Goal: Transaction & Acquisition: Purchase product/service

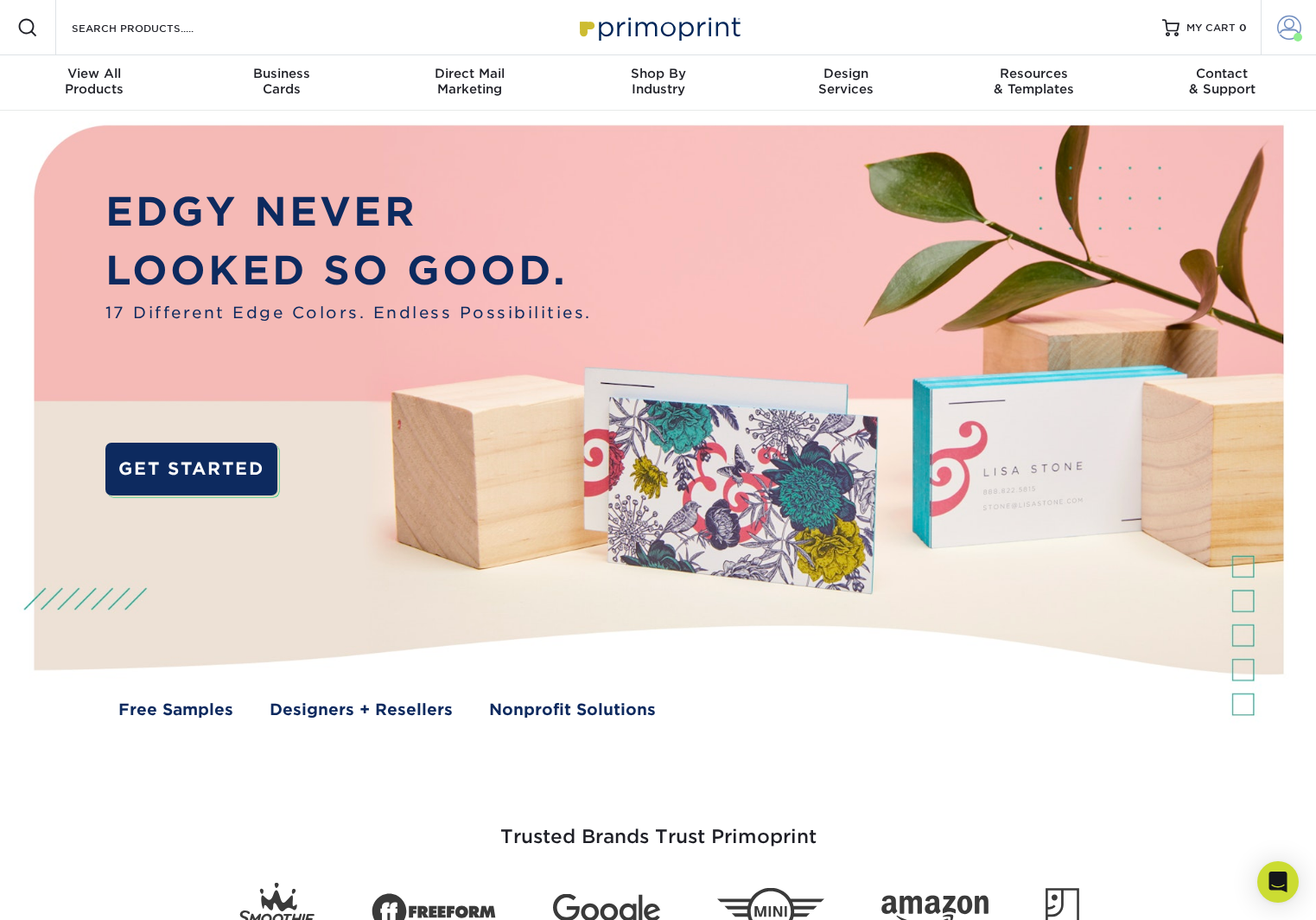
click at [1297, 30] on span at bounding box center [1289, 27] width 24 height 24
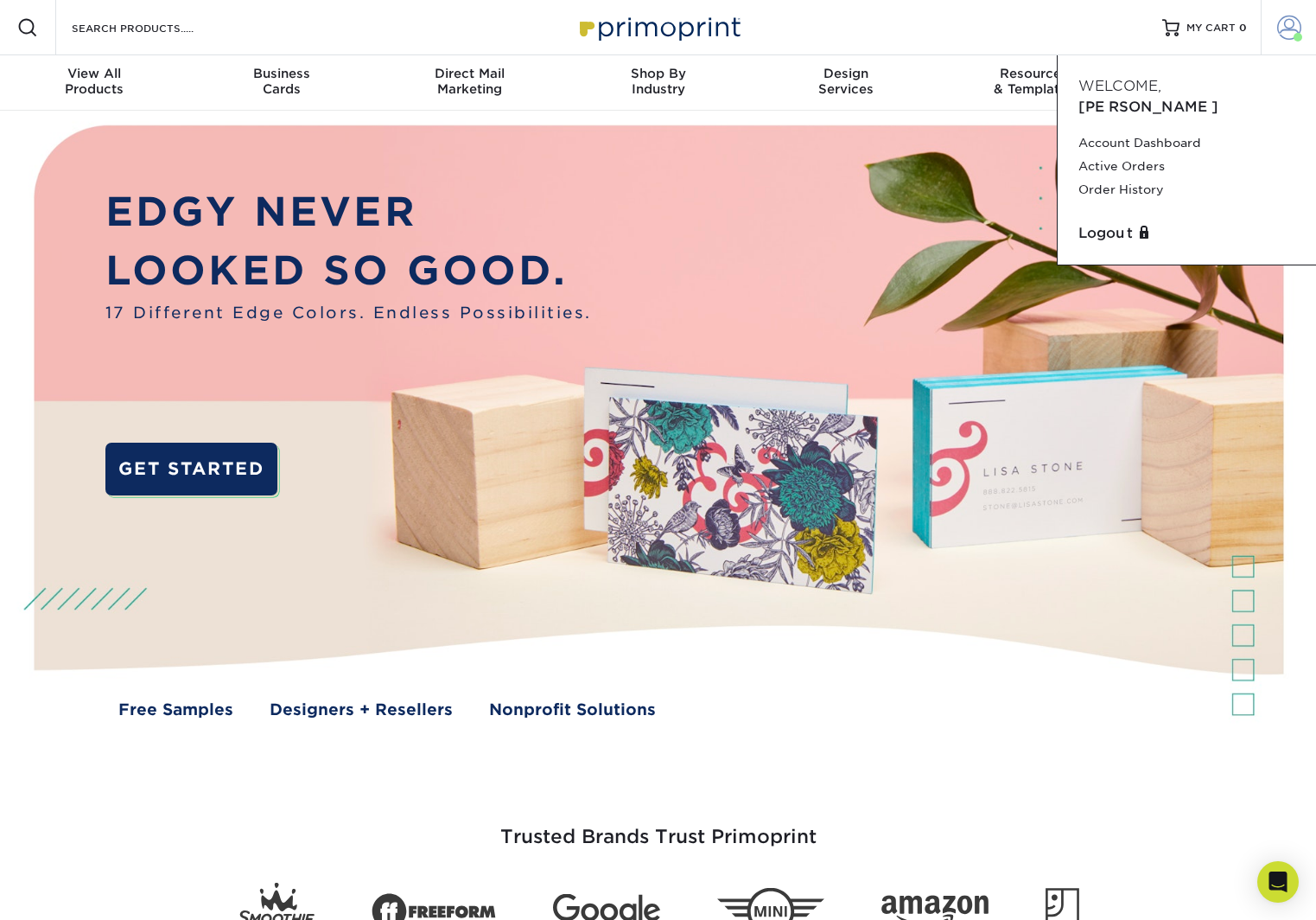
click at [1297, 30] on span at bounding box center [1289, 27] width 24 height 24
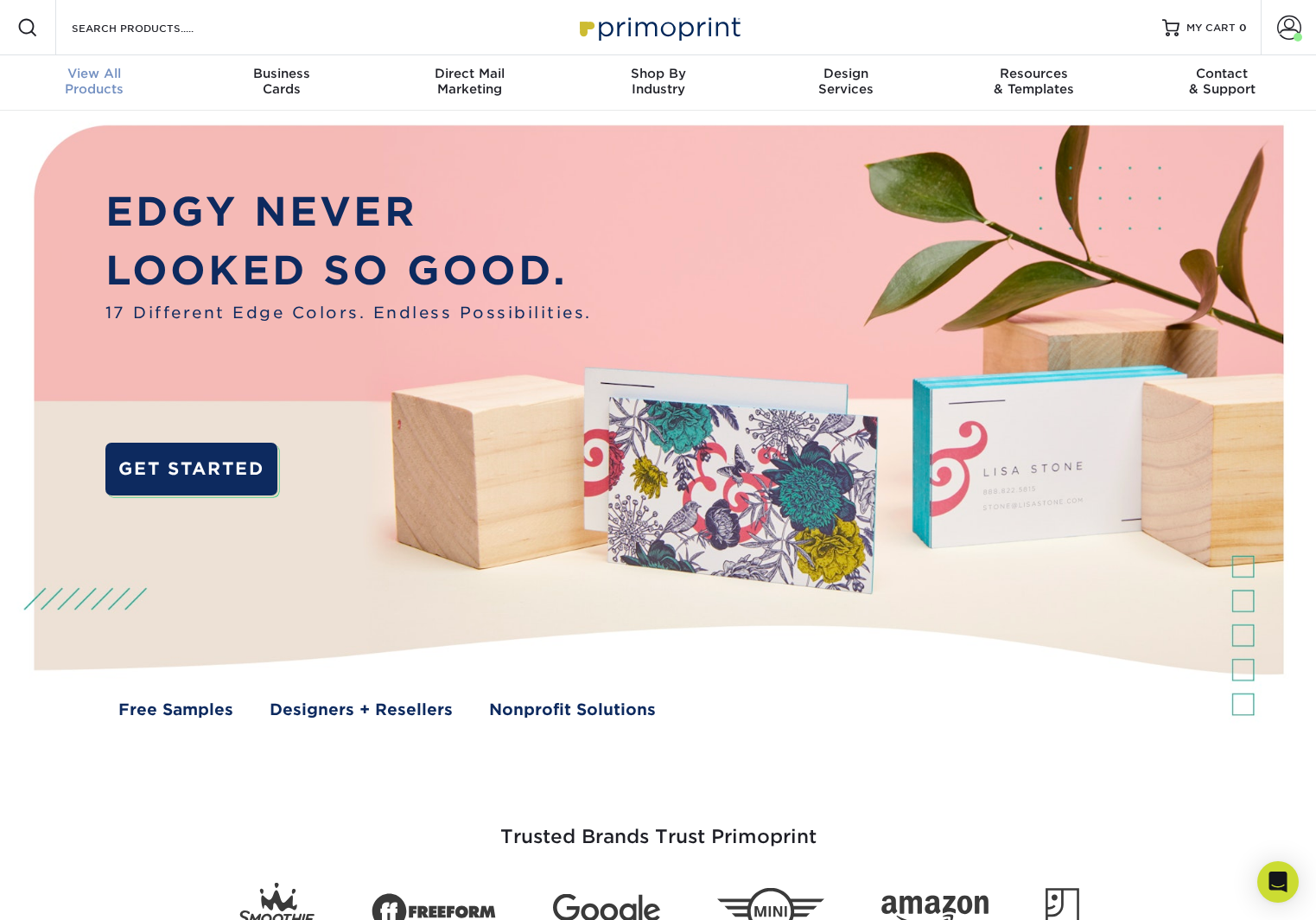
click at [78, 80] on div "View All Products" at bounding box center [94, 80] width 189 height 31
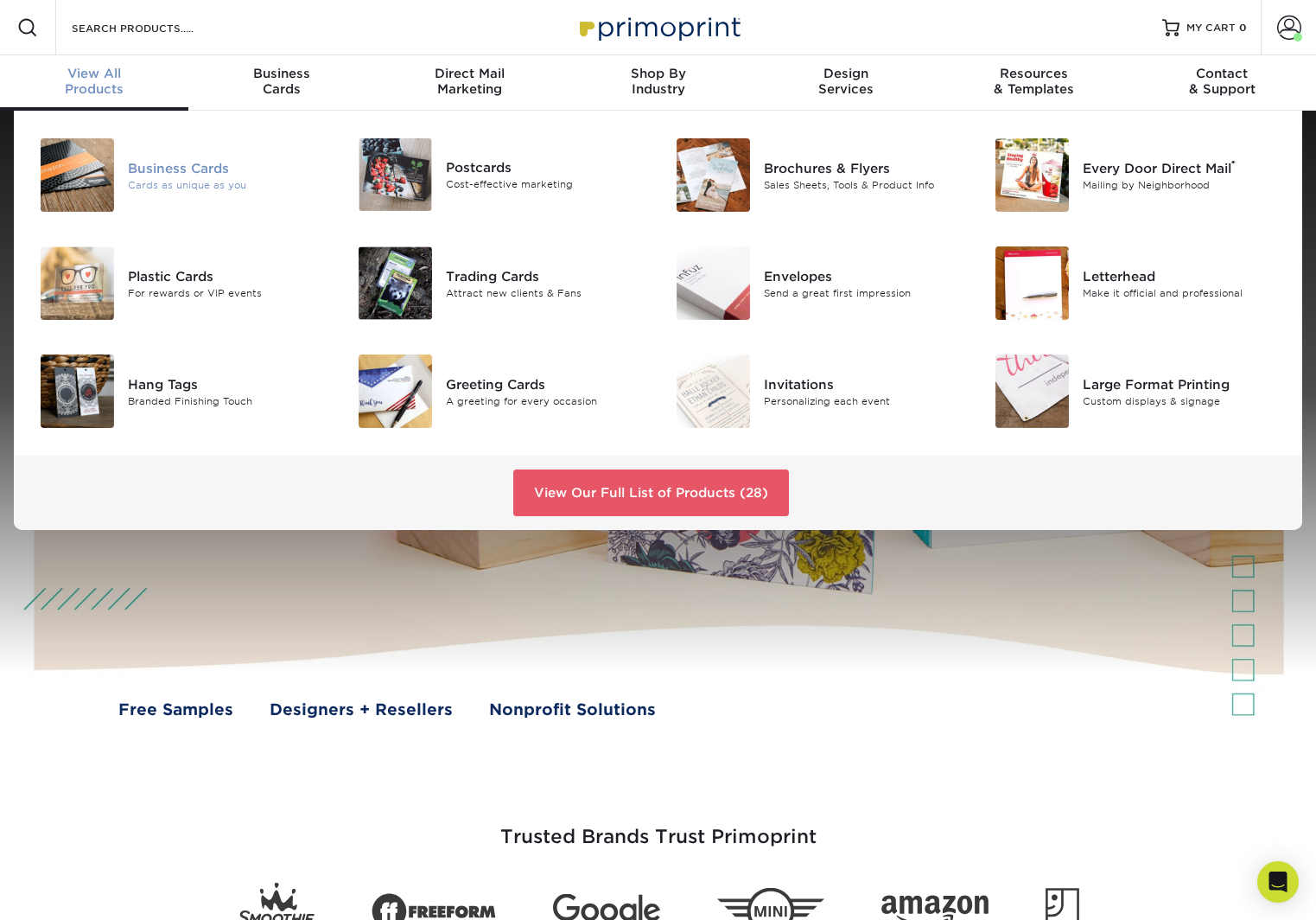
click at [153, 179] on div "Cards as unique as you" at bounding box center [228, 184] width 199 height 15
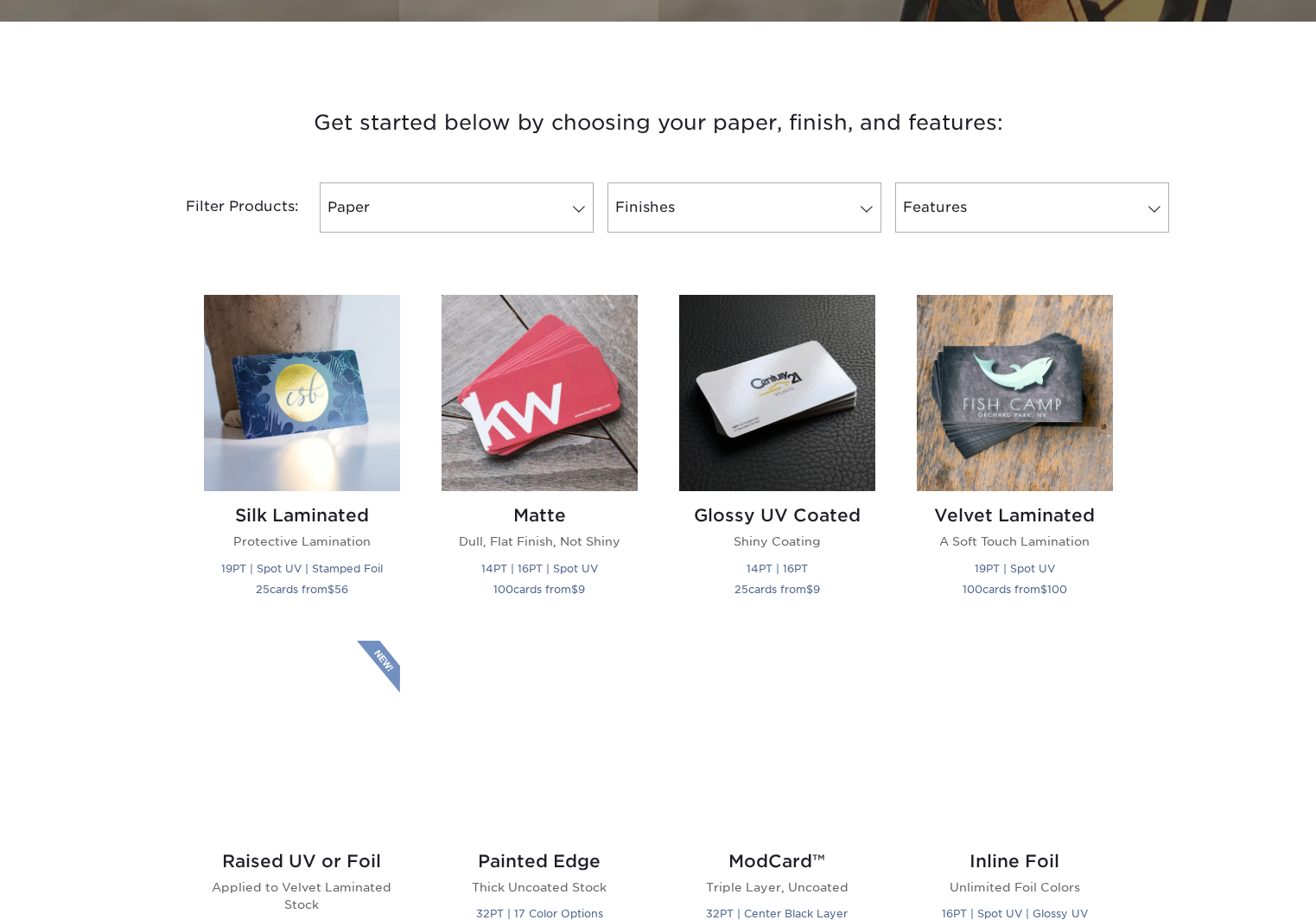
scroll to position [601, 0]
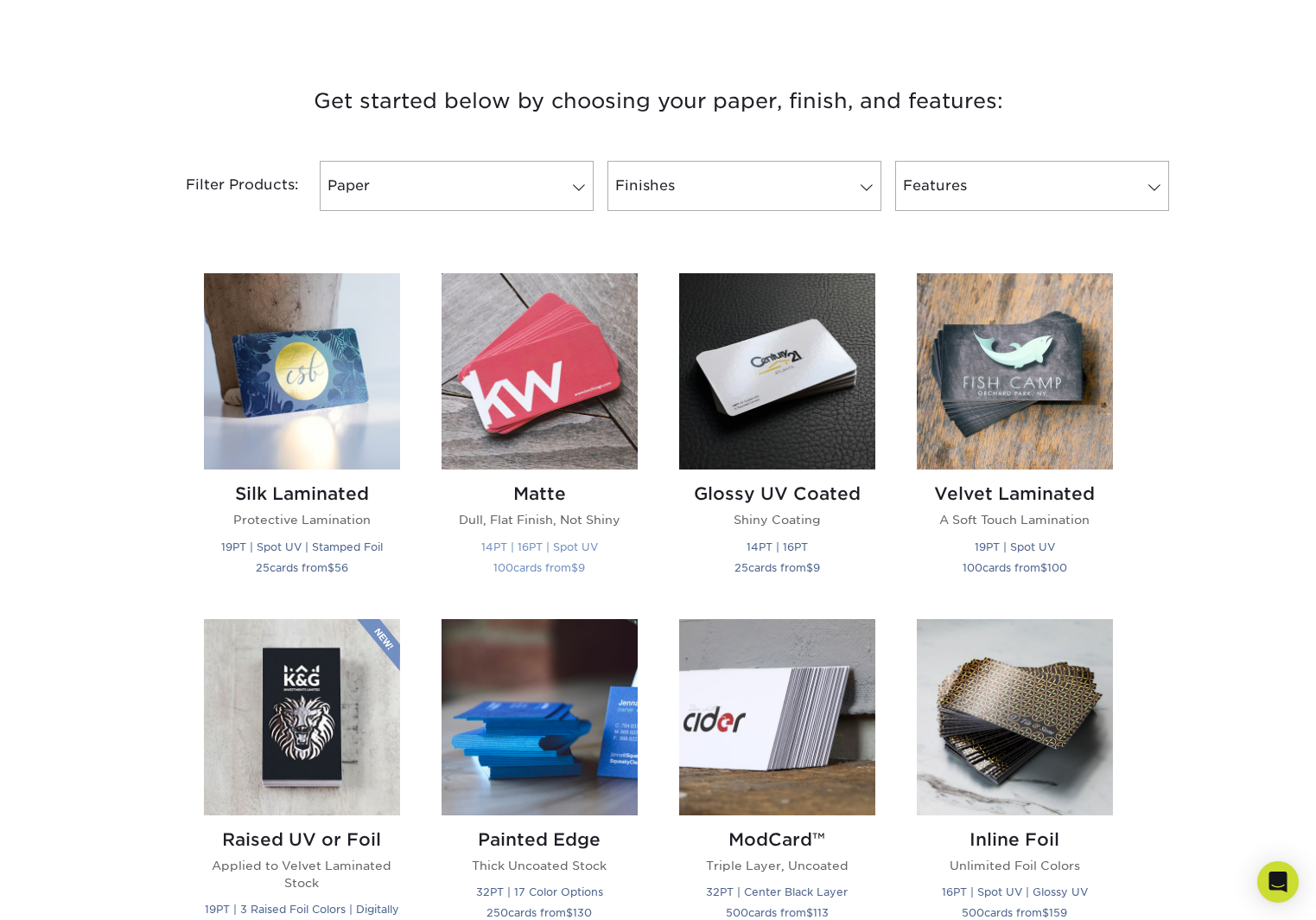
click at [529, 396] on img at bounding box center [540, 371] width 196 height 196
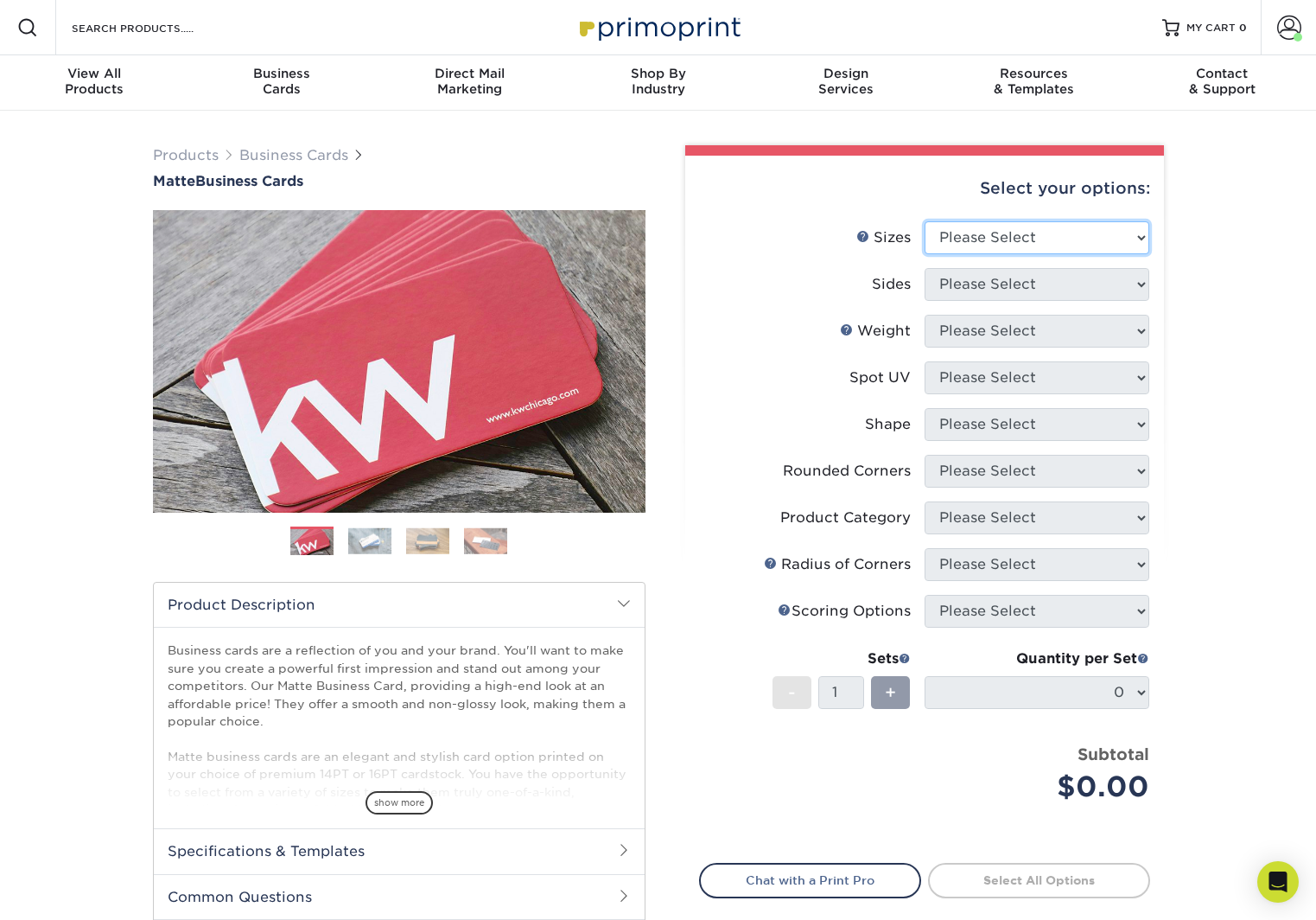
click at [988, 243] on select "Please Select 1.5" x 3.5" - Mini 1.75" x 3.5" - Mini 2" x 2" - Square 2" x 3" -…" at bounding box center [1036, 237] width 225 height 33
select select "2.00x3.50"
click at [1046, 282] on select "Please Select Print Both Sides Print Front Only" at bounding box center [1036, 284] width 225 height 33
select select "13abbda7-1d64-4f25-8bb2-c179b224825d"
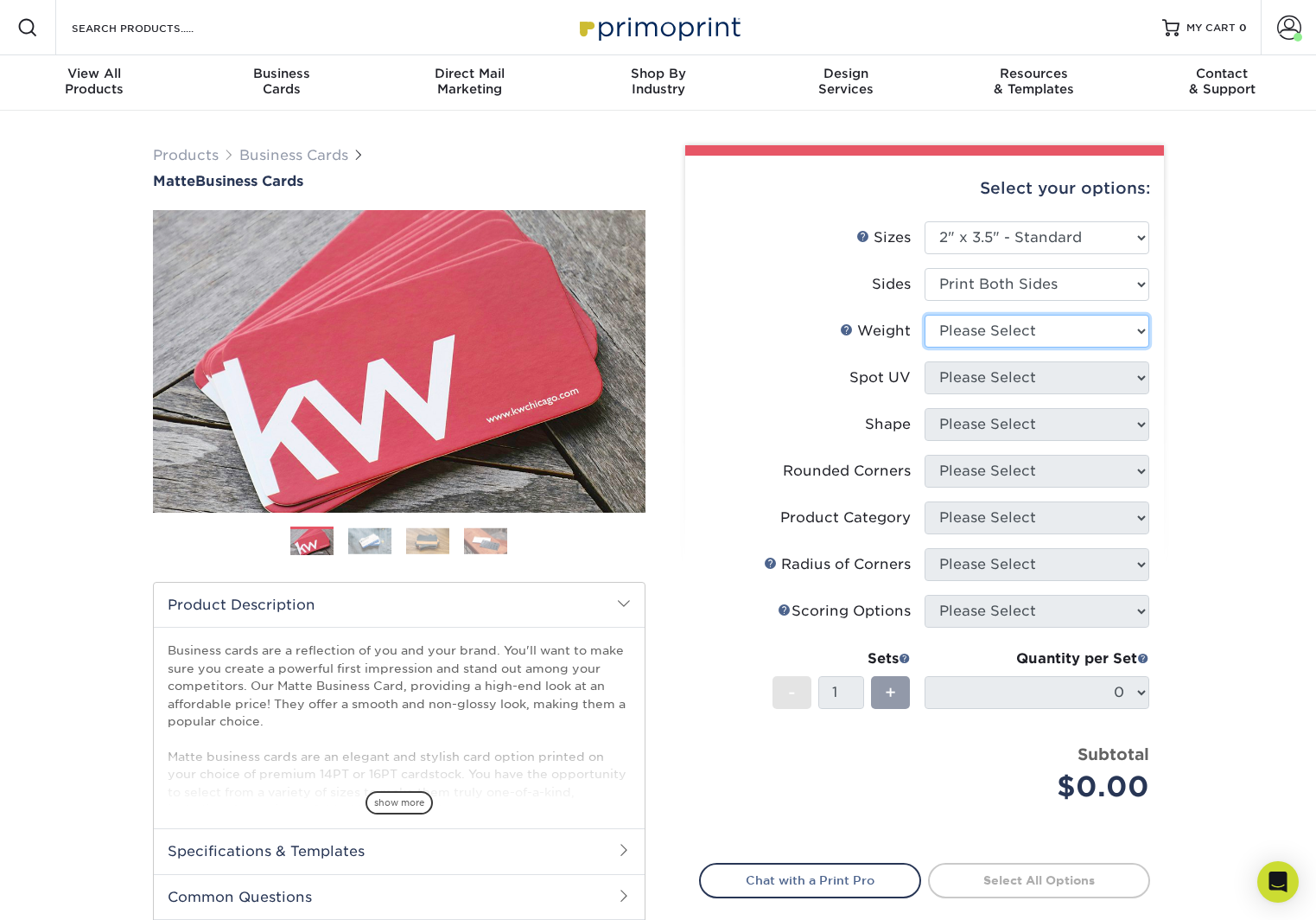
click at [1035, 336] on select "Please Select 16PT 14PT" at bounding box center [1036, 331] width 225 height 33
select select "16PT"
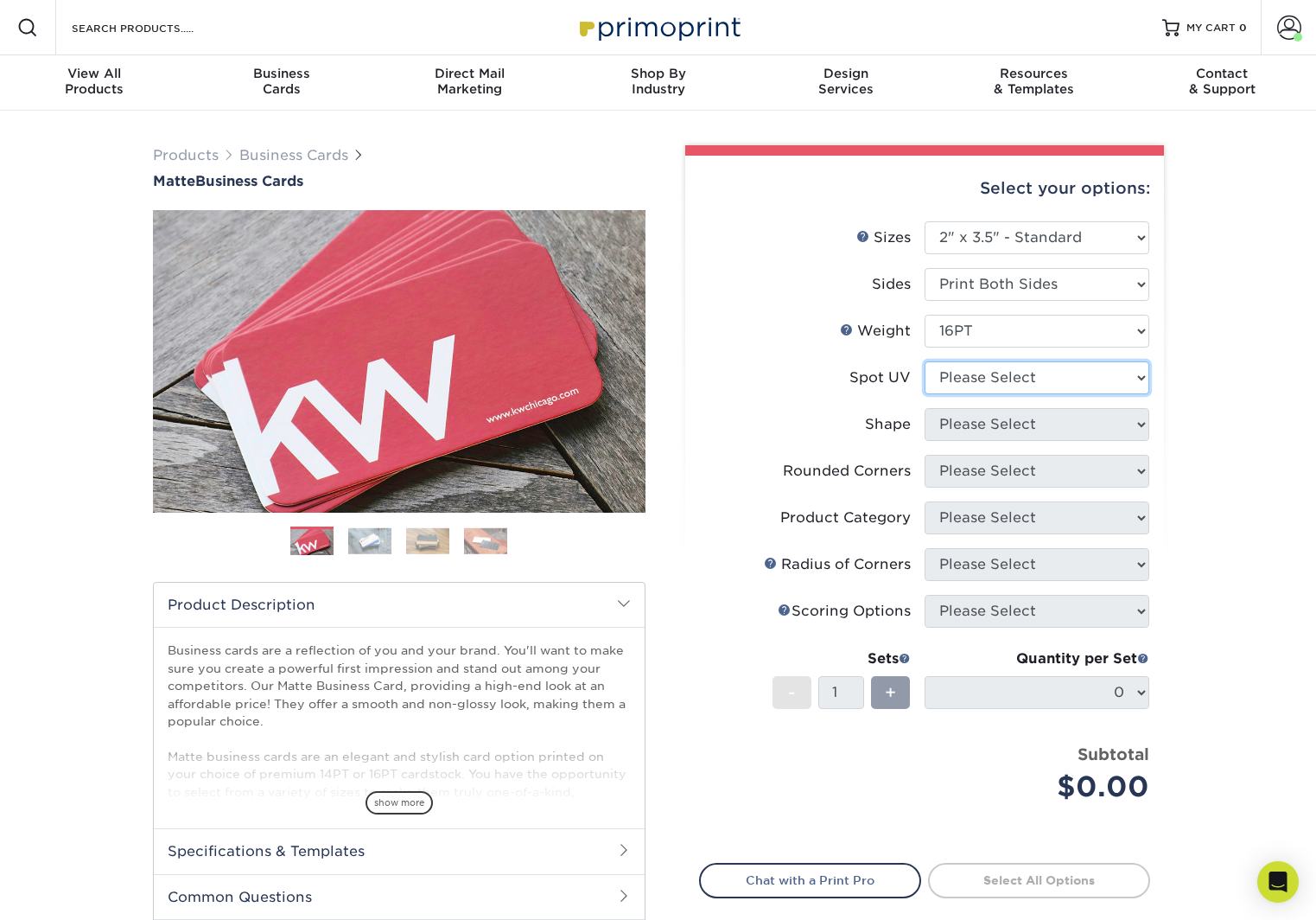
click at [1023, 375] on select "Please Select No Spot UV Front and Back (Both Sides) Front Only Back Only" at bounding box center [1036, 378] width 225 height 33
select select "3"
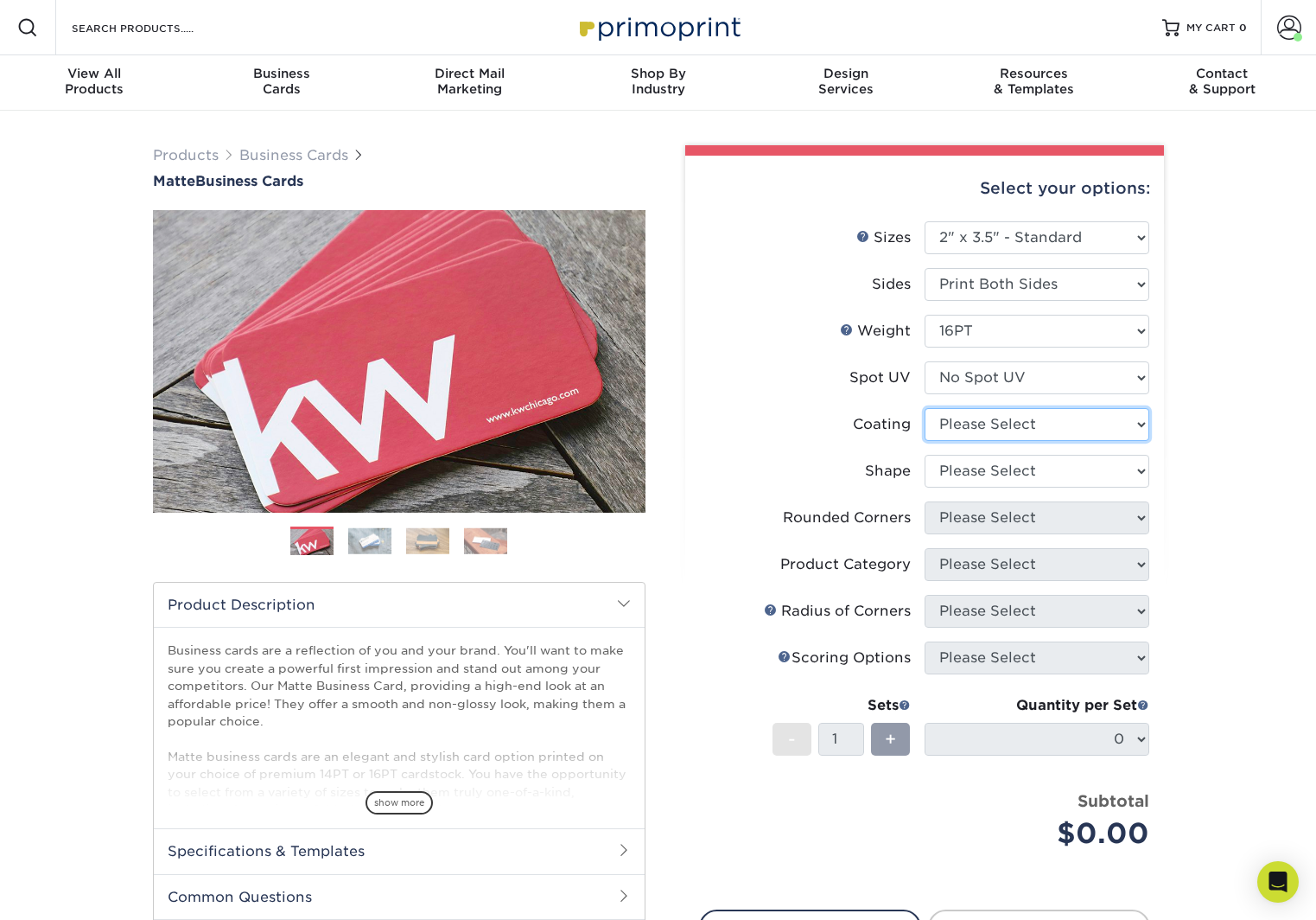
click at [1019, 426] on select at bounding box center [1036, 423] width 225 height 33
select select "121bb7b5-3b4d-429f-bd8d-bbf80e953313"
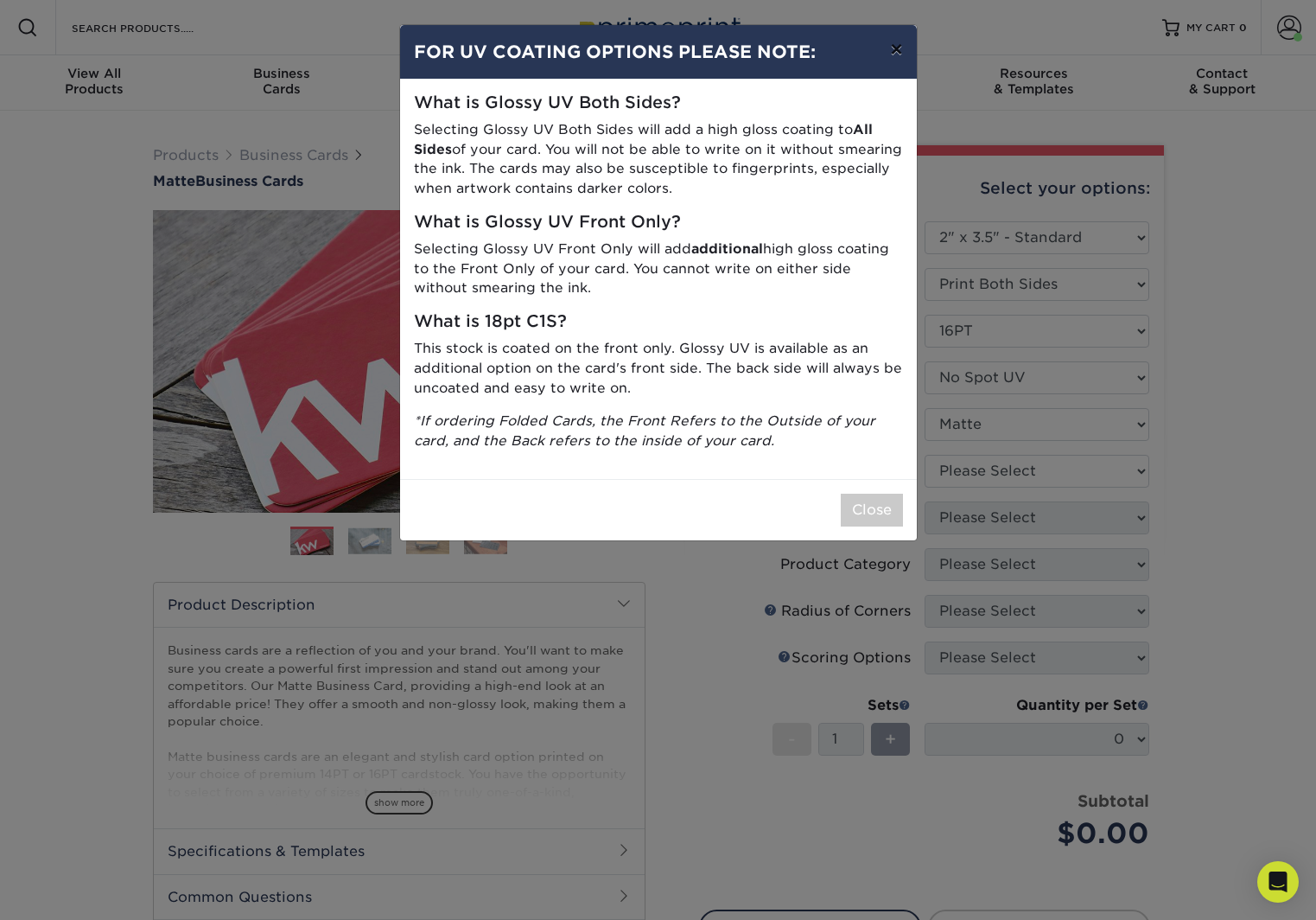
click at [904, 48] on button "×" at bounding box center [896, 49] width 40 height 49
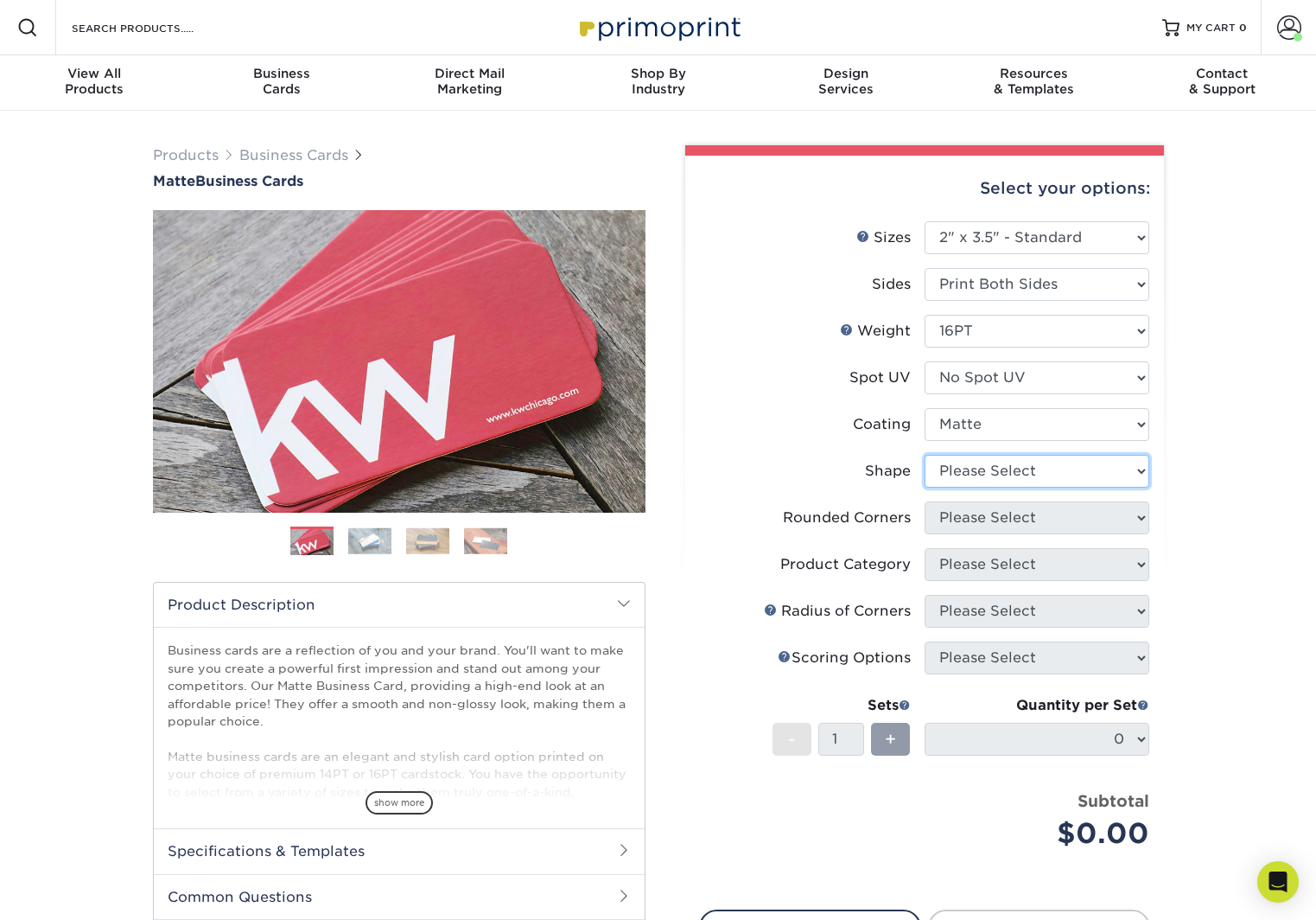
click at [1016, 465] on select "Please Select Standard Oval" at bounding box center [1036, 470] width 225 height 33
click at [1100, 475] on select "Please Select Standard Oval" at bounding box center [1036, 470] width 225 height 33
select select "standard"
click at [1044, 517] on select "Please Select Yes - Round 2 Corners Yes - Round 4 Corners No" at bounding box center [1036, 517] width 225 height 33
select select "0"
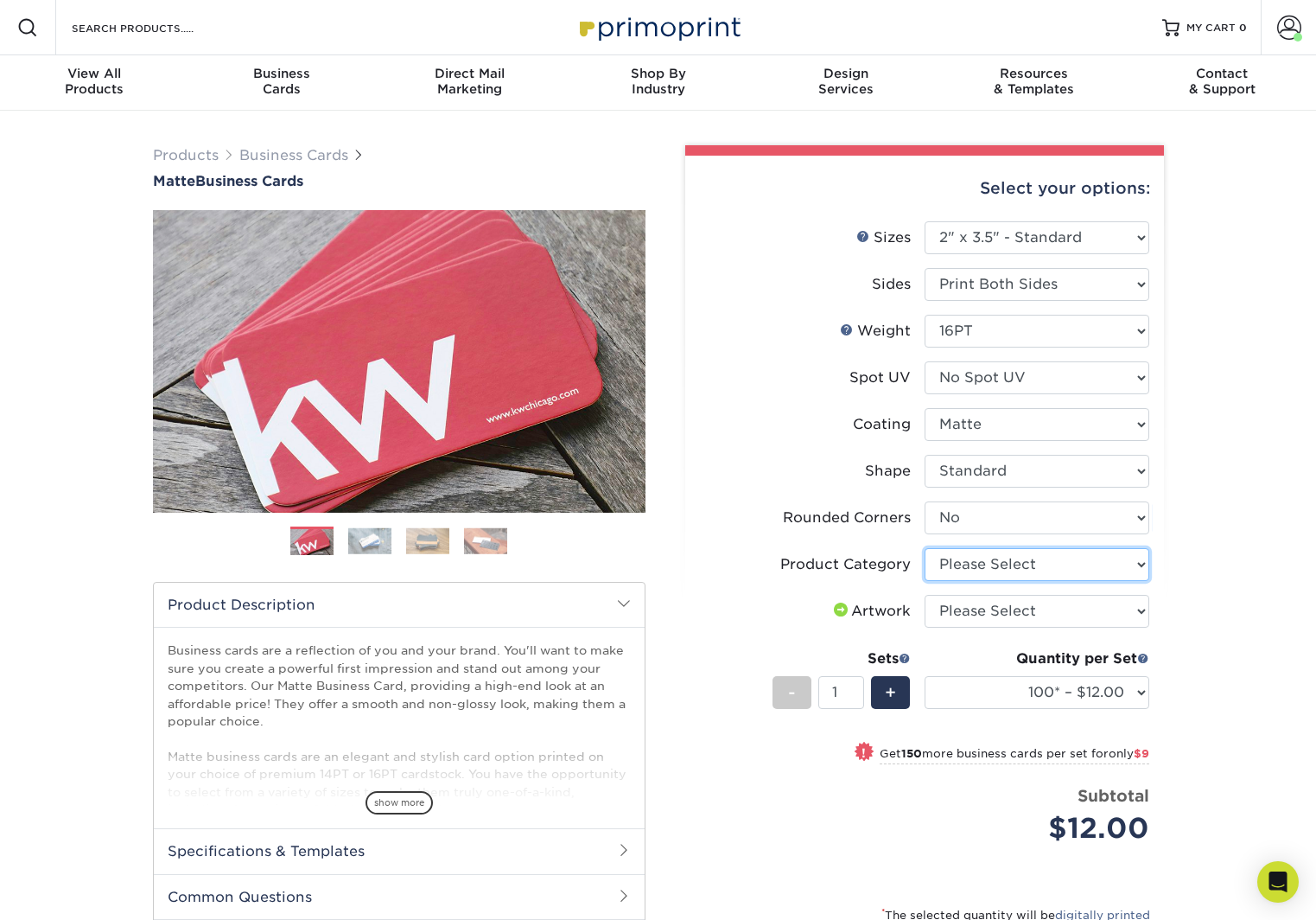
click at [1016, 563] on select "Please Select Business Cards" at bounding box center [1036, 564] width 225 height 33
select select "3b5148f1-0588-4f88-a218-97bcfdce65c1"
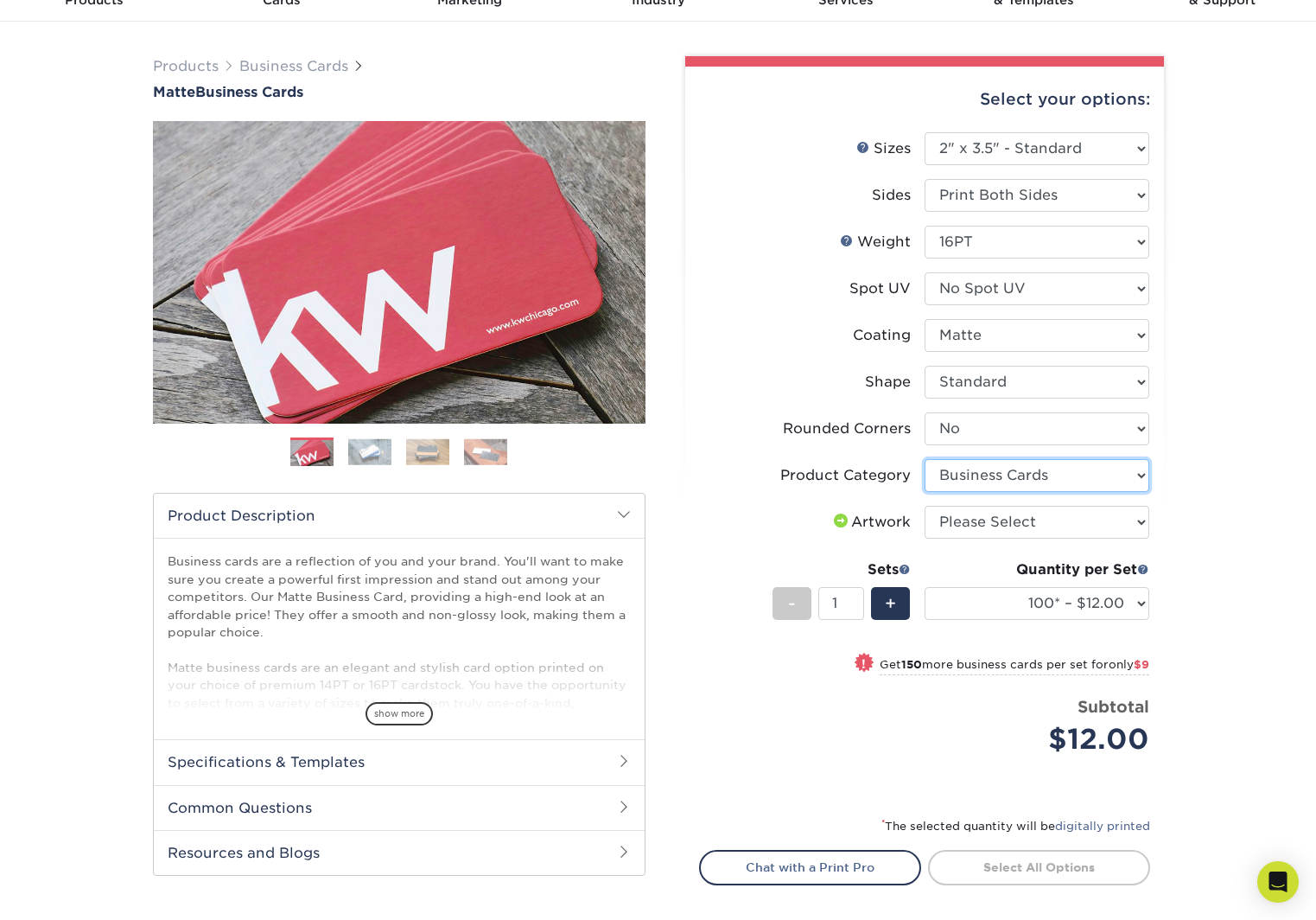
scroll to position [90, 0]
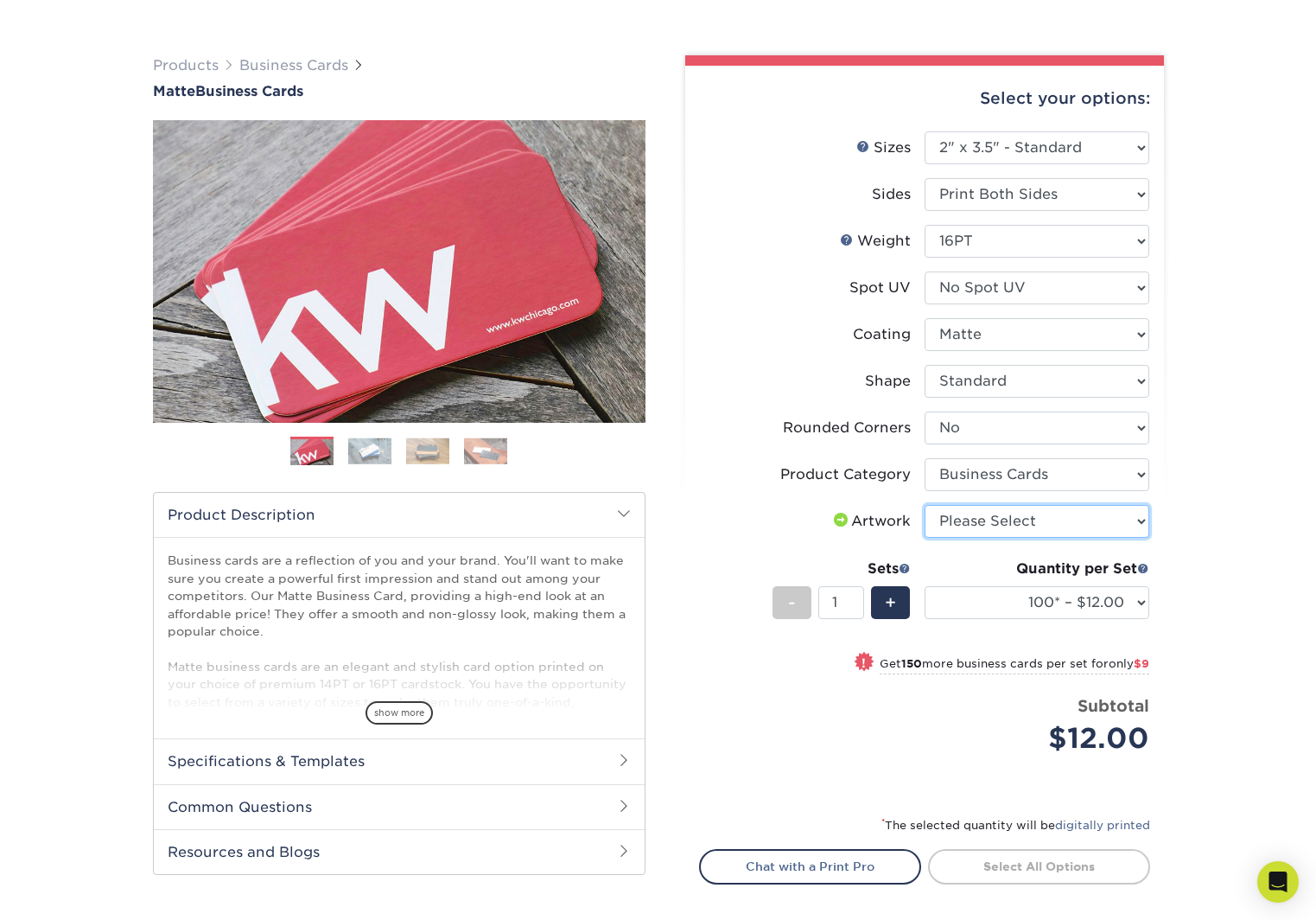
click at [1082, 524] on select "Please Select I will upload files I need a design - $100" at bounding box center [1036, 520] width 225 height 33
select select "upload"
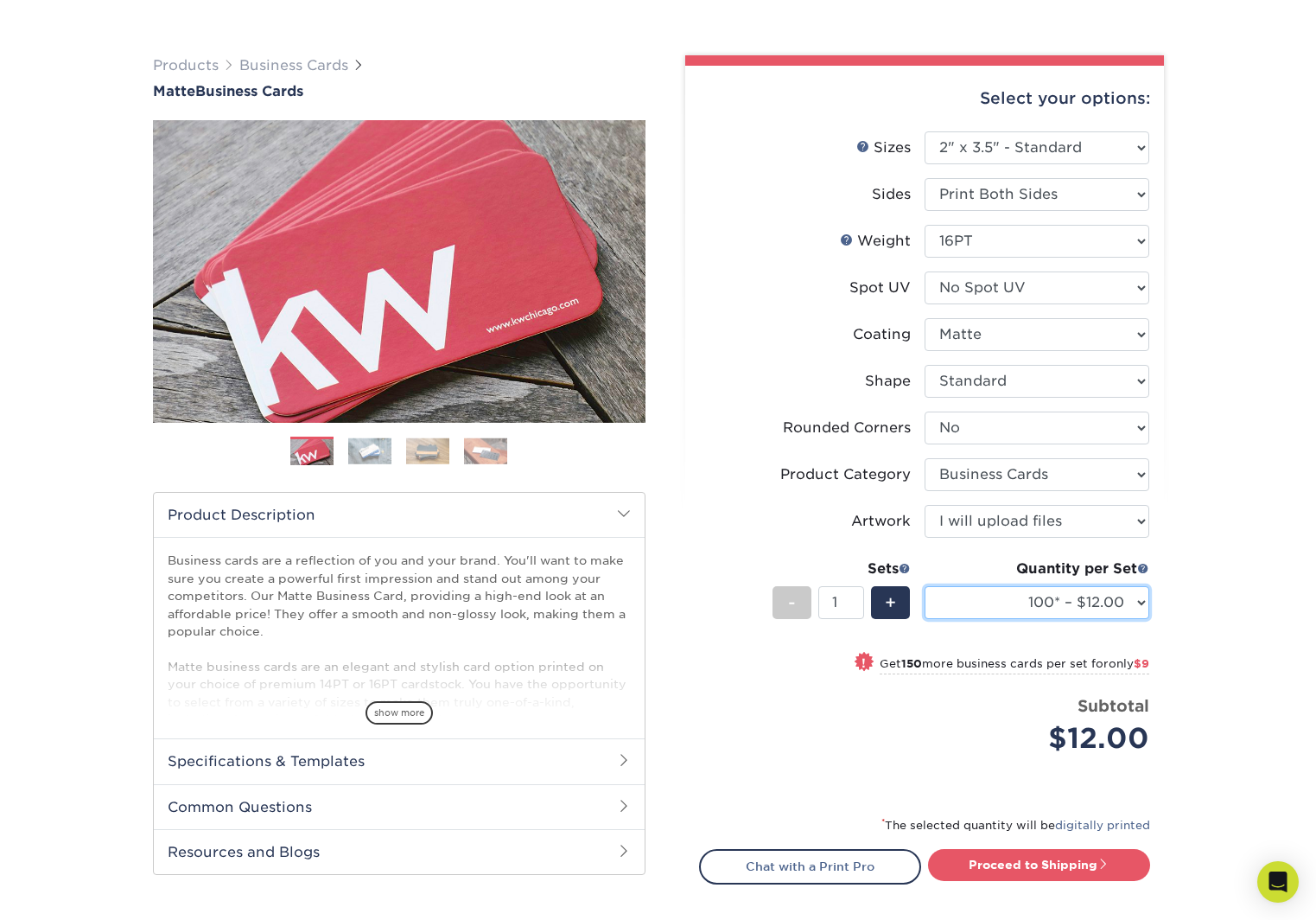
click at [1095, 604] on select "100* – $12.00 250* – $21.00 500 – $42.00 1000 – $53.00 2500 – $95.00 5000 – $18…" at bounding box center [1036, 602] width 225 height 33
select select "500 – $42.00"
click at [1179, 509] on div "Products Business Cards Matte Business Cards Previous Next 100 $ 9" at bounding box center [658, 535] width 1316 height 1029
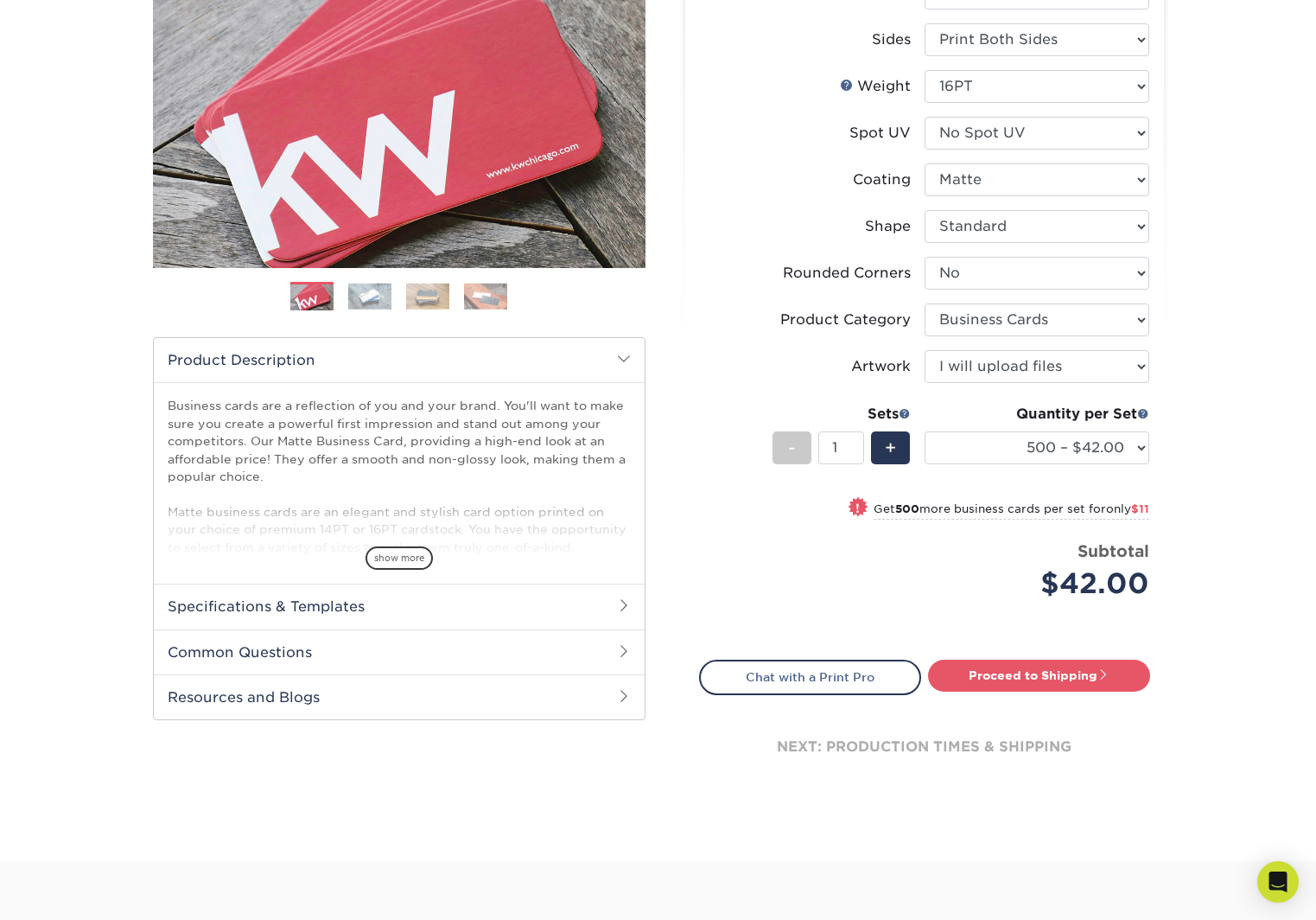
scroll to position [339, 0]
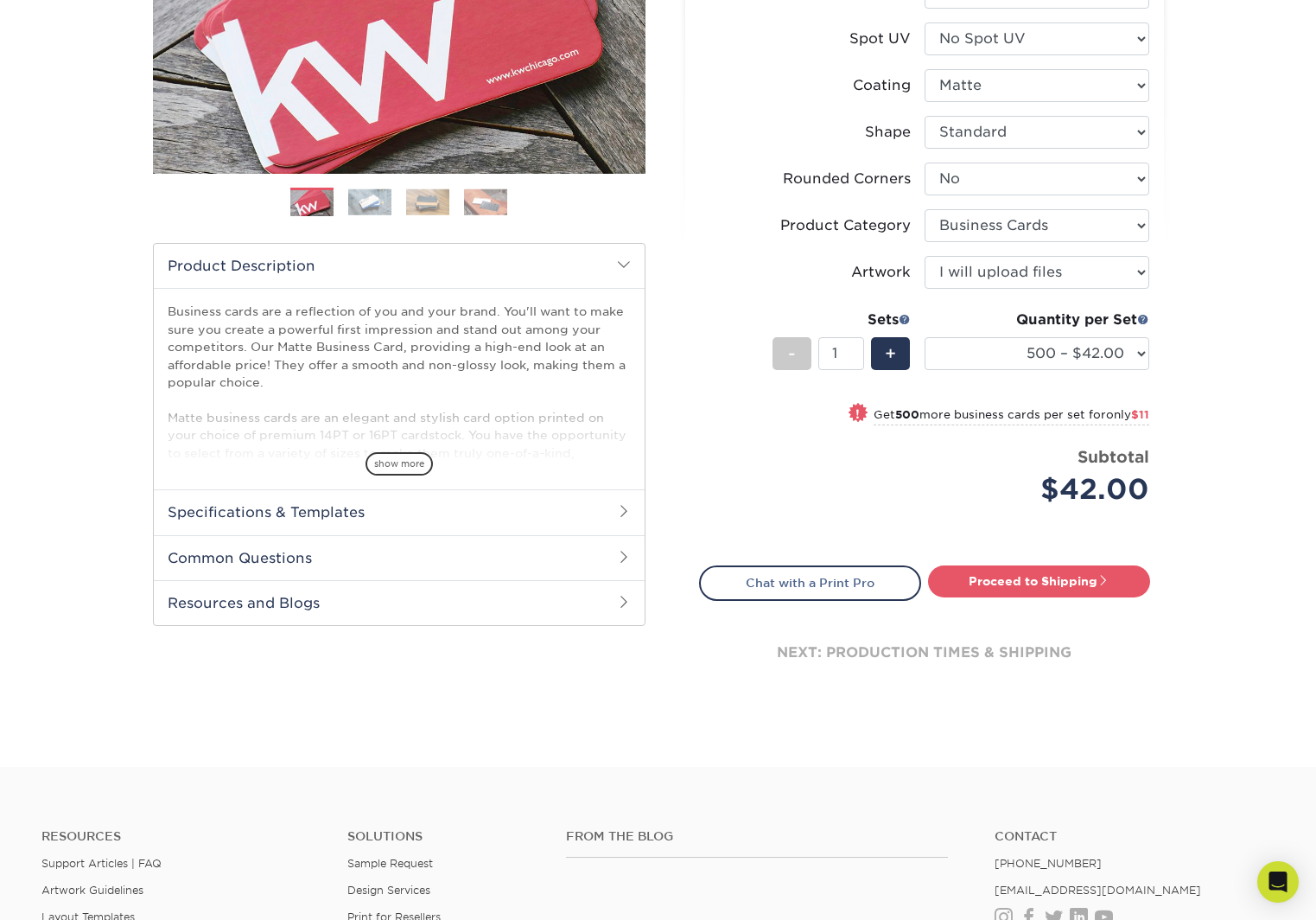
click at [348, 513] on h2 "Specifications & Templates" at bounding box center [399, 512] width 491 height 45
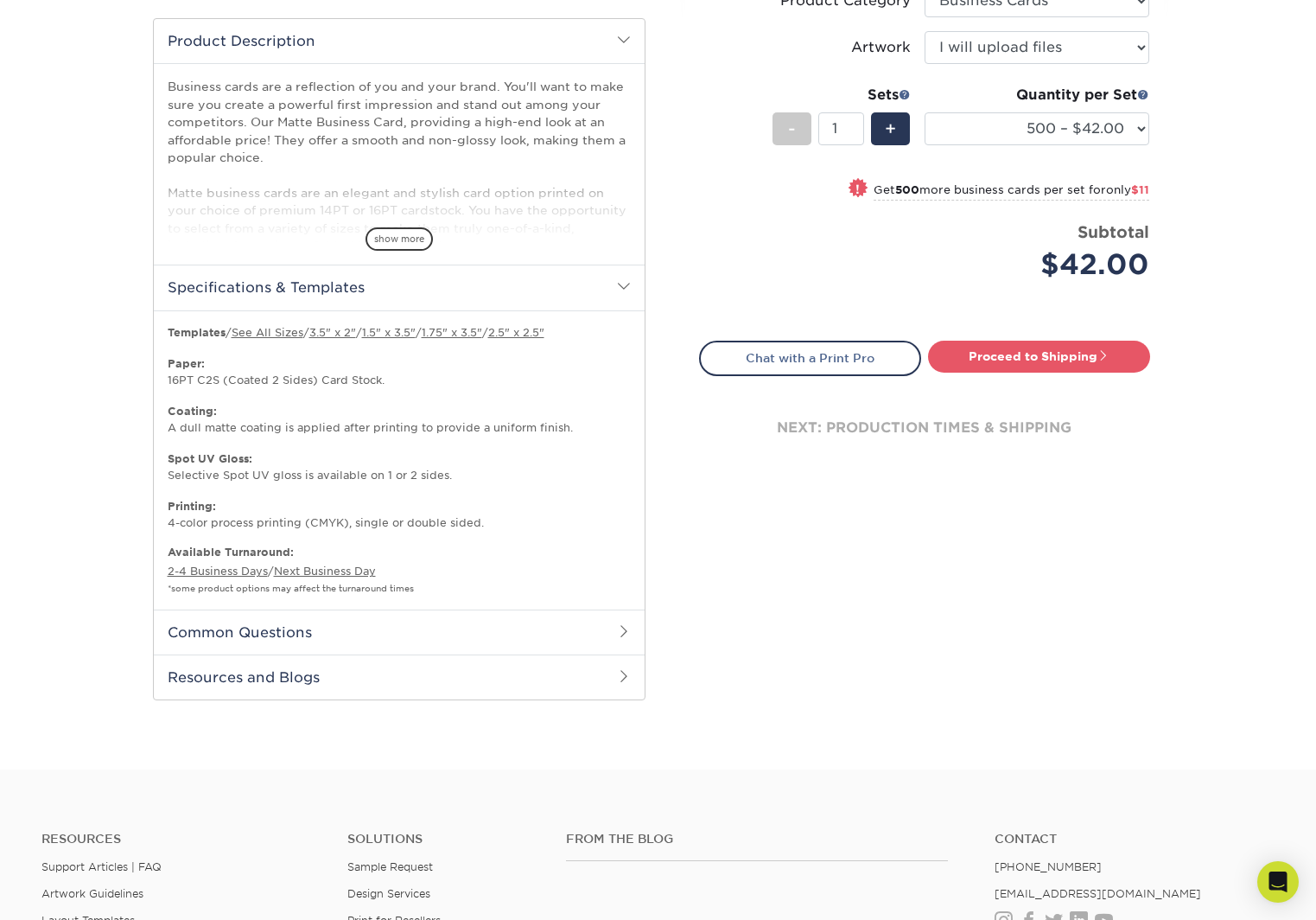
scroll to position [566, 0]
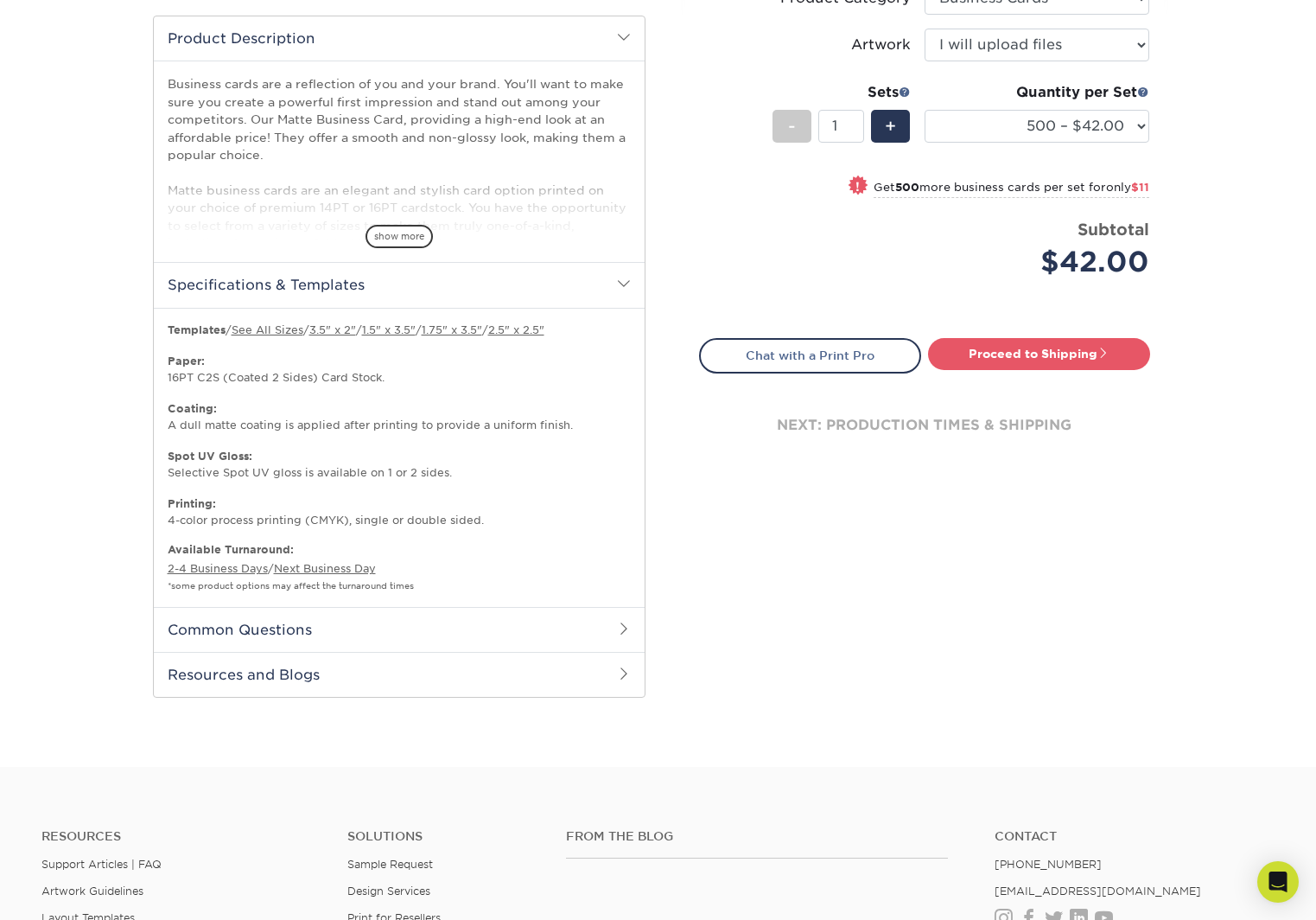
click at [415, 631] on h2 "Common Questions" at bounding box center [399, 629] width 491 height 45
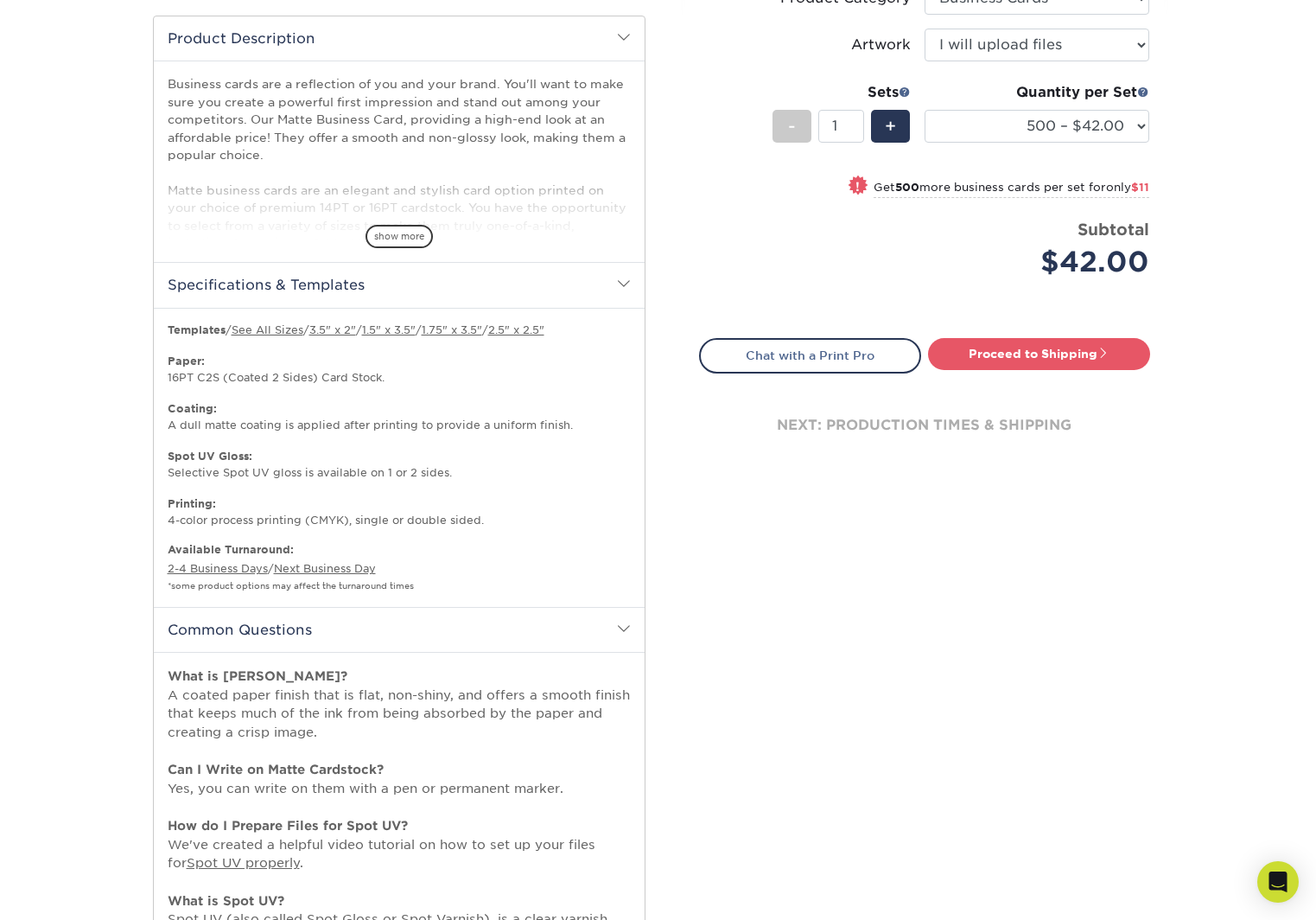
click at [414, 628] on h2 "Common Questions" at bounding box center [399, 629] width 491 height 45
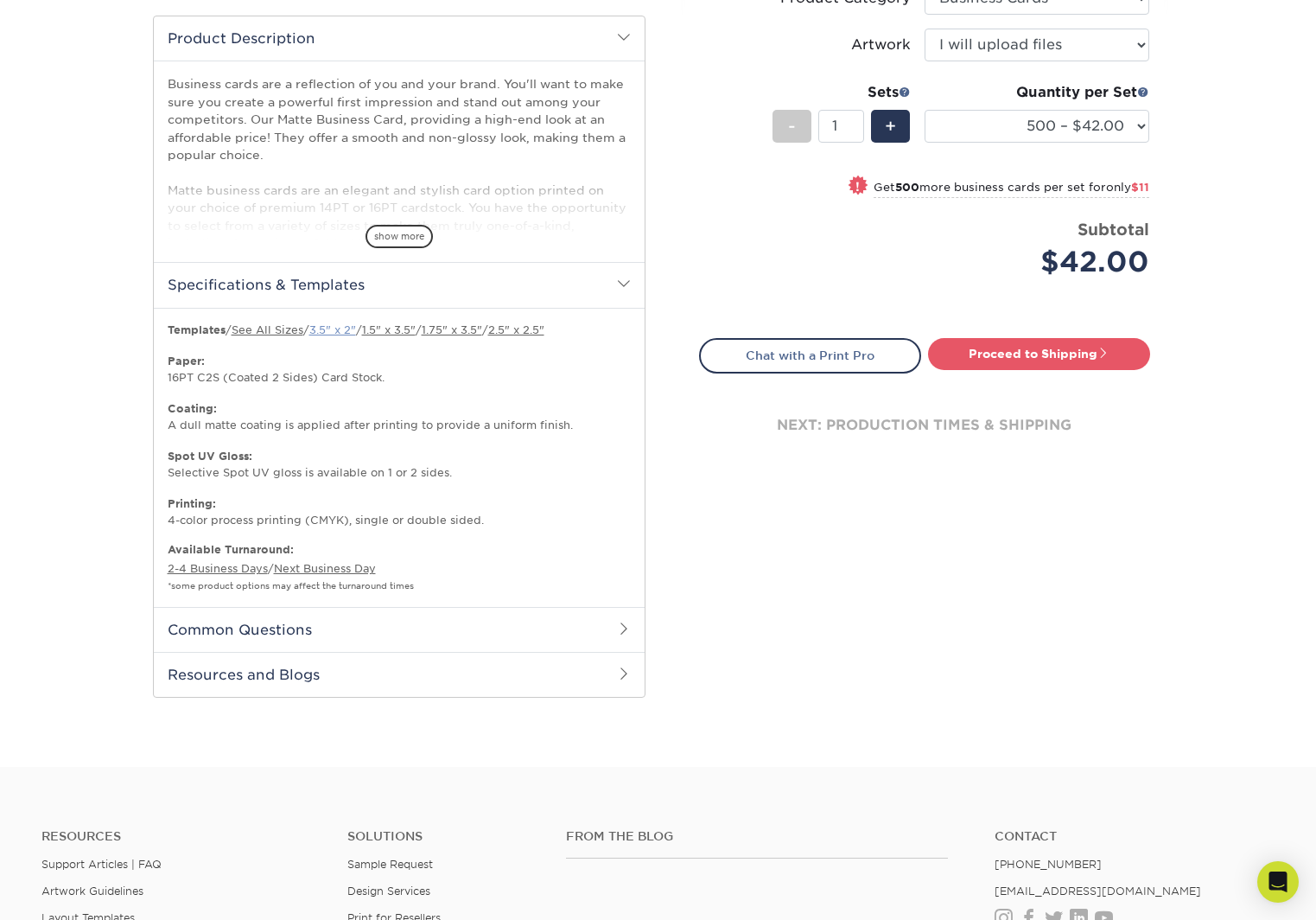
click at [339, 325] on link "3.5" x 2"" at bounding box center [333, 329] width 47 height 13
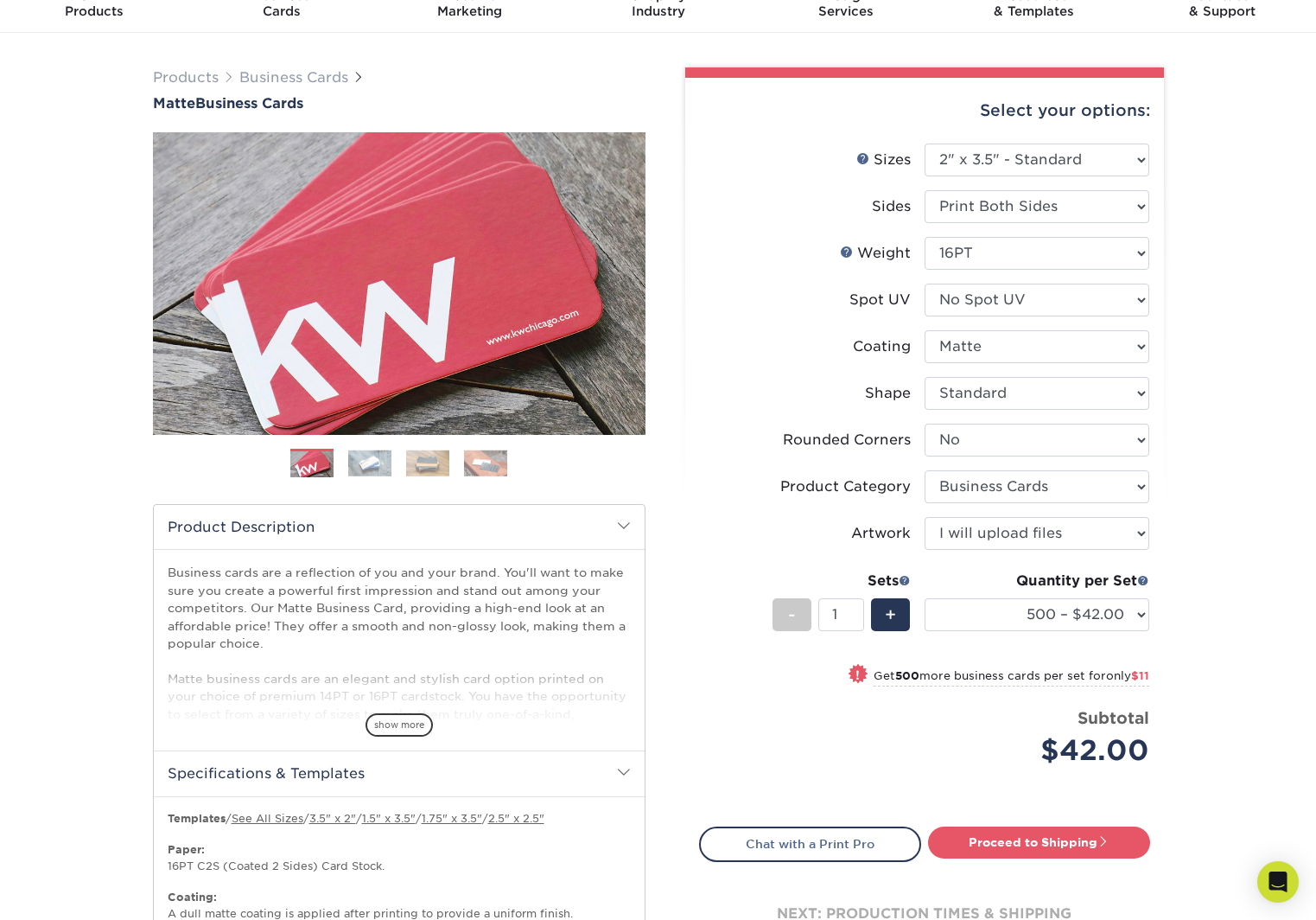
scroll to position [95, 0]
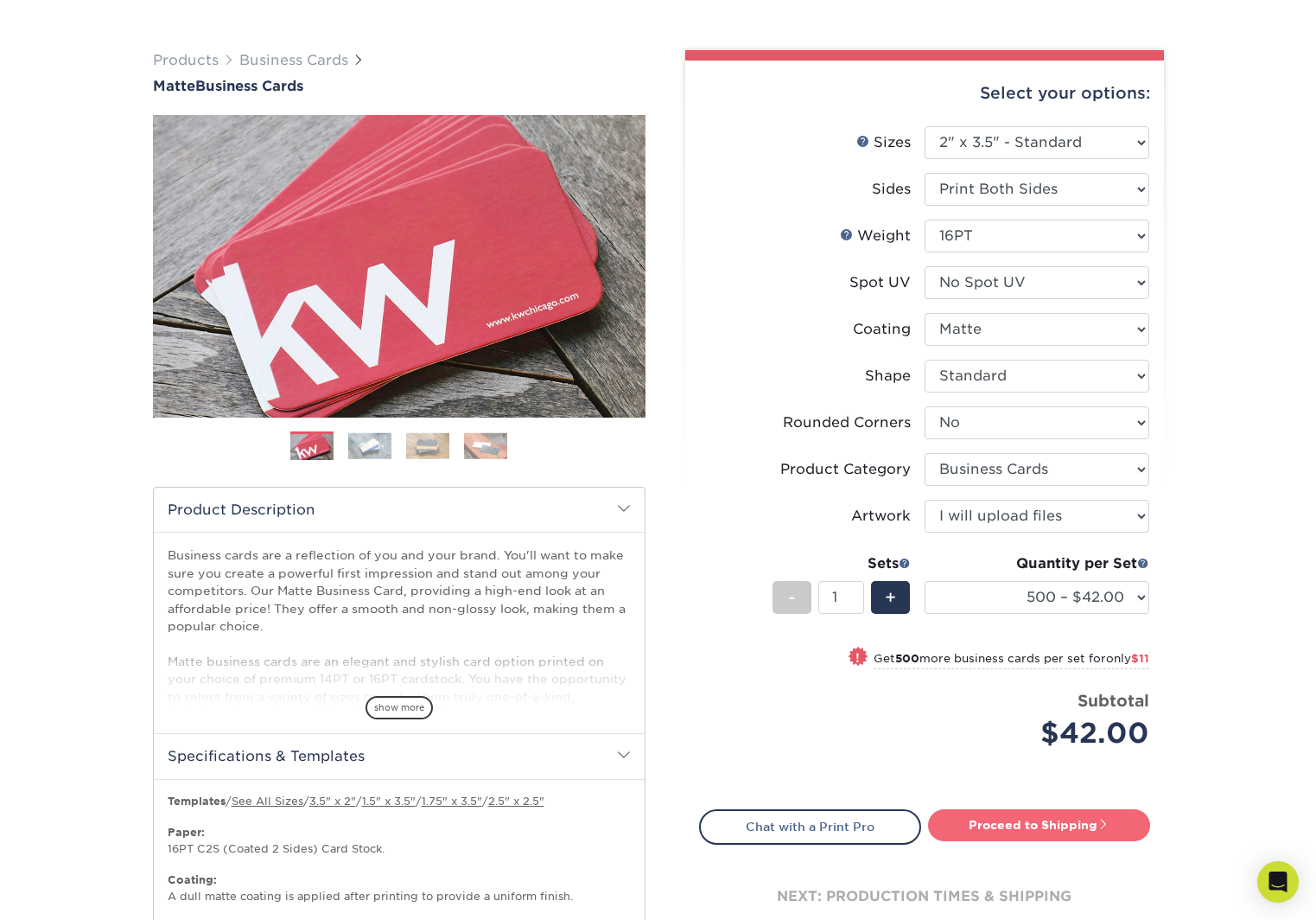
click at [1039, 822] on link "Proceed to Shipping" at bounding box center [1039, 824] width 222 height 31
type input "Set 1"
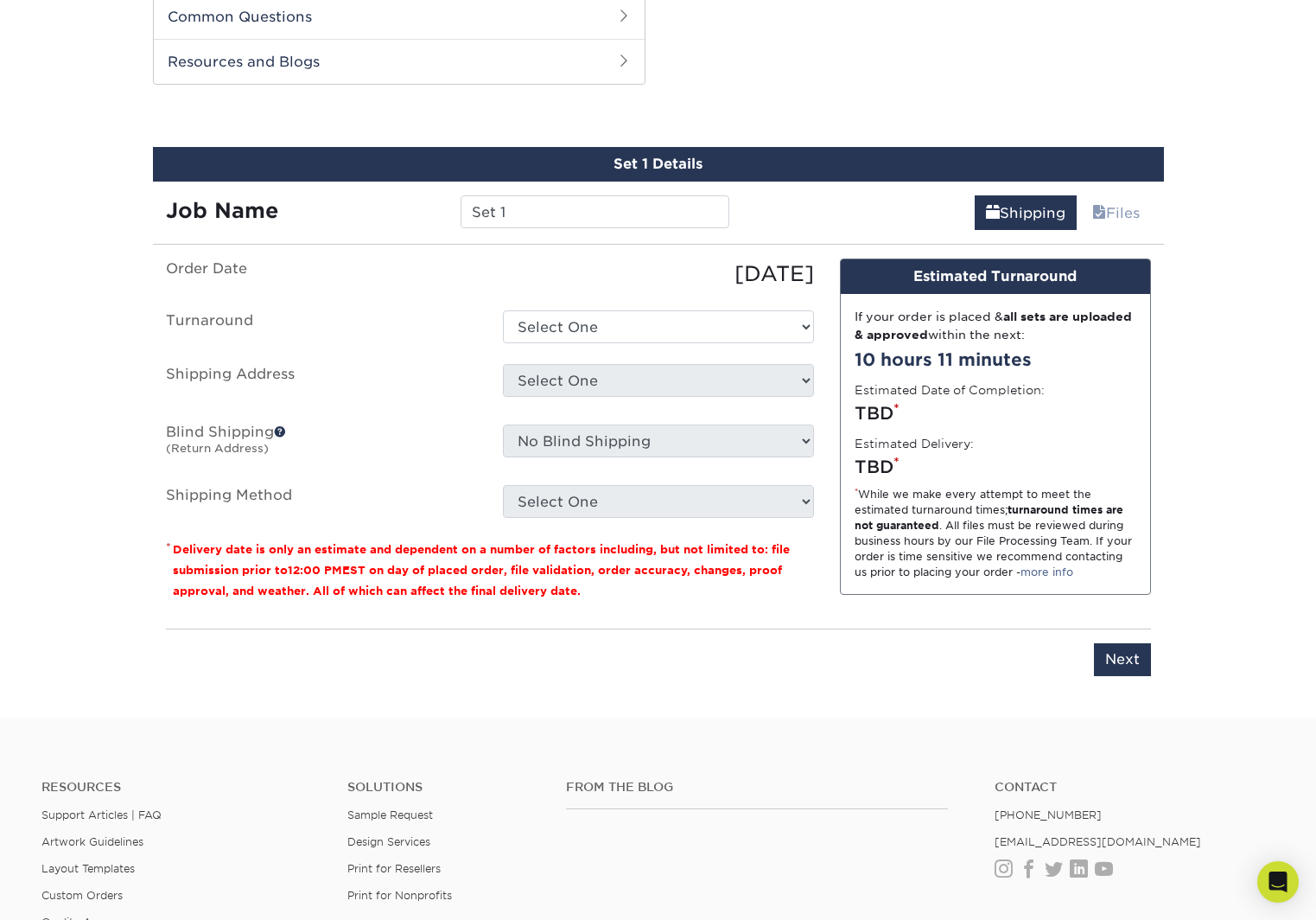
scroll to position [1179, 0]
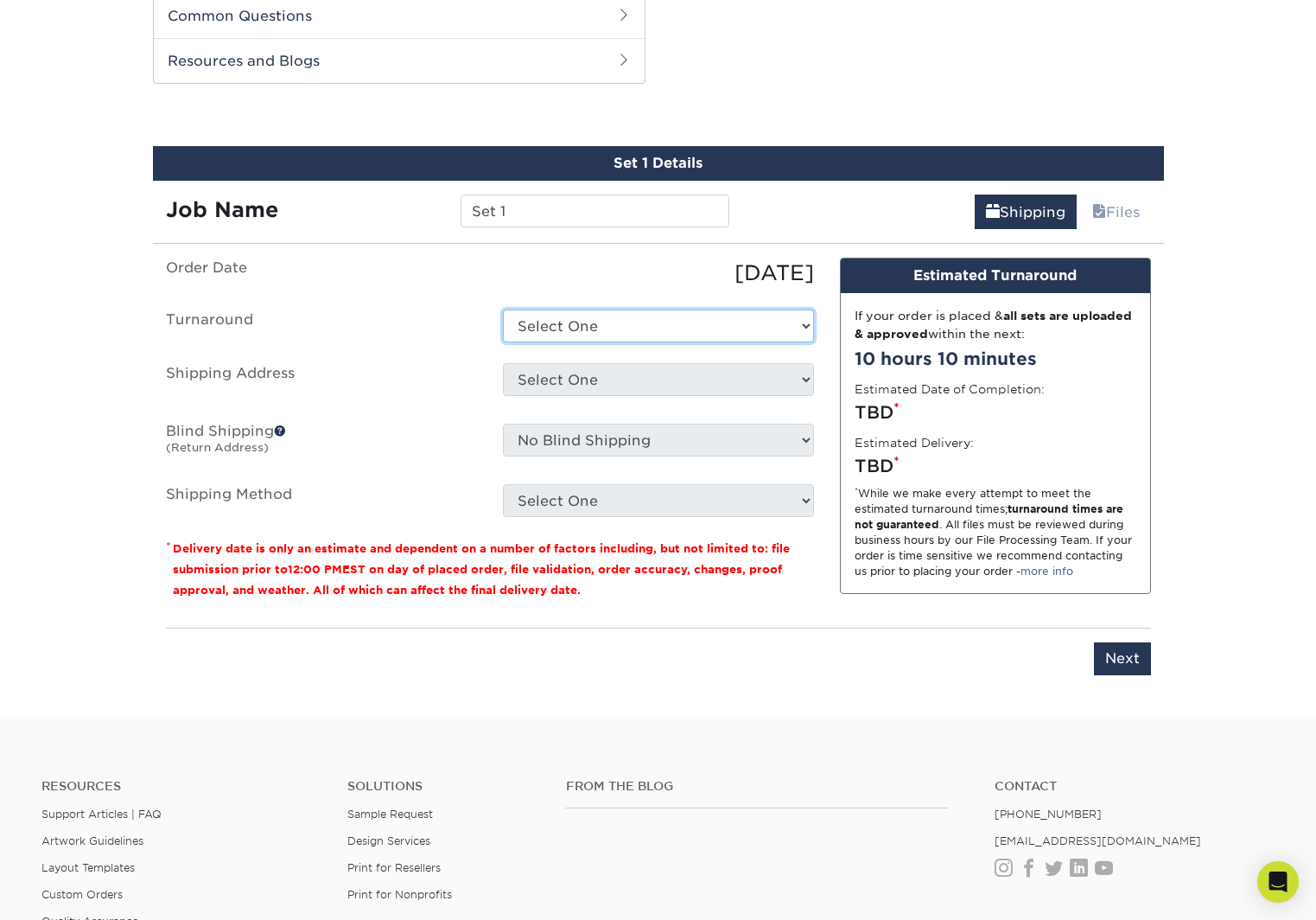
click at [740, 329] on select "Select One 2-4 Business Days 2 Day Next Business Day" at bounding box center [658, 325] width 311 height 33
select select "537feecc-bbf3-4c5a-82cb-a8dbf54f53c4"
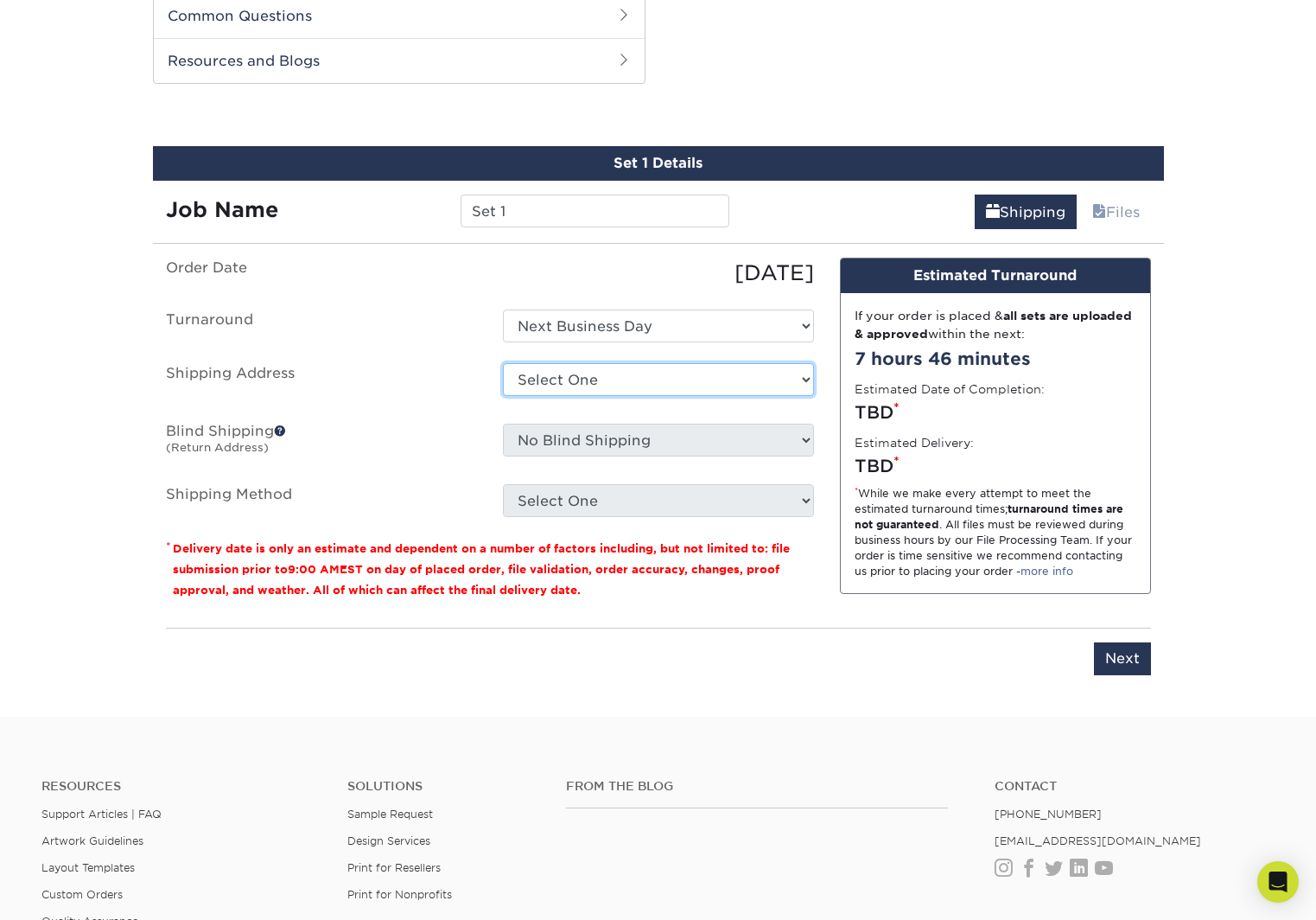
click at [686, 386] on select "Select One Canepa Group, Inc. Canepa Group, Inc. Evolve Lubricants Indianapolis…" at bounding box center [658, 379] width 311 height 33
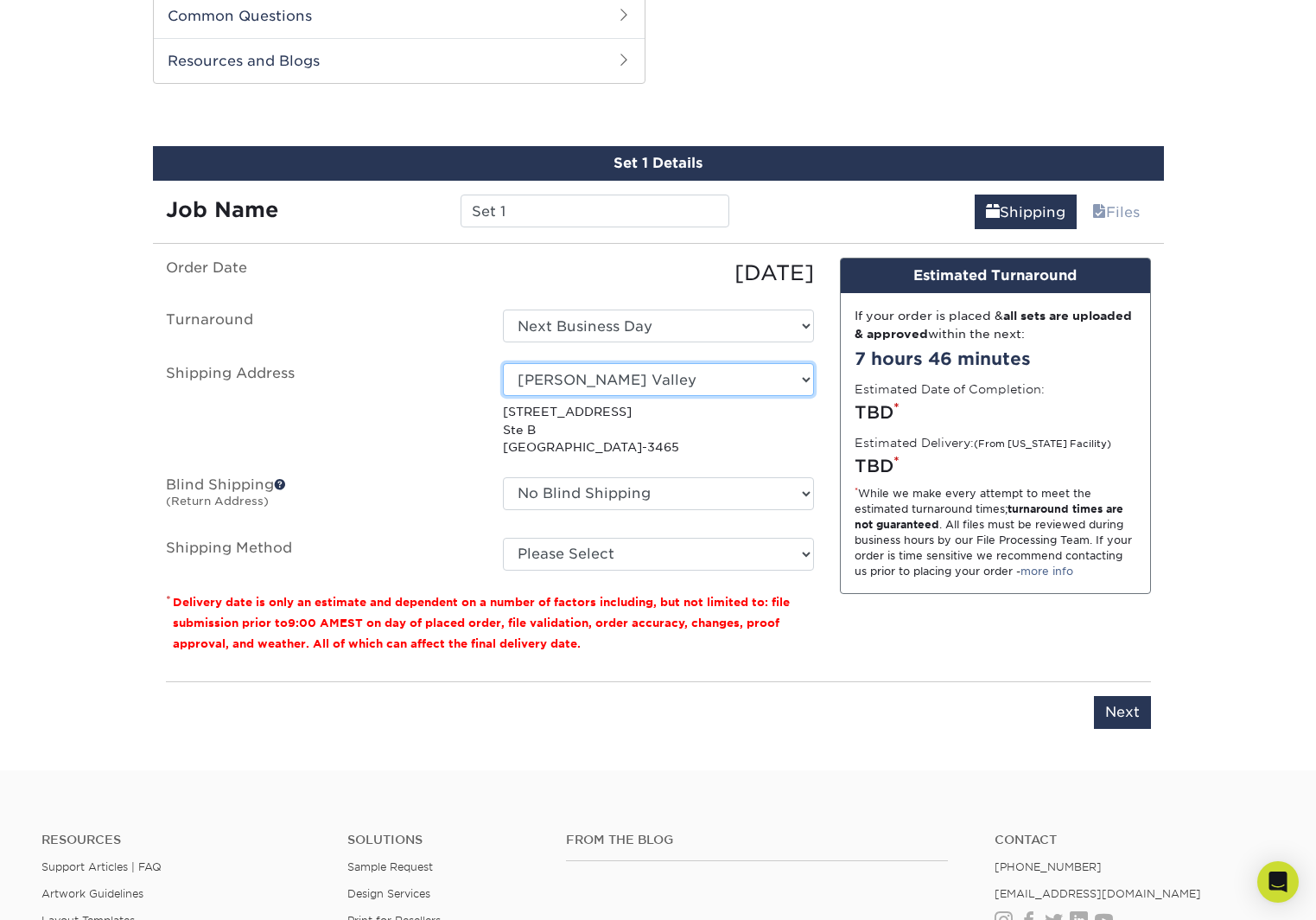
click at [730, 379] on select "Select One Canepa Group, Inc. Canepa Group, Inc. Evolve Lubricants Indianapolis…" at bounding box center [658, 379] width 311 height 33
select select "280740"
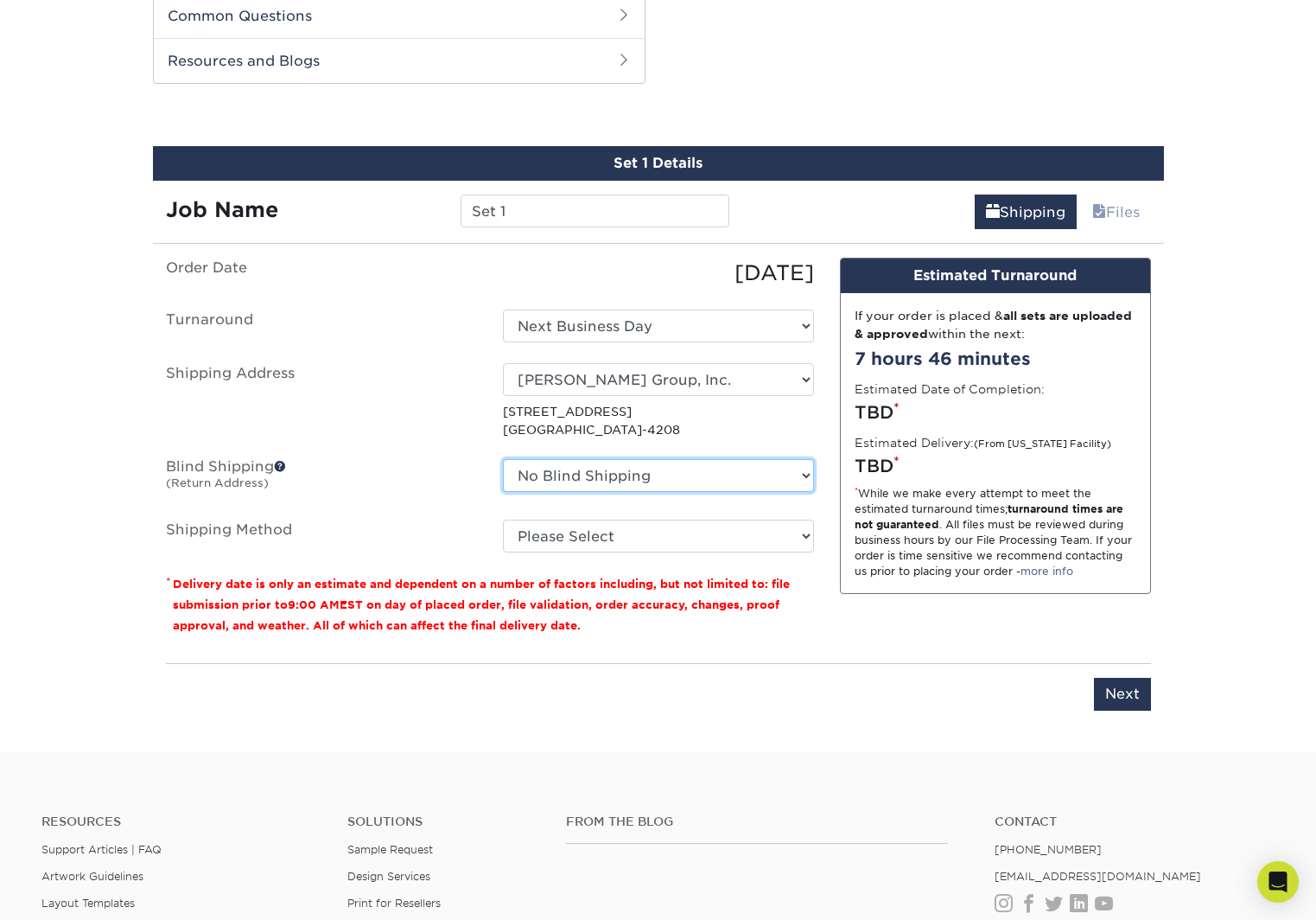
click at [707, 476] on select "No Blind Shipping Canepa Group, Inc. Canepa Group, Inc. Evolve Lubricants India…" at bounding box center [658, 475] width 311 height 33
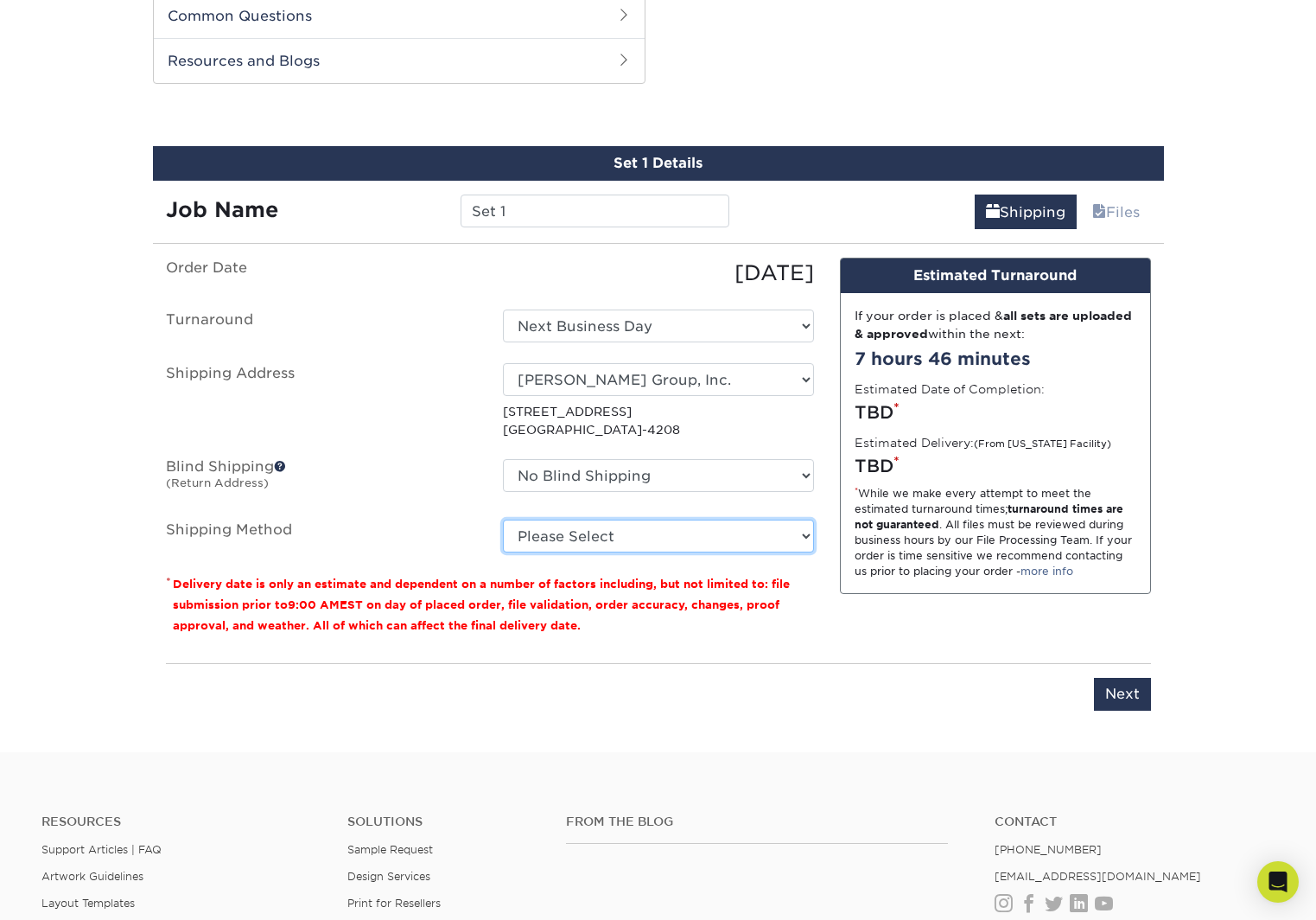
click at [676, 542] on select "Please Select Ground Shipping (+$8.96) 3 Day Shipping Service (+$15.38) 2 Day A…" at bounding box center [658, 535] width 311 height 33
click at [747, 539] on select "Please Select Ground Shipping (+$8.96) 3 Day Shipping Service (+$15.38) 2 Day A…" at bounding box center [658, 535] width 311 height 33
click at [743, 540] on select "Please Select Ground Shipping (+$8.96) 3 Day Shipping Service (+$15.38) 2 Day A…" at bounding box center [658, 535] width 311 height 33
click at [724, 539] on select "Please Select Ground Shipping (+$8.96) 3 Day Shipping Service (+$15.38) 2 Day A…" at bounding box center [658, 535] width 311 height 33
click at [749, 538] on select "Please Select Ground Shipping (+$8.96) 3 Day Shipping Service (+$15.38) 2 Day A…" at bounding box center [658, 535] width 311 height 33
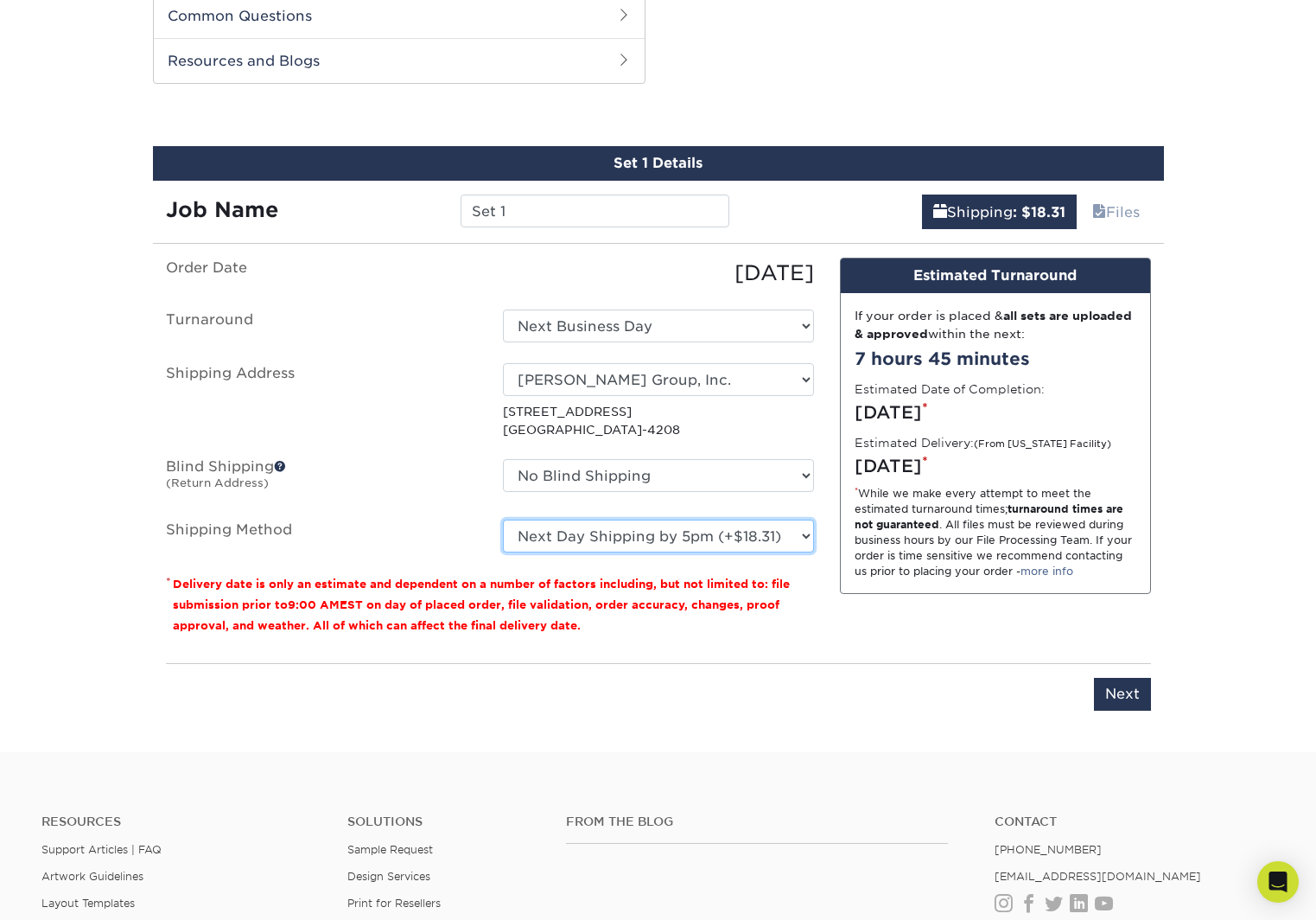
click at [758, 538] on select "Please Select Ground Shipping (+$8.96) 3 Day Shipping Service (+$15.38) 2 Day A…" at bounding box center [658, 535] width 311 height 33
click at [829, 506] on div "Design Estimated Turnaround If your order is placed & all sets are uploaded & a…" at bounding box center [996, 453] width 337 height 392
click at [773, 541] on select "Please Select Ground Shipping (+$8.96) 3 Day Shipping Service (+$15.38) 2 Day A…" at bounding box center [658, 535] width 311 height 33
click at [795, 538] on select "Please Select Ground Shipping (+$8.96) 3 Day Shipping Service (+$15.38) 2 Day A…" at bounding box center [658, 535] width 311 height 33
select select "01"
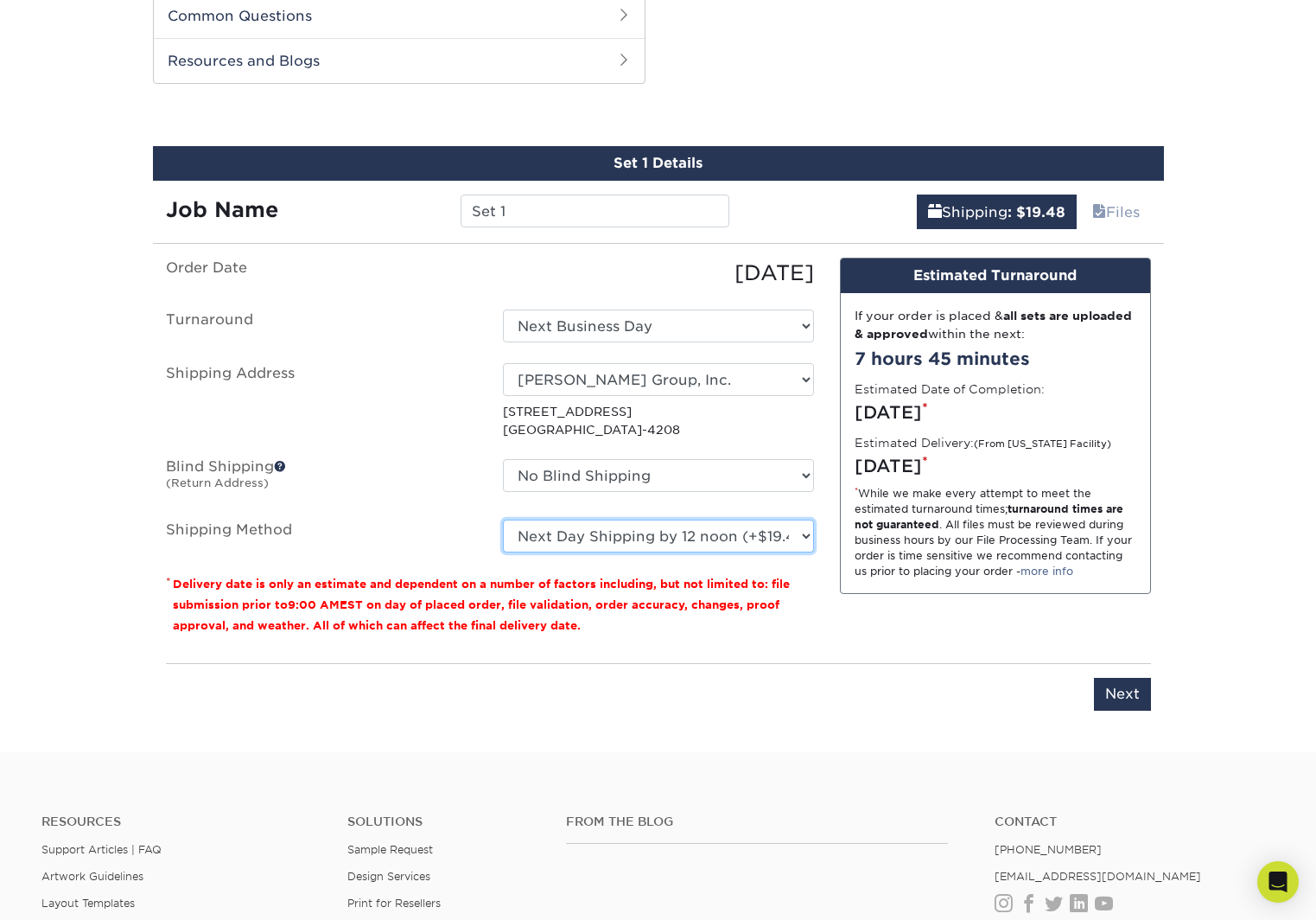
click at [789, 535] on select "Please Select Ground Shipping (+$8.96) 3 Day Shipping Service (+$15.38) 2 Day A…" at bounding box center [658, 535] width 311 height 33
click at [1116, 693] on input "Next" at bounding box center [1122, 693] width 57 height 33
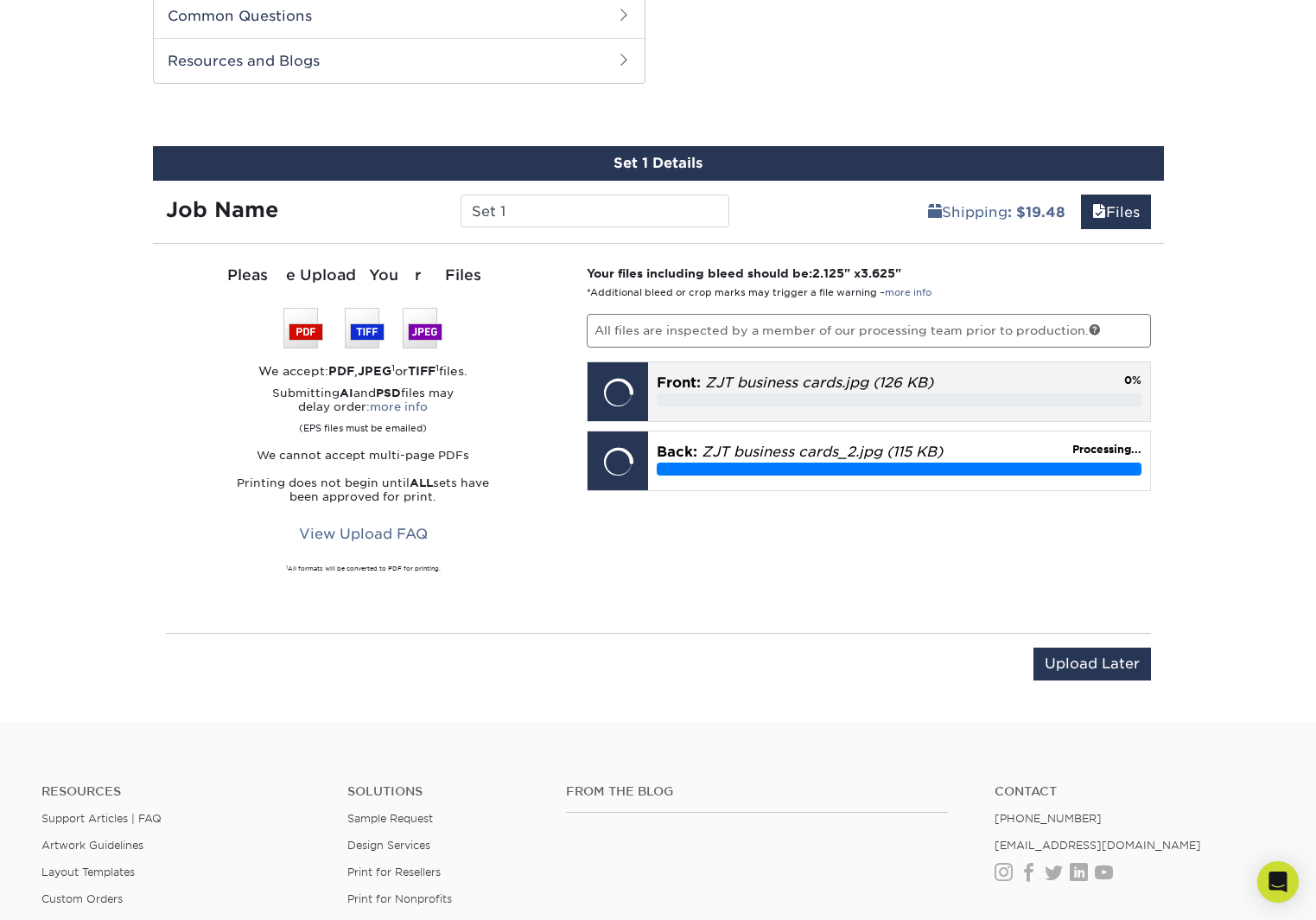
scroll to position [1180, 0]
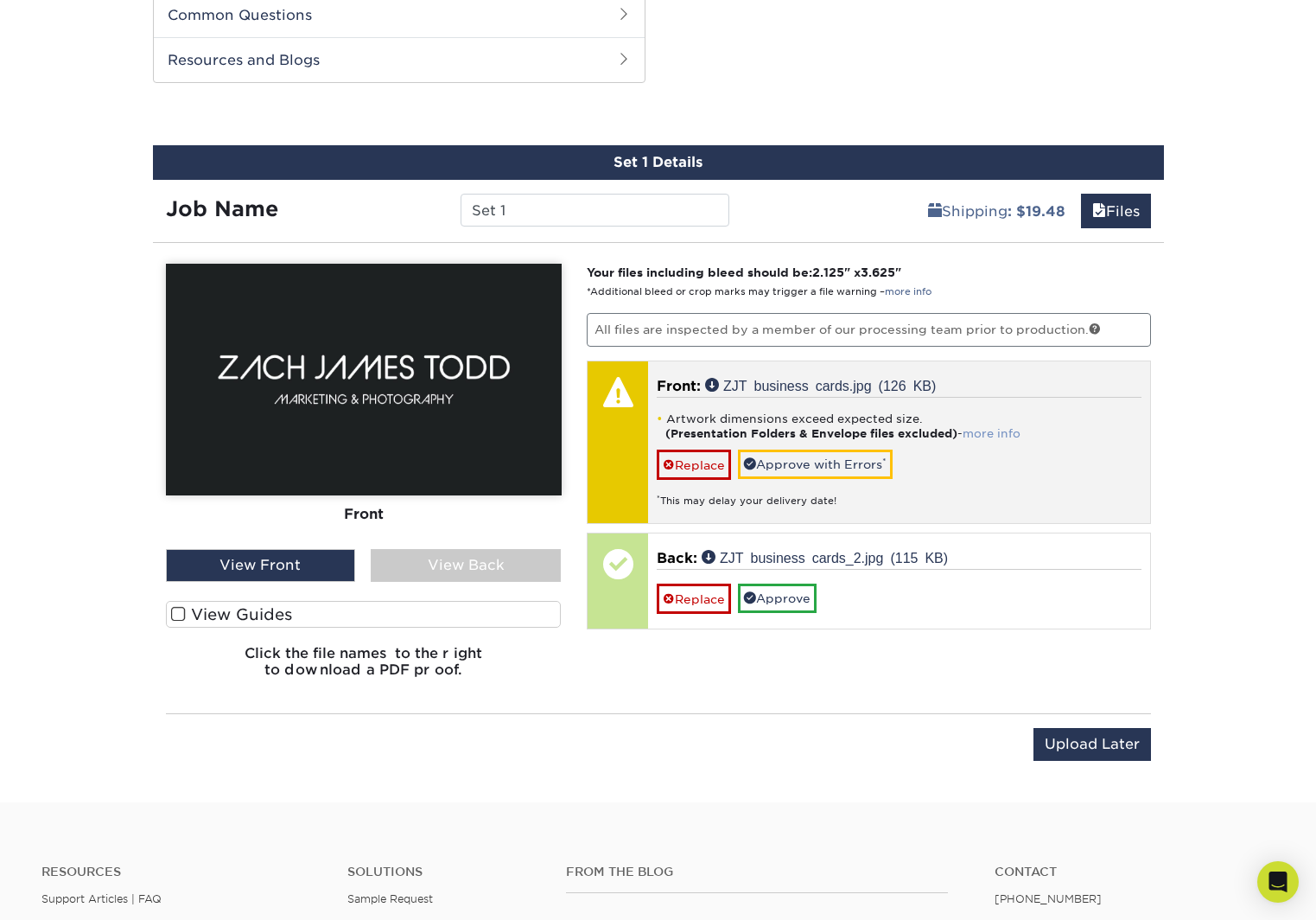
click at [992, 433] on link "more info" at bounding box center [992, 433] width 58 height 13
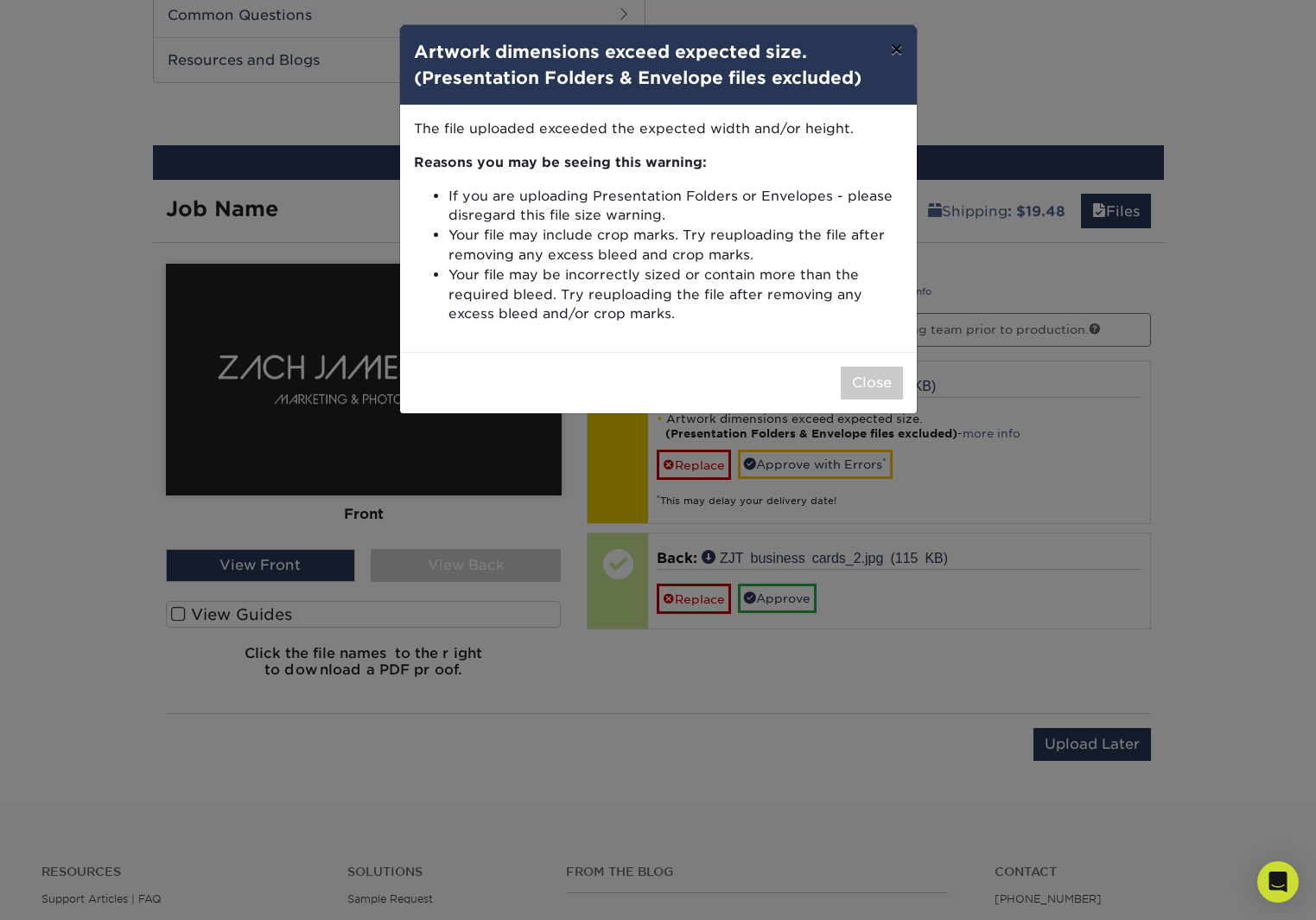
click at [894, 54] on button "×" at bounding box center [896, 49] width 40 height 49
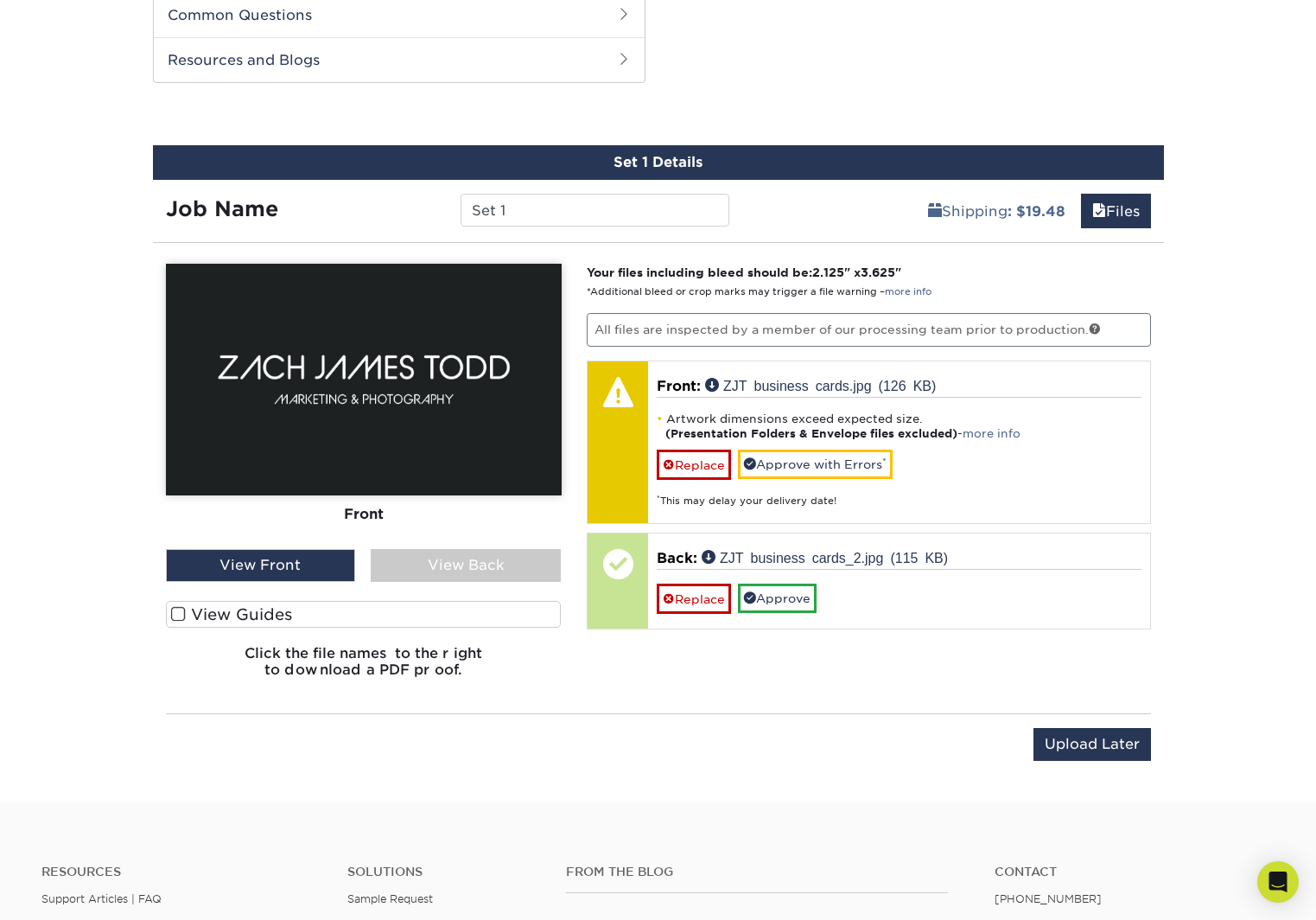
click at [525, 572] on div "View Back" at bounding box center [466, 565] width 191 height 33
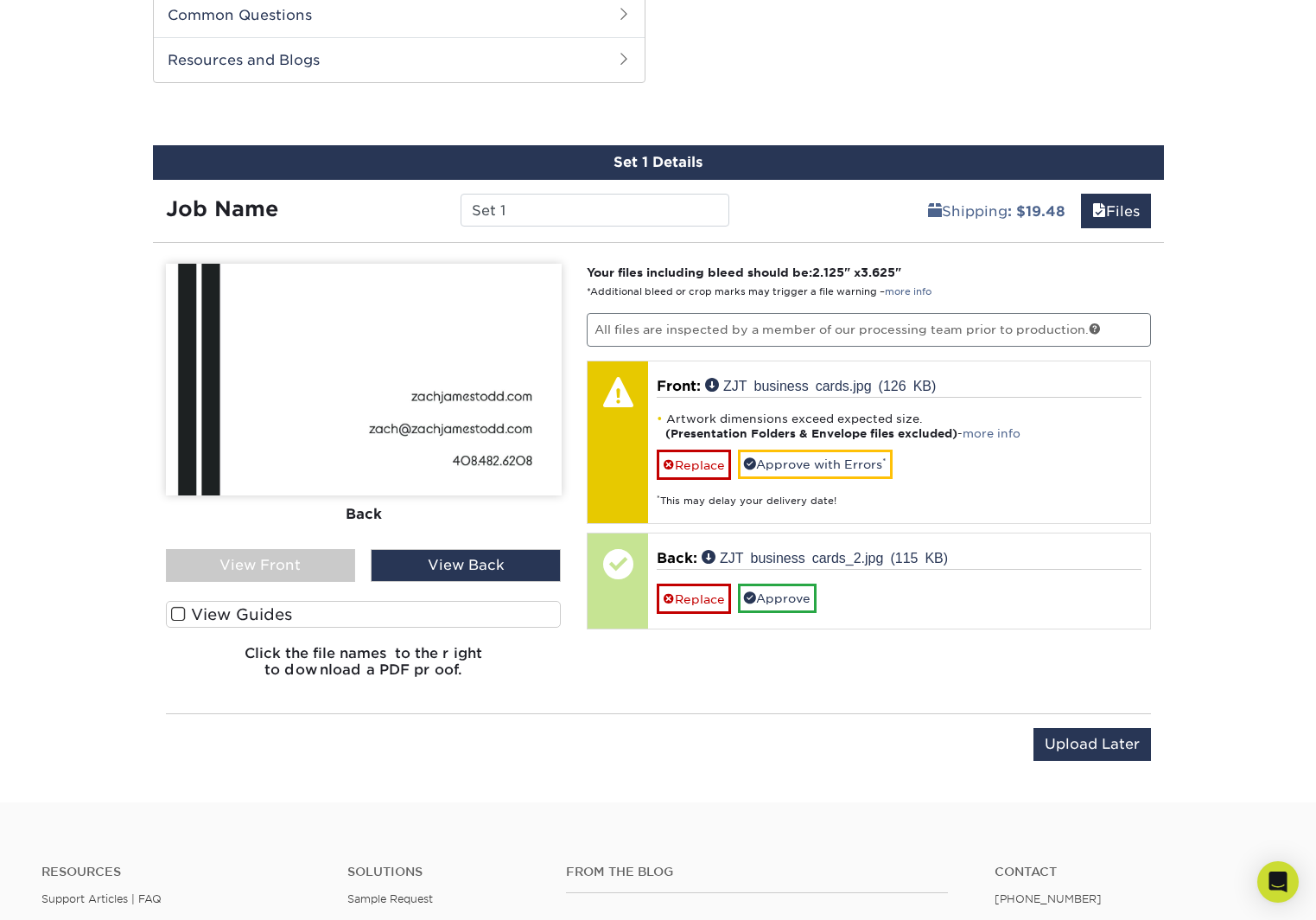
click at [297, 568] on div "View Front" at bounding box center [261, 565] width 191 height 33
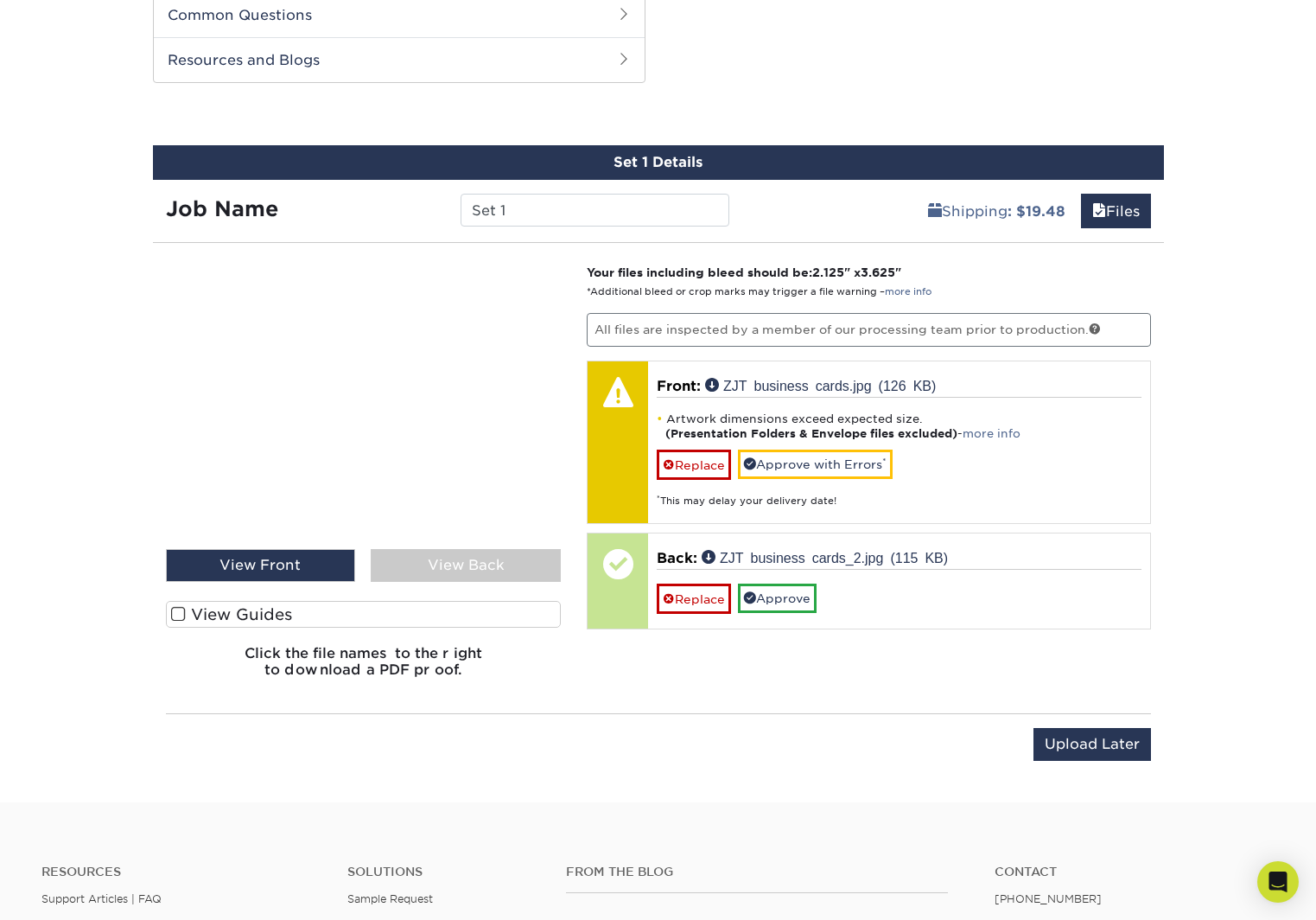
scroll to position [1181, 0]
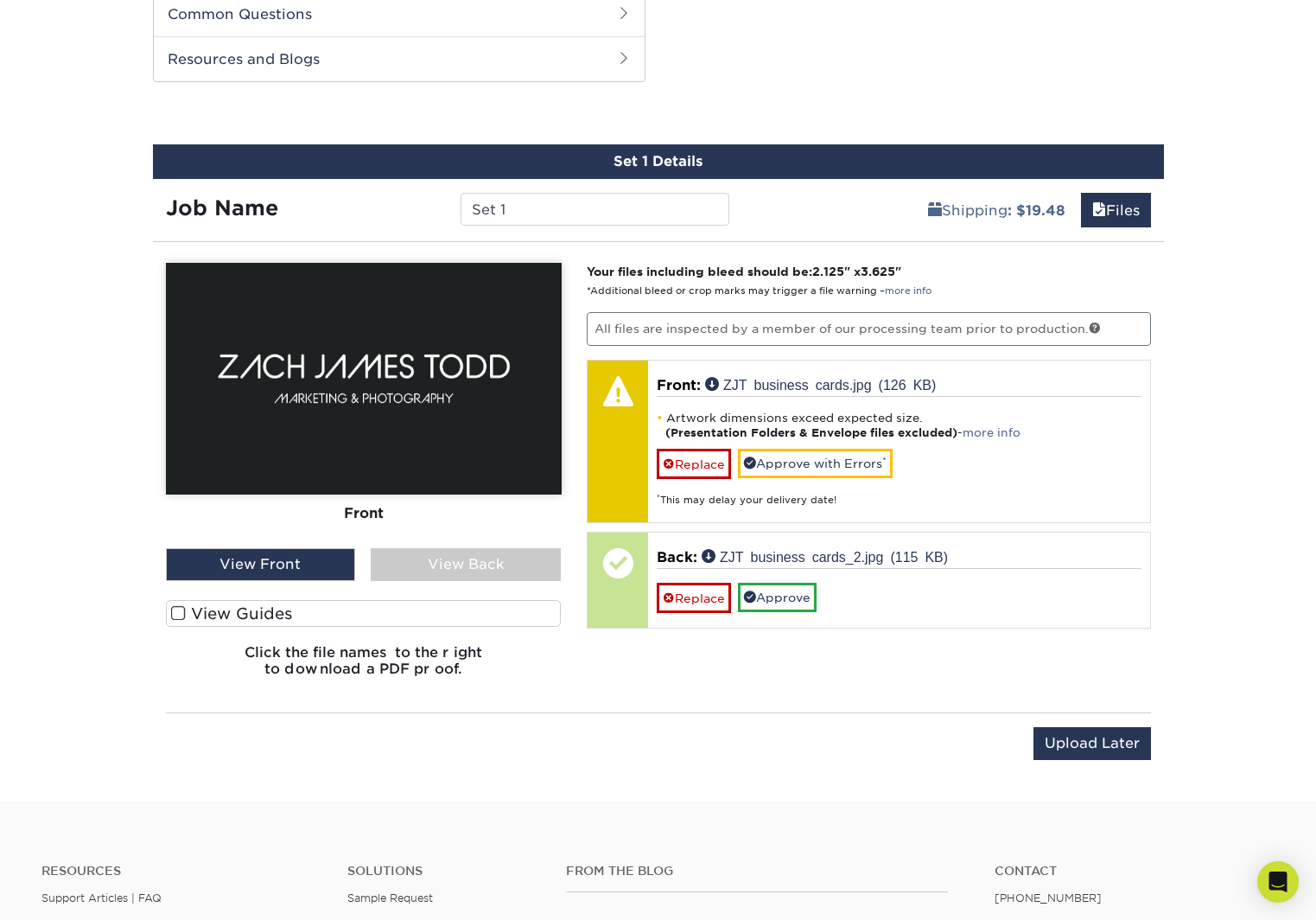
click at [481, 557] on div "View Back" at bounding box center [466, 564] width 191 height 33
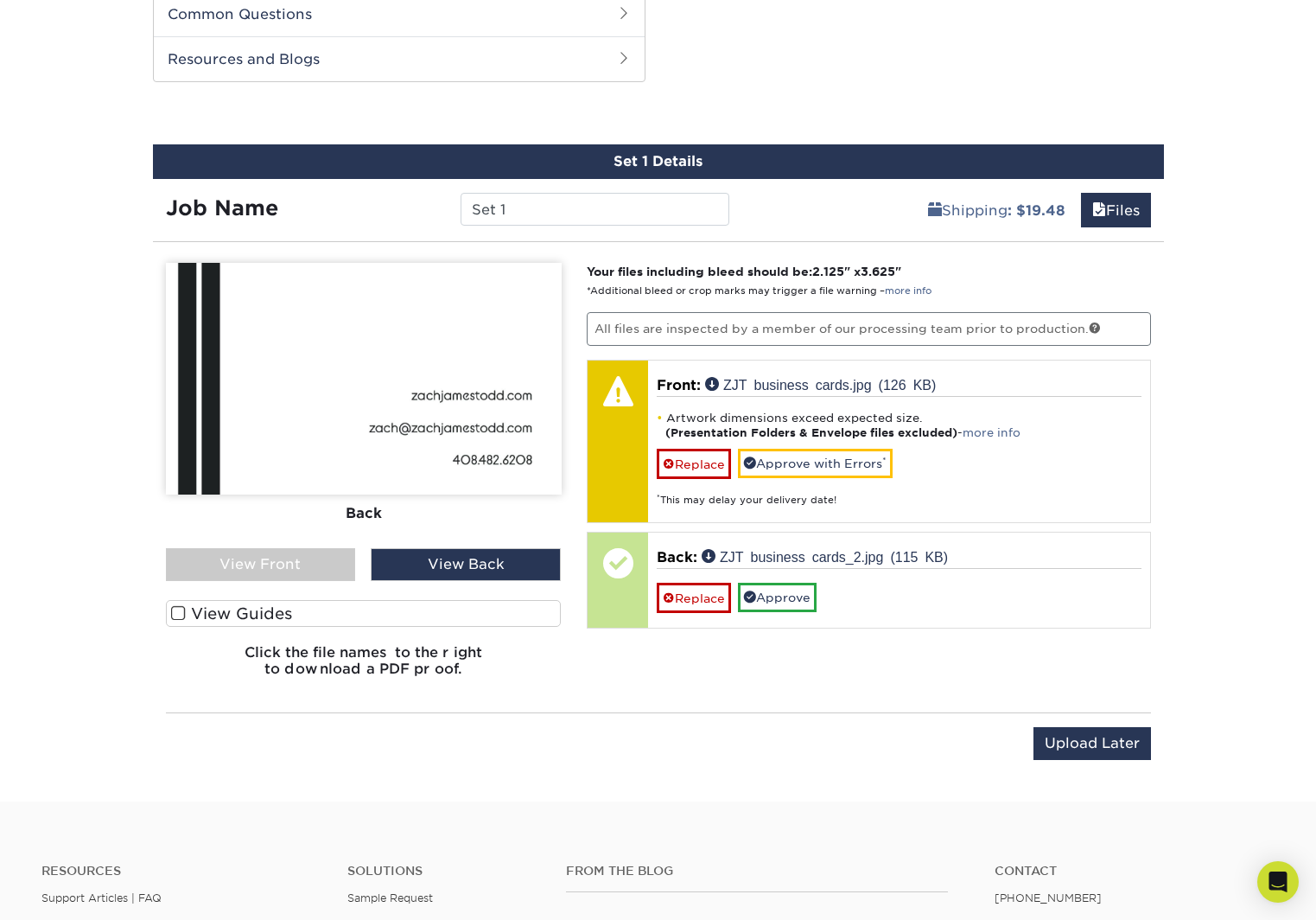
click at [265, 562] on div "View Front" at bounding box center [261, 564] width 191 height 33
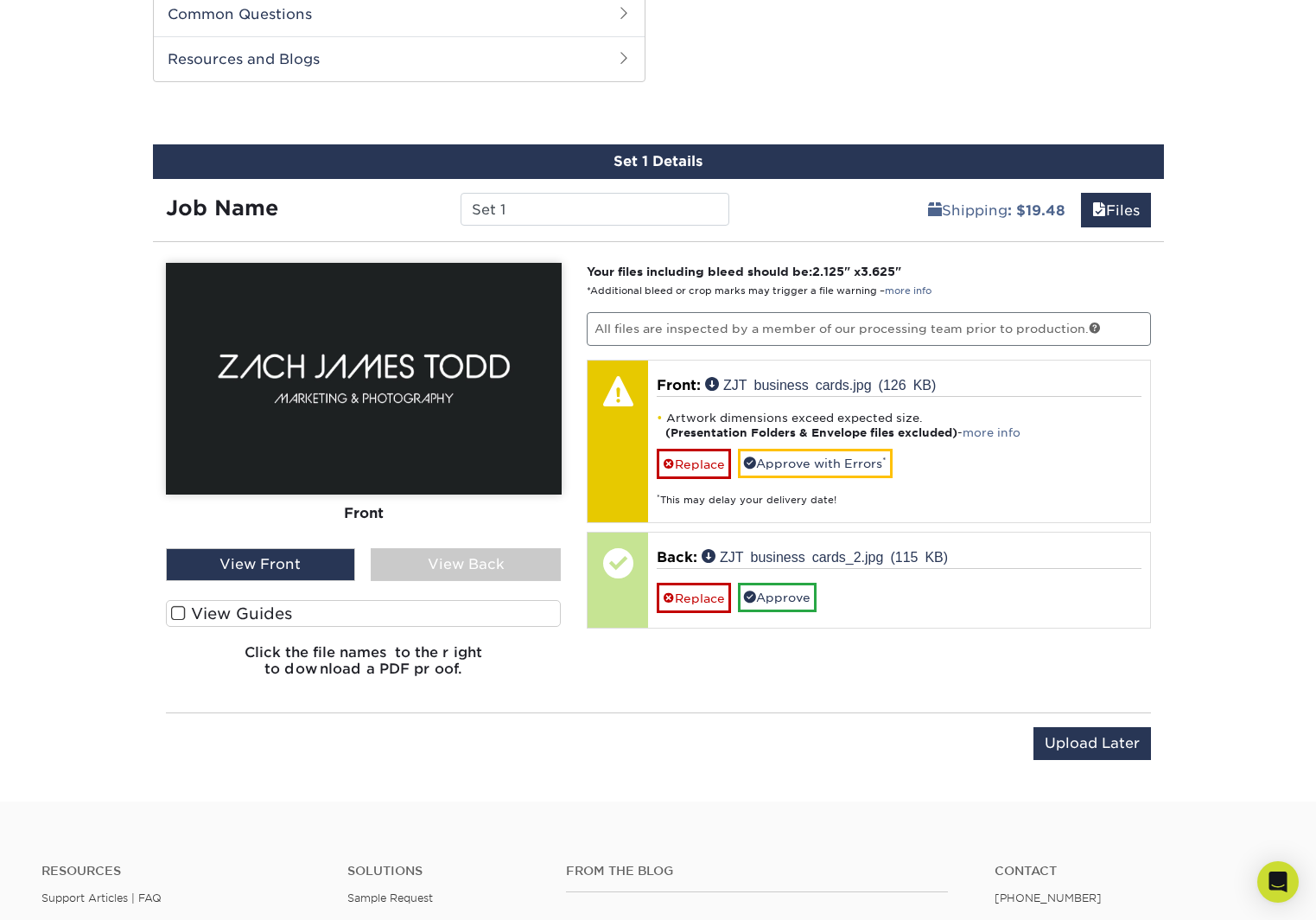
click at [490, 562] on div "View Back" at bounding box center [466, 564] width 191 height 33
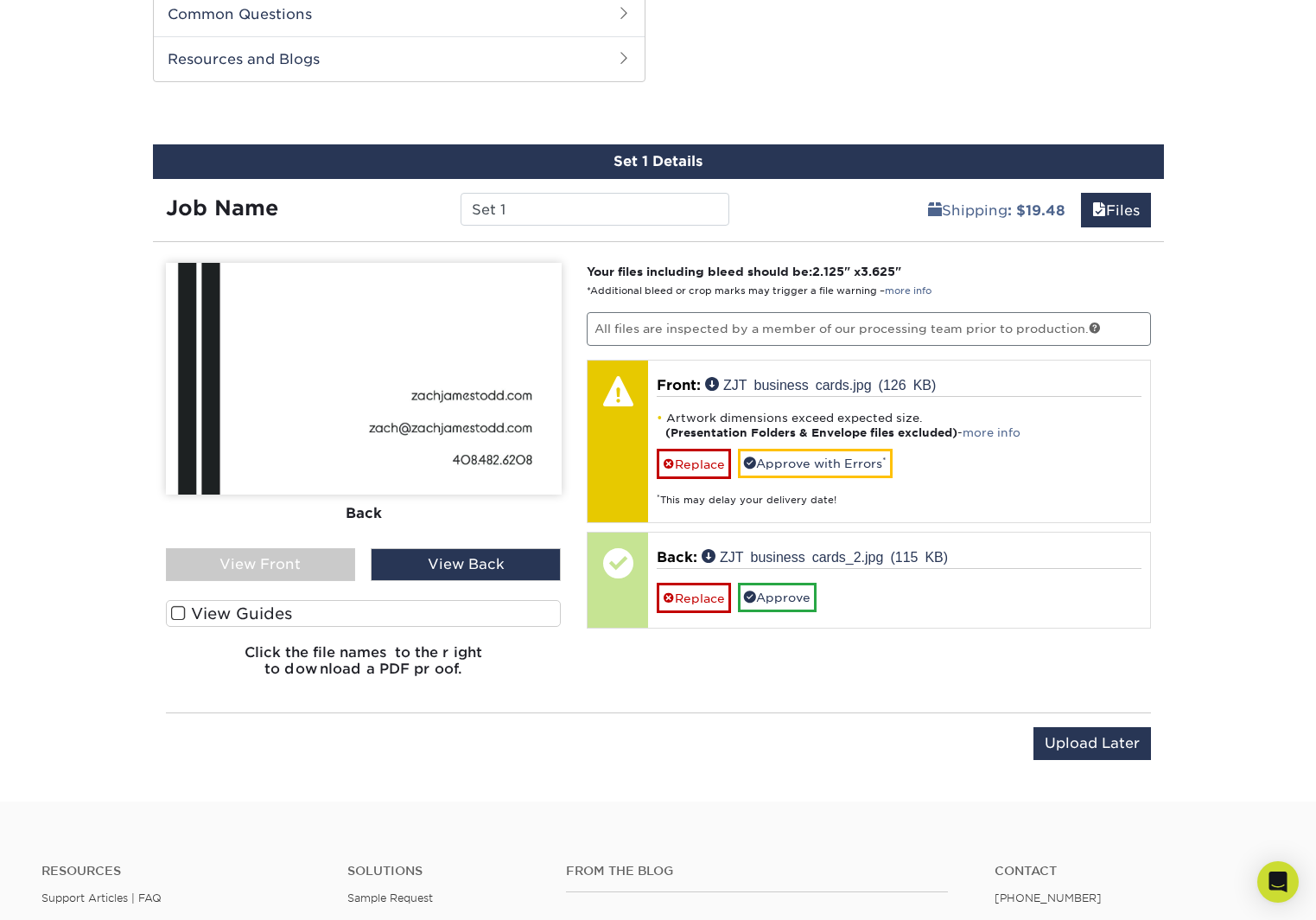
click at [280, 568] on div "View Front" at bounding box center [261, 564] width 191 height 33
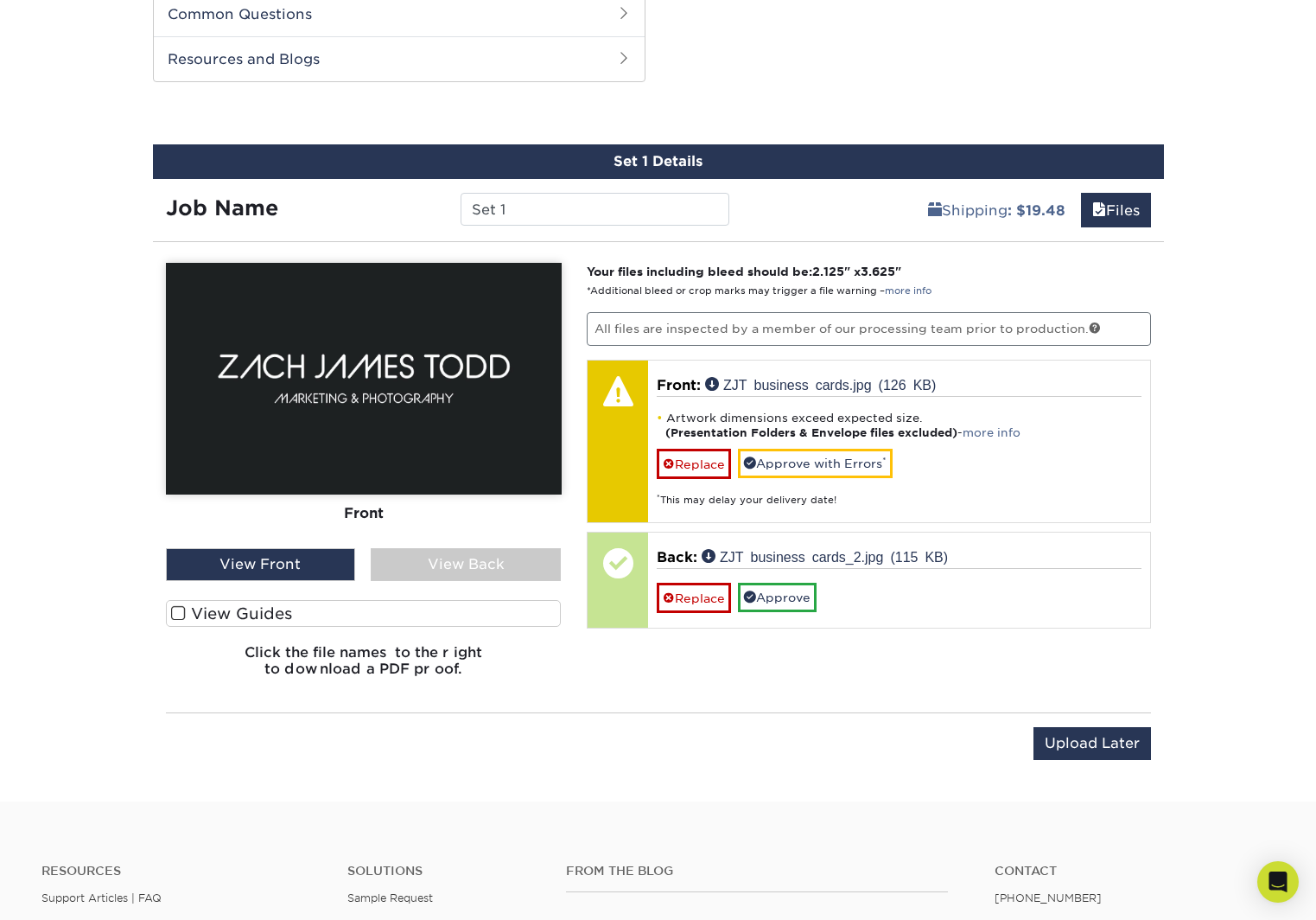
click at [215, 611] on label "View Guides" at bounding box center [363, 613] width 396 height 26
click at [0, 0] on input "View Guides" at bounding box center [0, 0] width 0 height 0
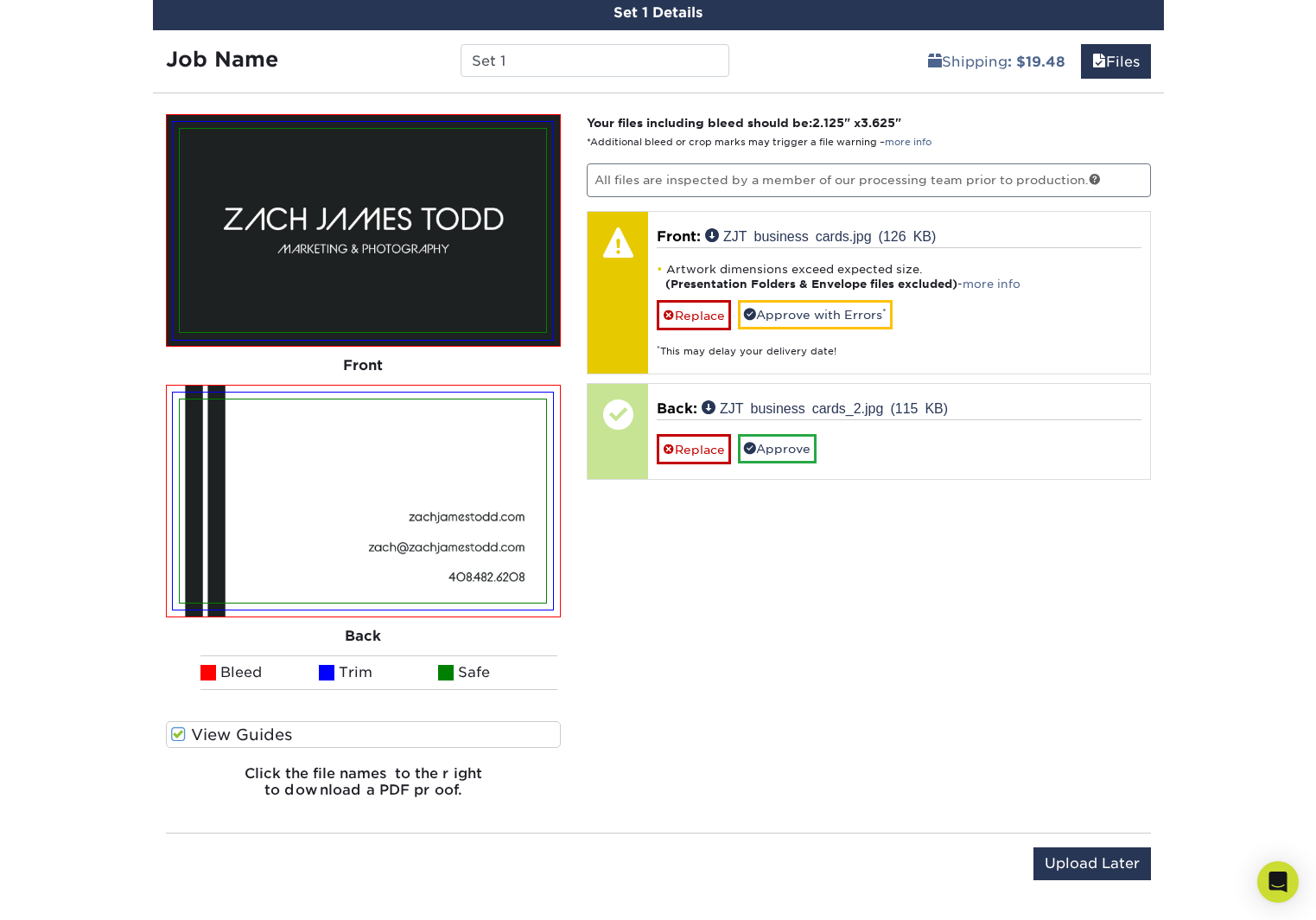
scroll to position [1345, 0]
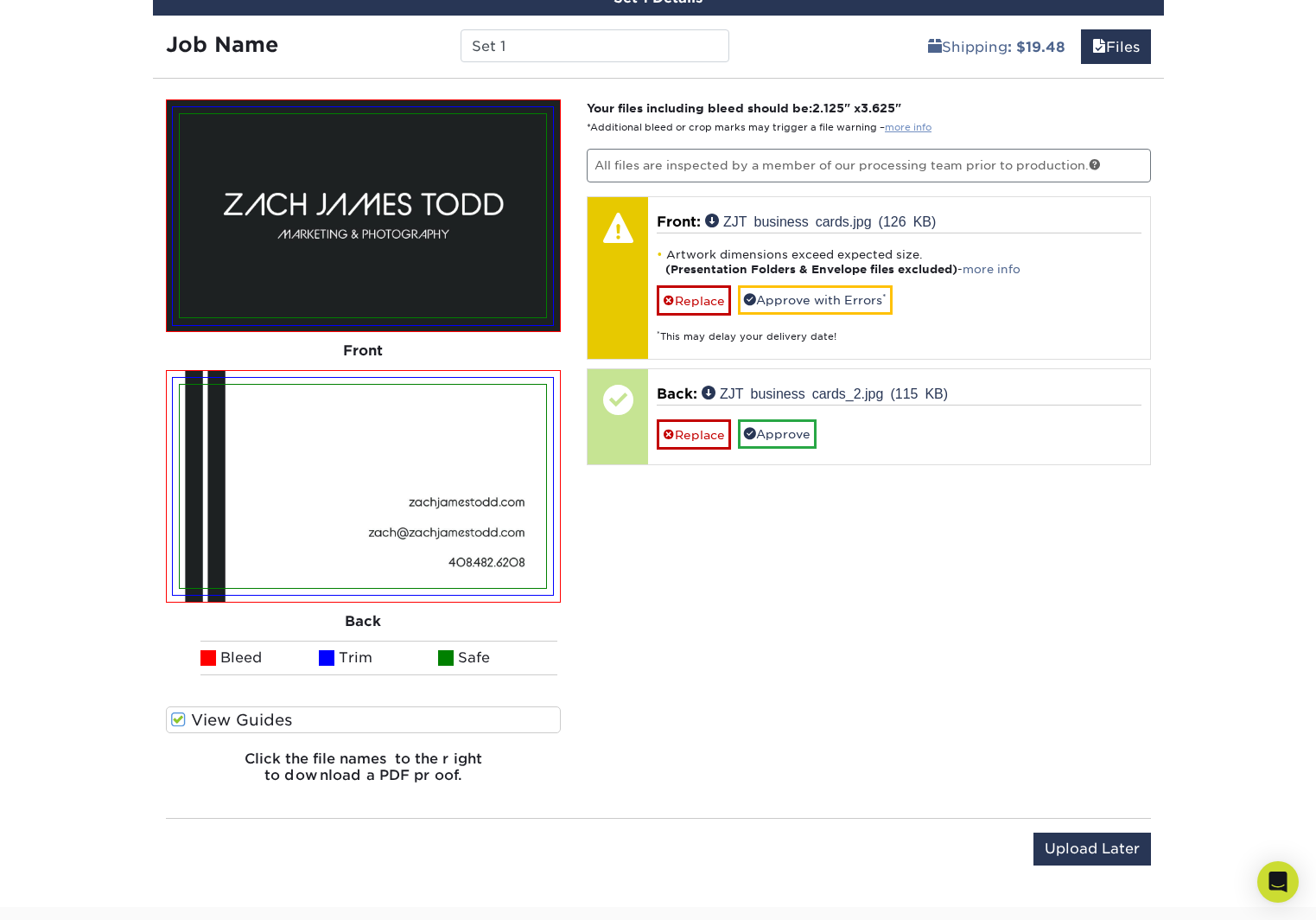
click at [911, 129] on link "more info" at bounding box center [908, 127] width 47 height 11
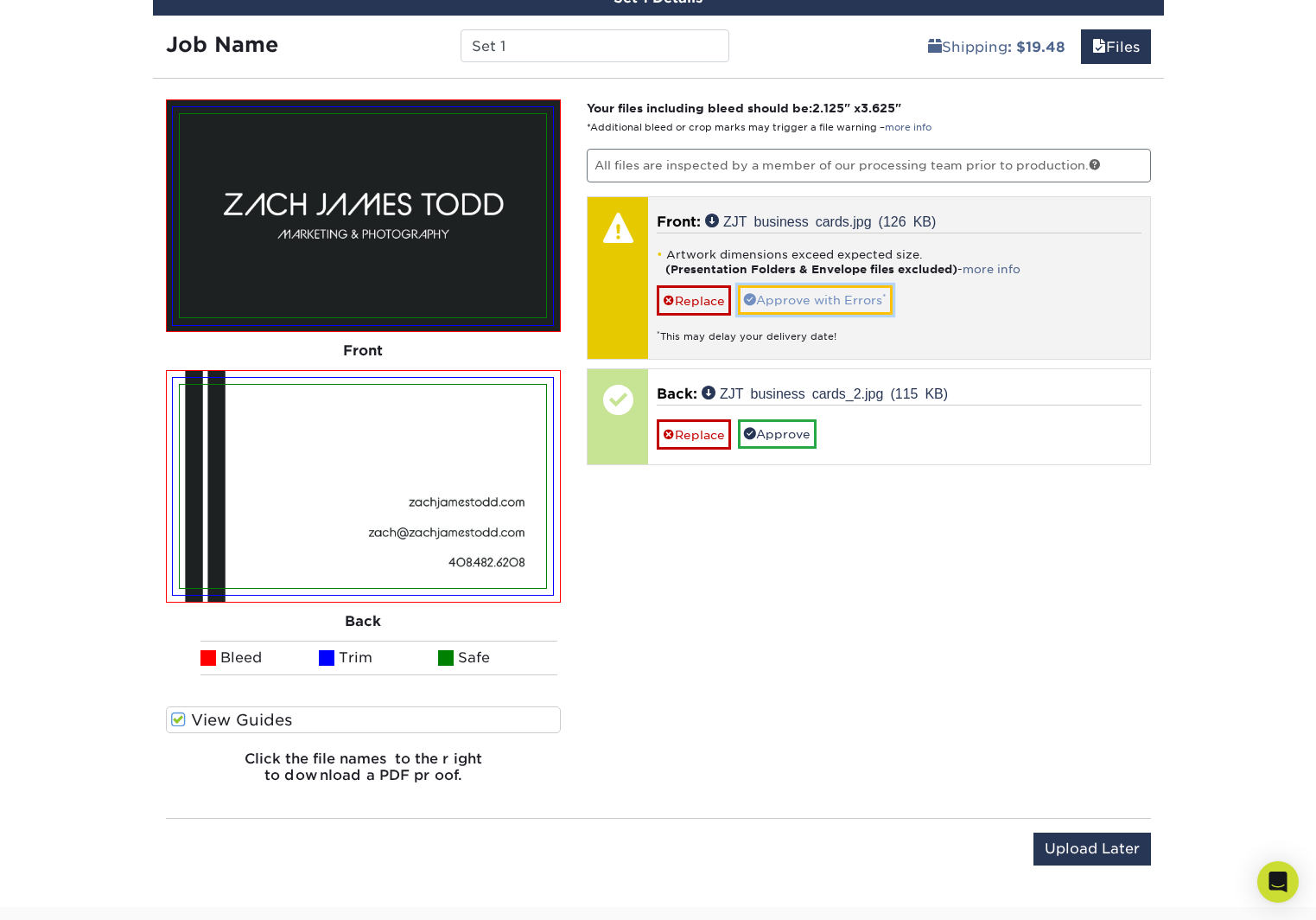
click at [787, 303] on link "Approve with Errors *" at bounding box center [815, 299] width 154 height 29
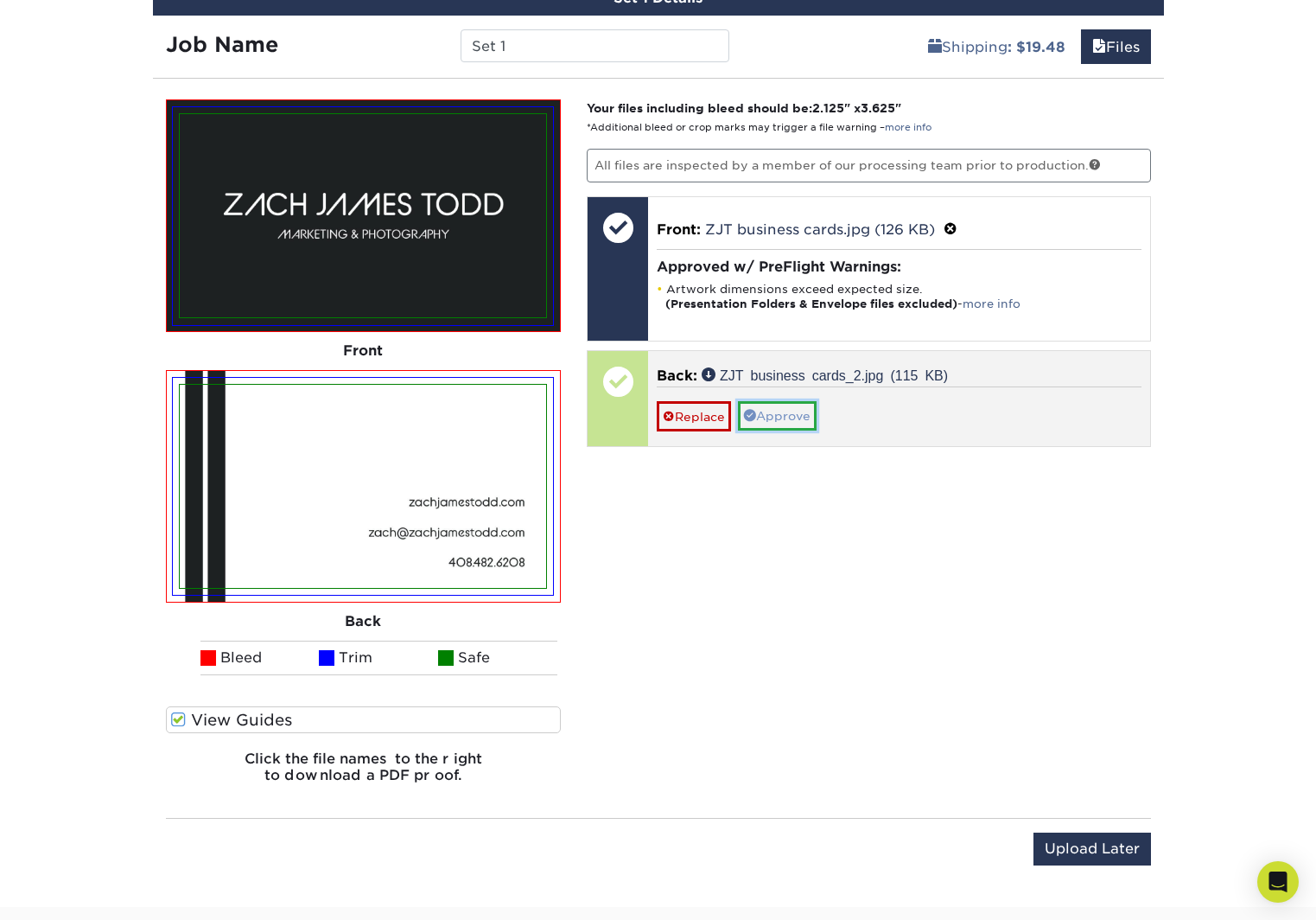
click at [770, 416] on link "Approve" at bounding box center [777, 415] width 79 height 29
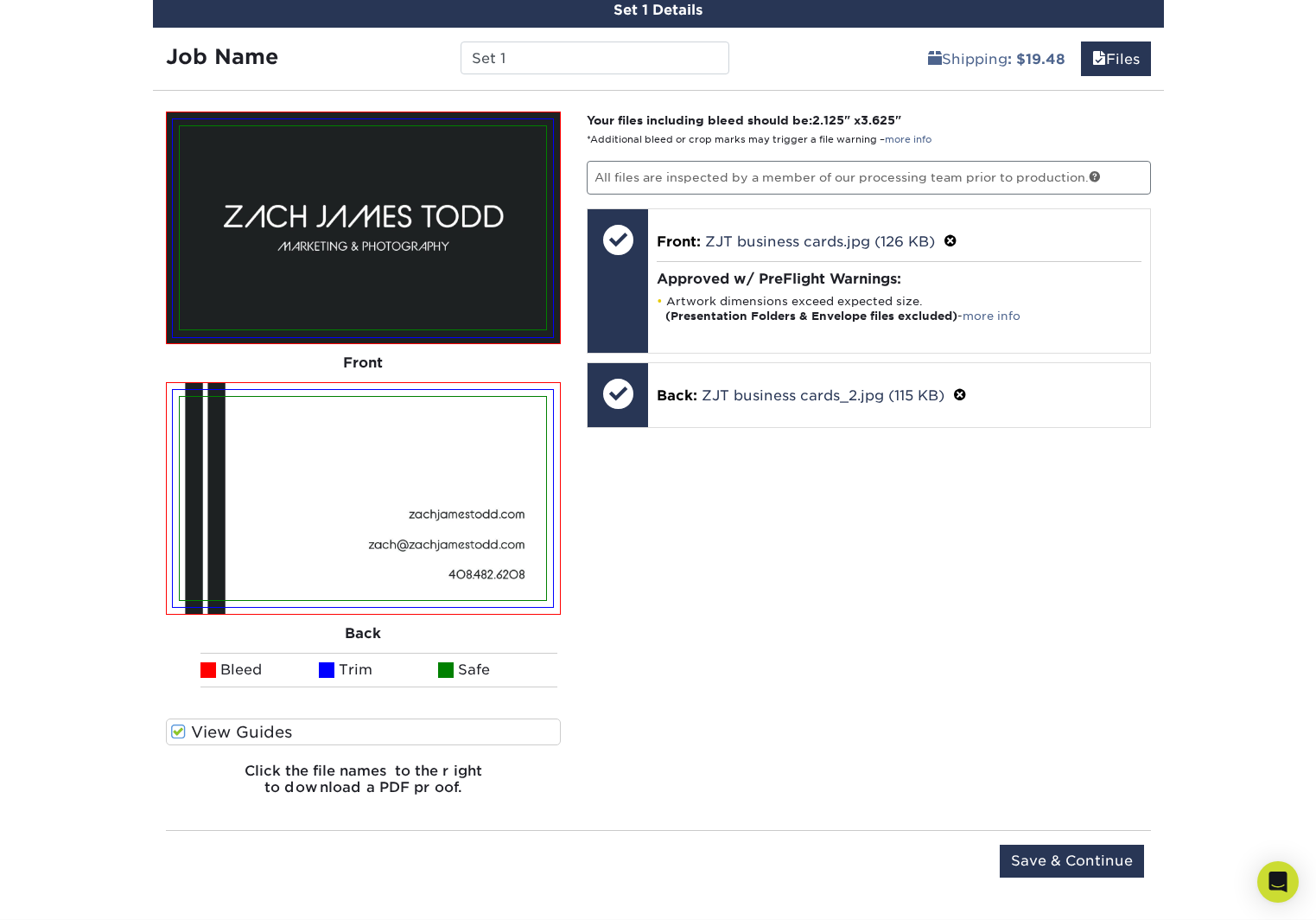
scroll to position [1330, 0]
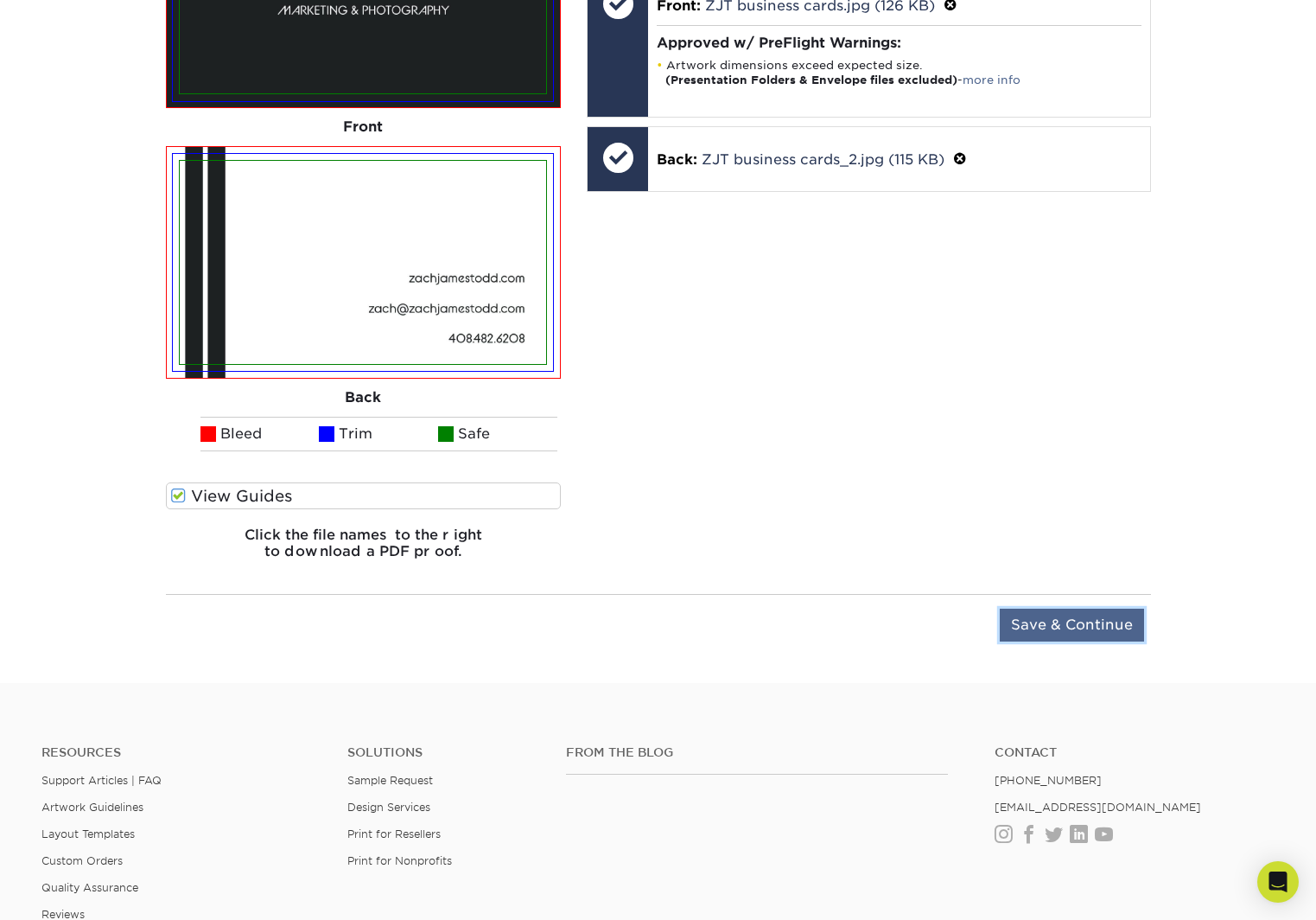
click at [1070, 622] on input "Save & Continue" at bounding box center [1073, 625] width 145 height 33
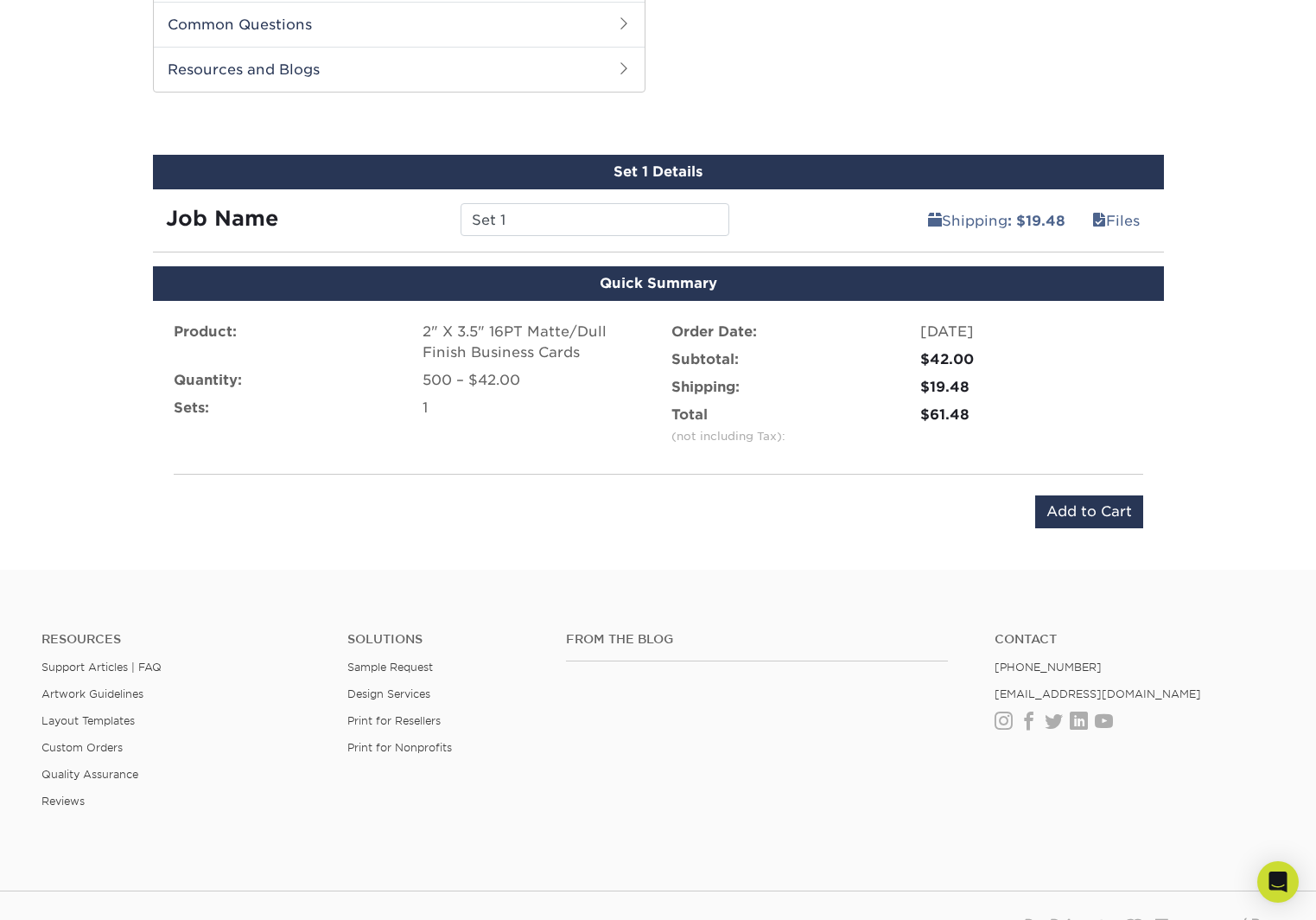
scroll to position [1134, 0]
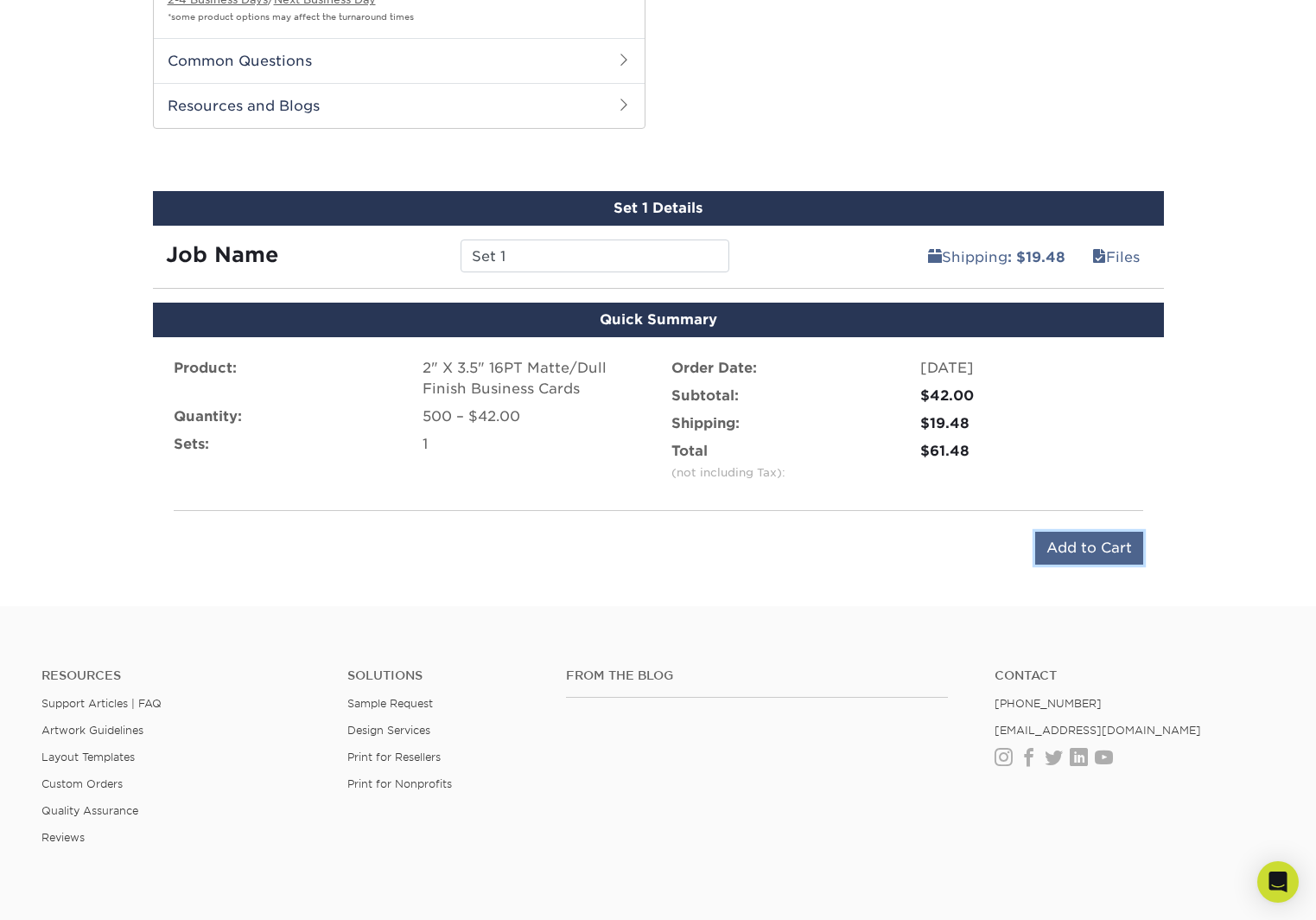
click at [1088, 546] on input "Add to Cart" at bounding box center [1089, 548] width 108 height 33
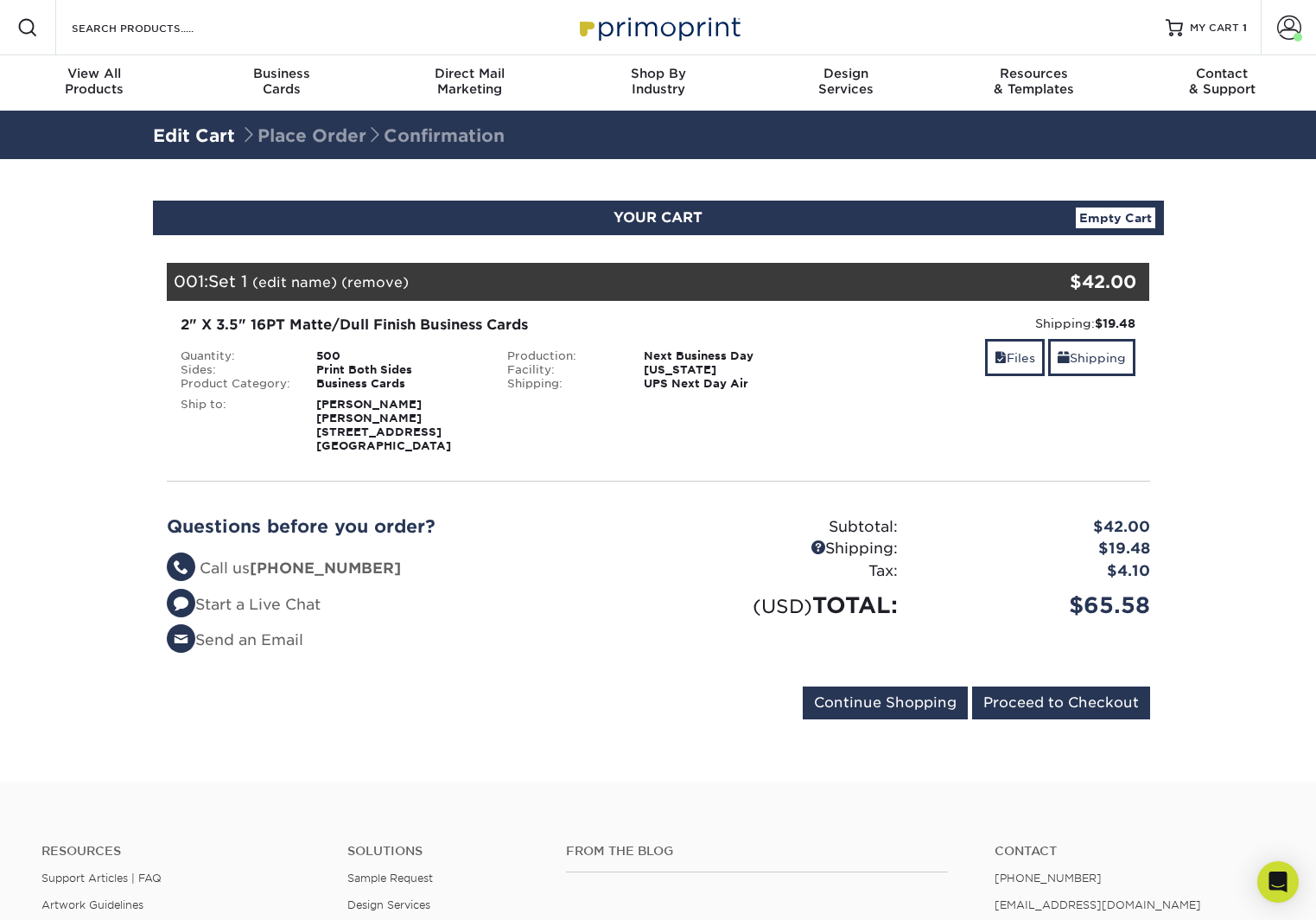
scroll to position [103, 0]
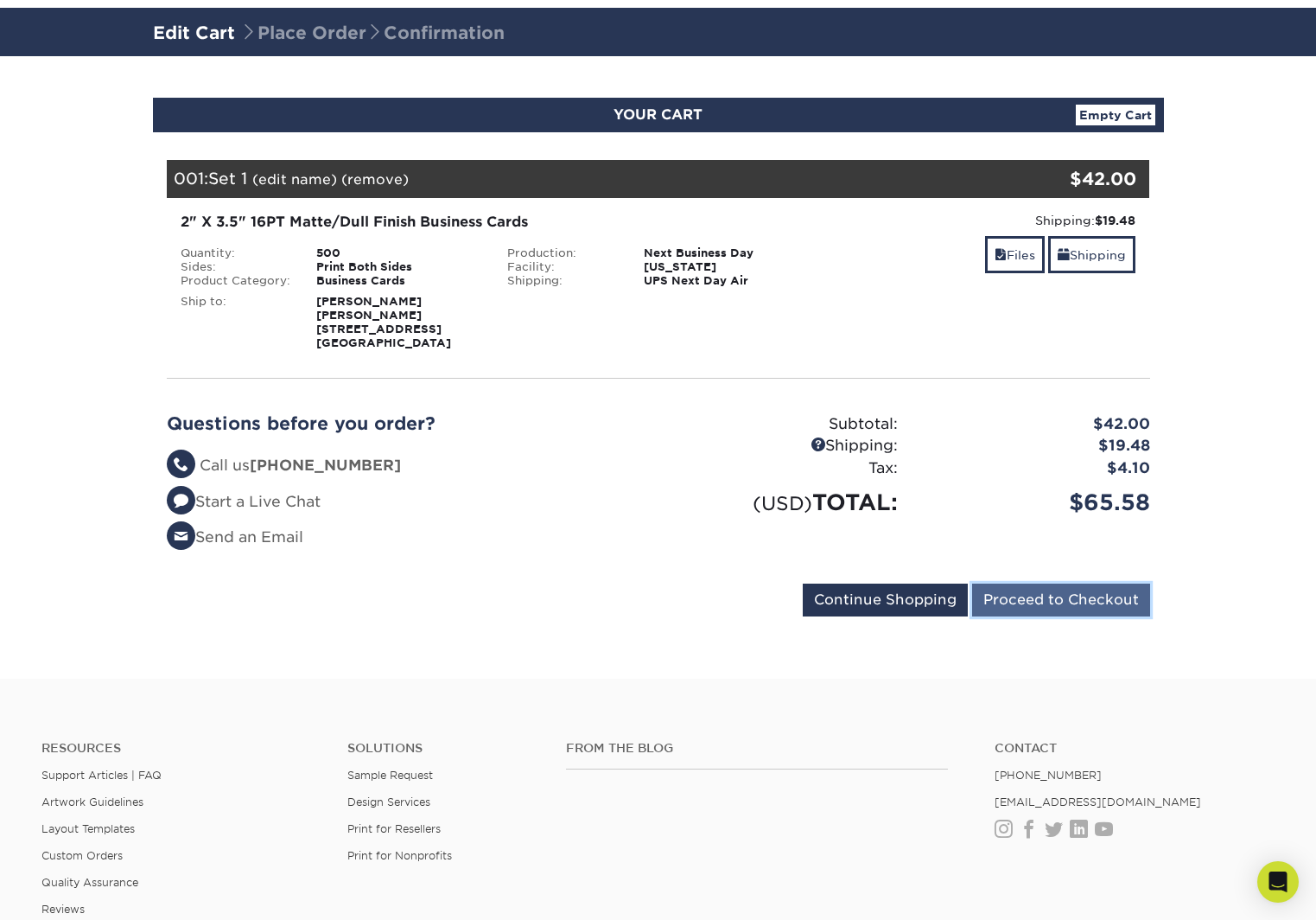
click at [1062, 600] on input "Proceed to Checkout" at bounding box center [1061, 599] width 178 height 33
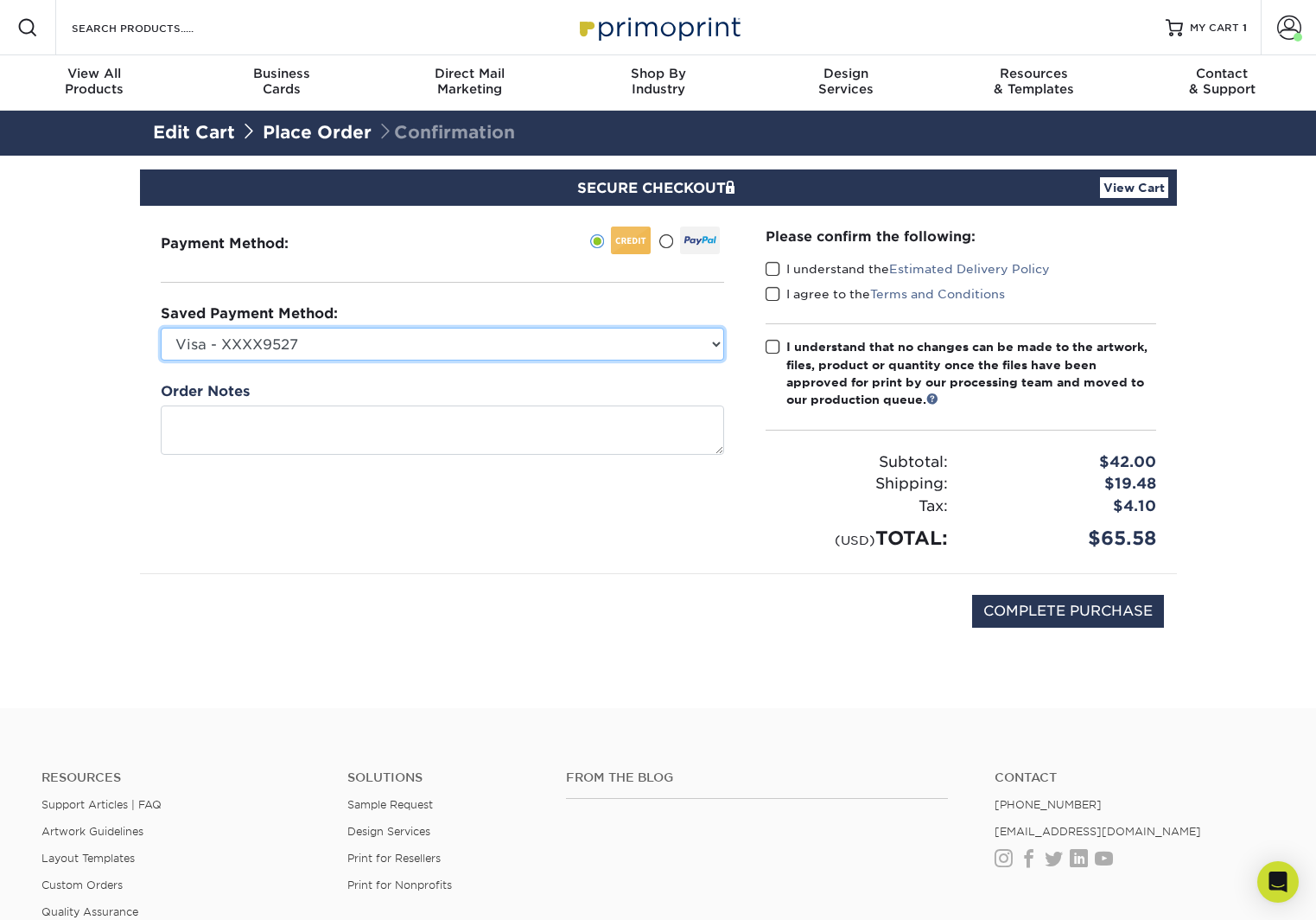
click at [359, 344] on select "Visa - XXXX9527 Visa - XXXX1445 Visa - XXXX9770 Visa - XXXX4310 New Credit Card" at bounding box center [442, 343] width 564 height 33
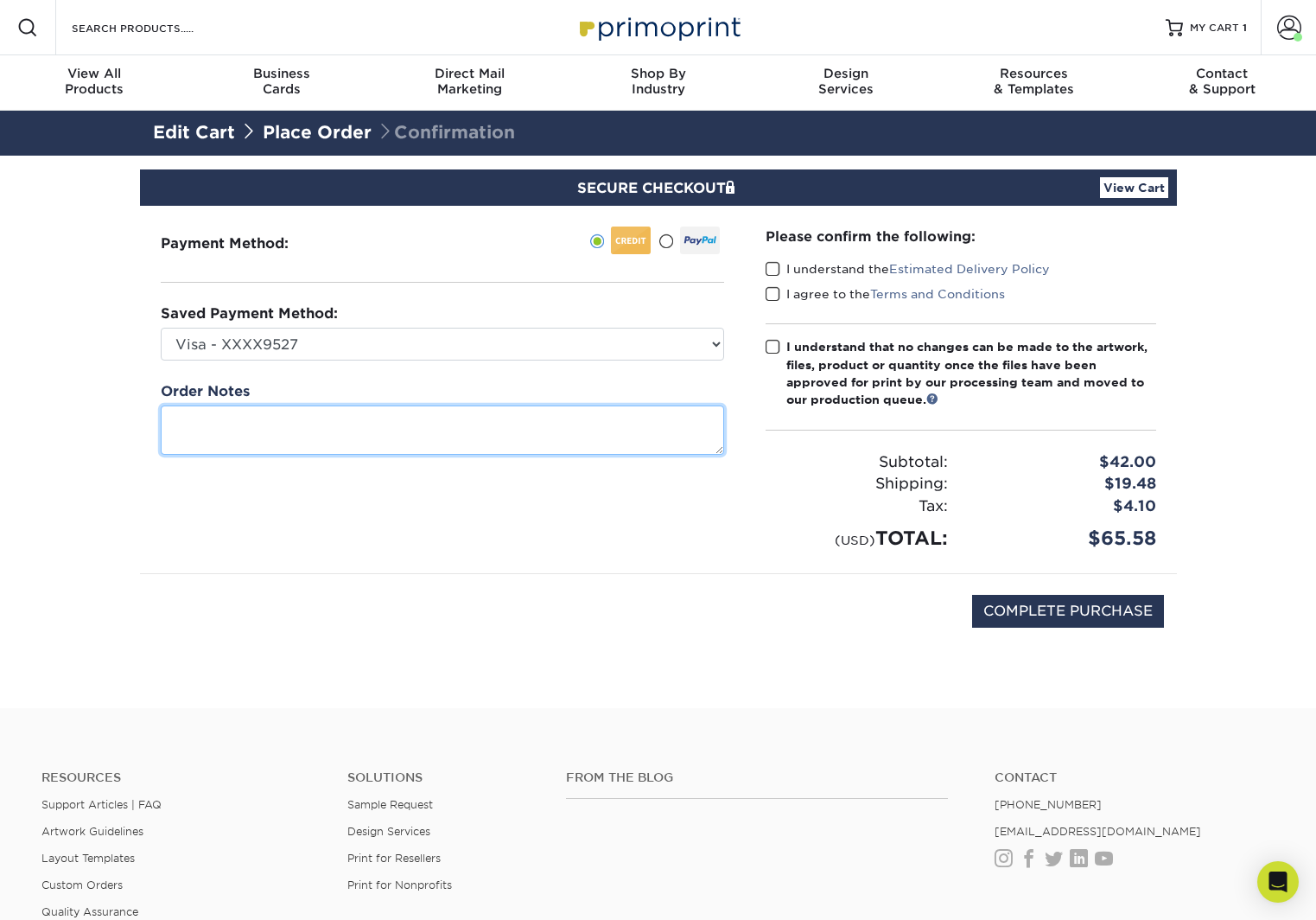
click at [313, 438] on textarea at bounding box center [442, 430] width 564 height 49
type textarea "Zach James Todd cards."
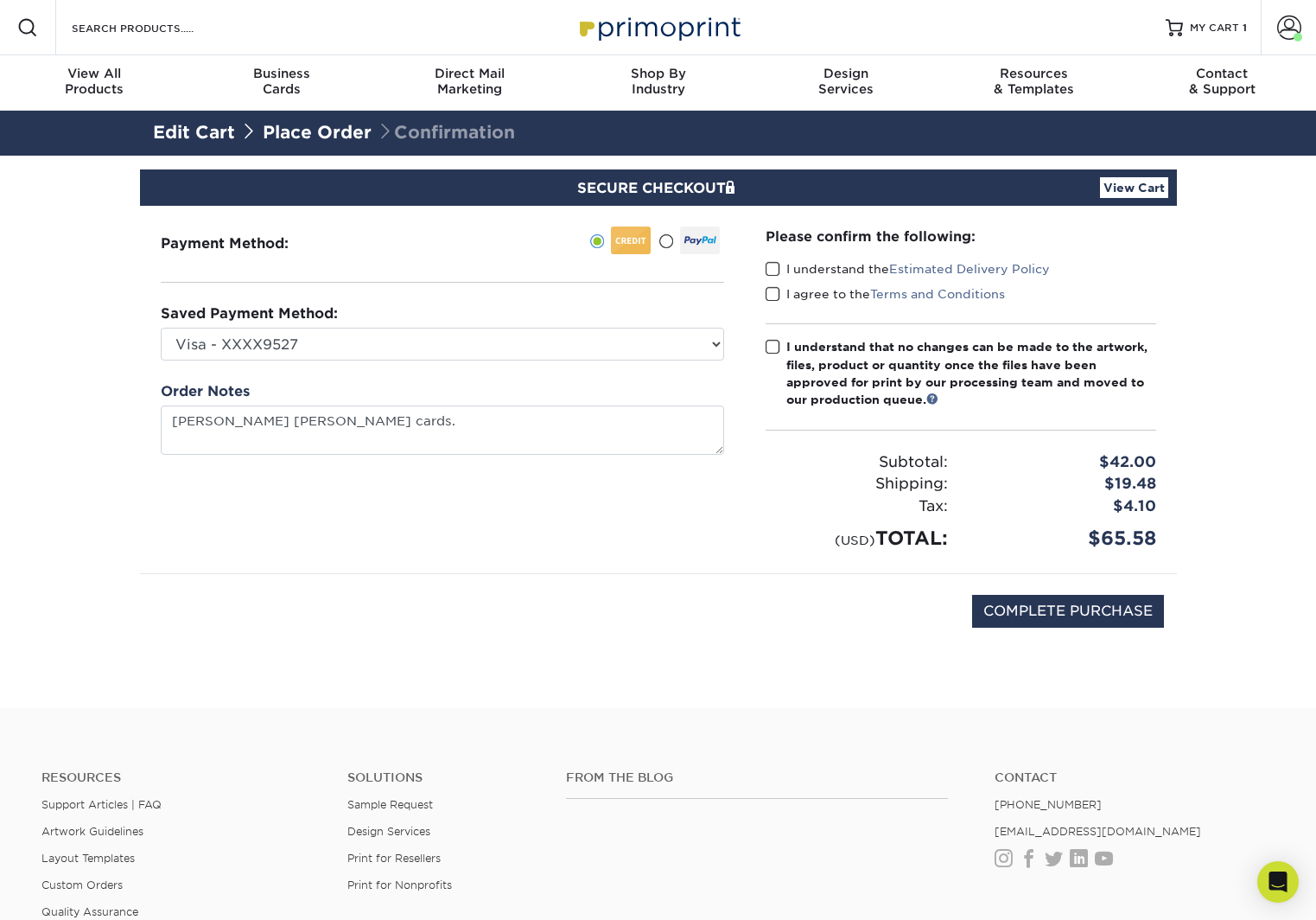
click at [774, 268] on span at bounding box center [773, 269] width 15 height 17
click at [0, 0] on input "I understand the Estimated Delivery Policy" at bounding box center [0, 0] width 0 height 0
click at [771, 290] on span at bounding box center [773, 294] width 15 height 17
click at [0, 0] on input "I agree to the Terms and Conditions" at bounding box center [0, 0] width 0 height 0
click at [771, 351] on span at bounding box center [773, 347] width 15 height 17
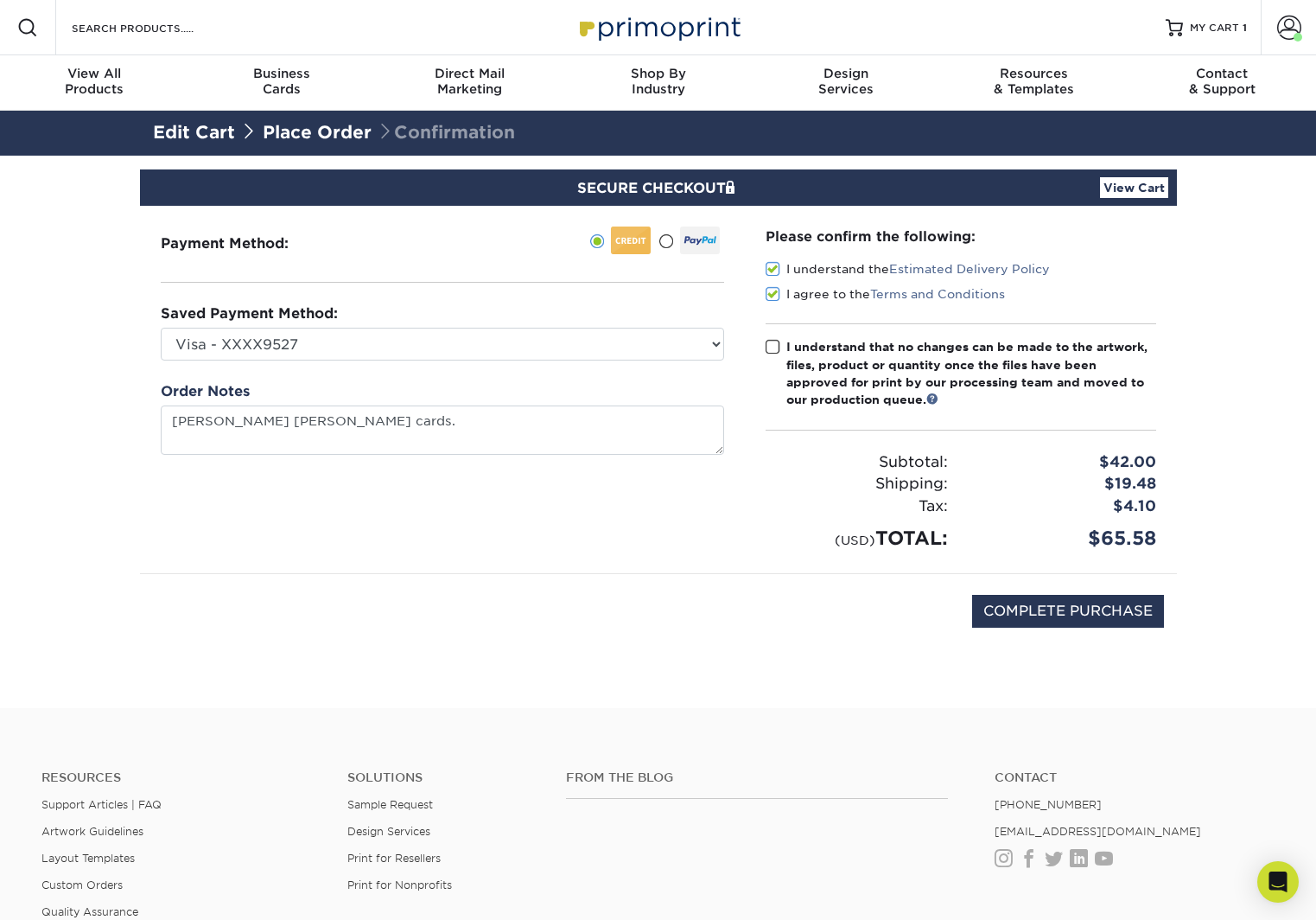
click at [0, 0] on input "I understand that no changes can be made to the artwork, files, product or quan…" at bounding box center [0, 0] width 0 height 0
drag, startPoint x: 774, startPoint y: 348, endPoint x: 776, endPoint y: 357, distance: 9.2
click at [776, 348] on span at bounding box center [773, 347] width 15 height 17
click at [0, 0] on input "I understand that no changes can be made to the artwork, files, product or quan…" at bounding box center [0, 0] width 0 height 0
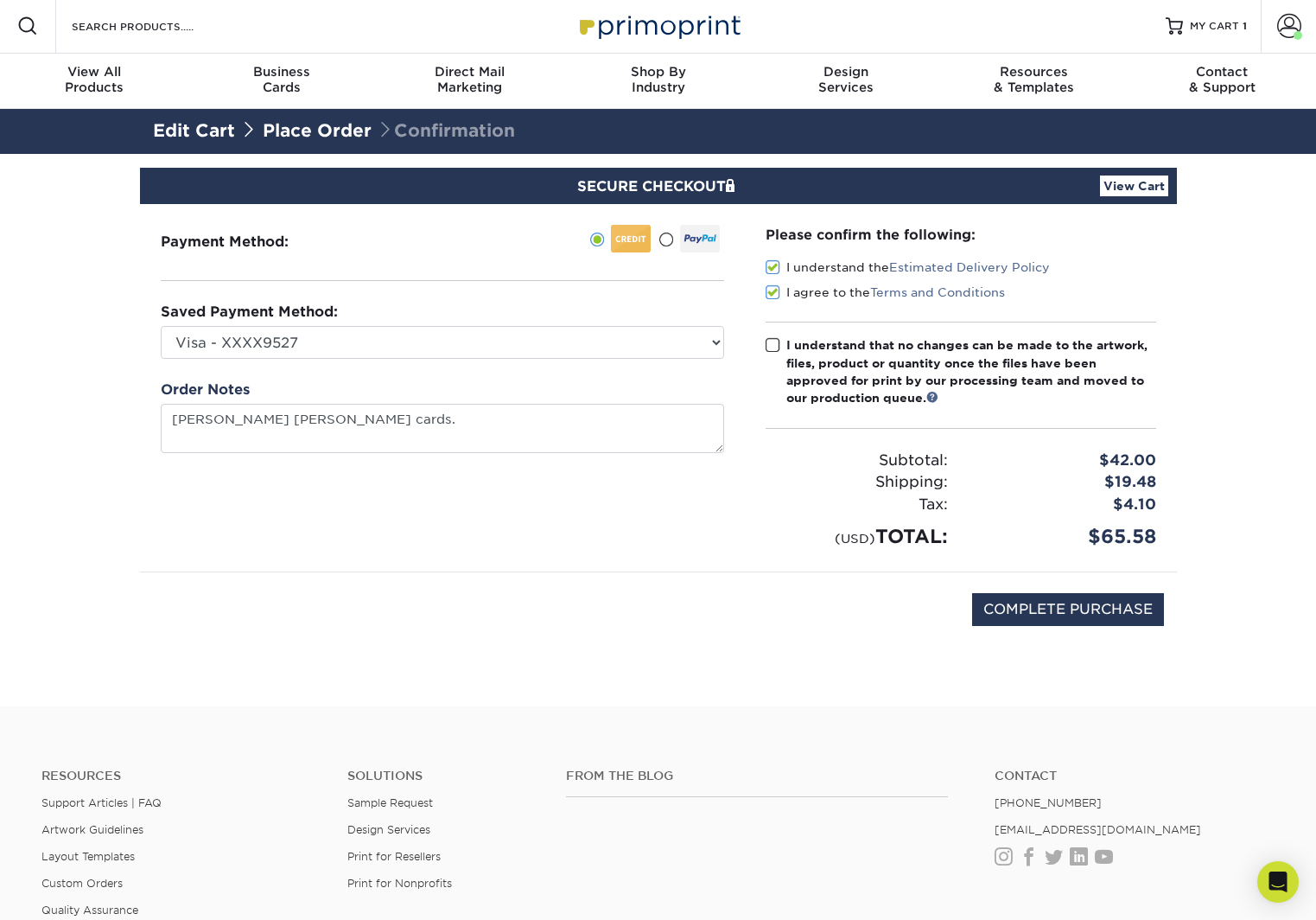
click at [770, 348] on span at bounding box center [773, 345] width 15 height 17
click at [0, 0] on input "I understand that no changes can be made to the artwork, files, product or quan…" at bounding box center [0, 0] width 0 height 0
click at [1018, 616] on input "COMPLETE PURCHASE" at bounding box center [1068, 609] width 192 height 33
type input "PROCESSING, PLEASE WAIT..."
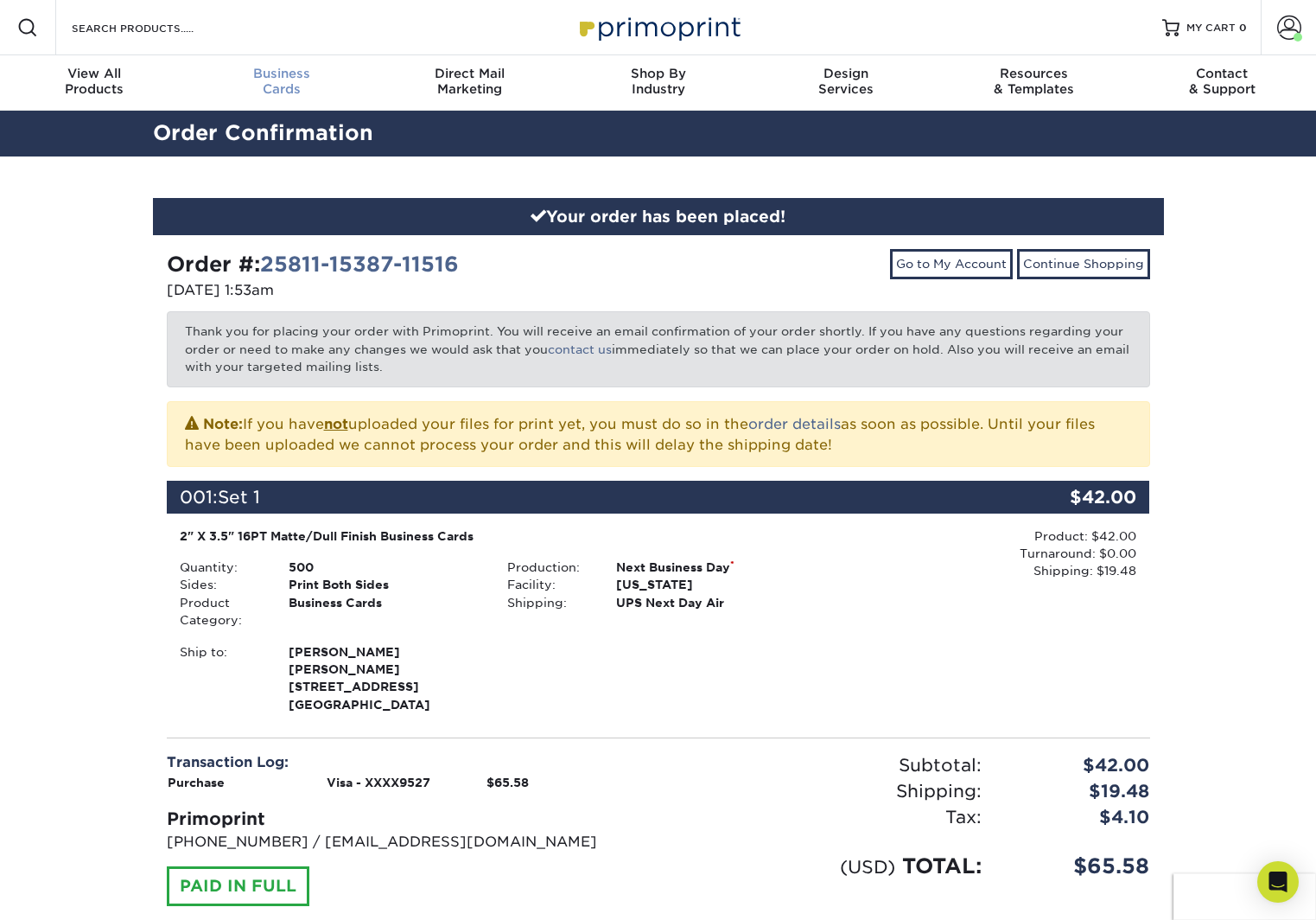
click at [278, 57] on link "Business Cards" at bounding box center [283, 83] width 189 height 56
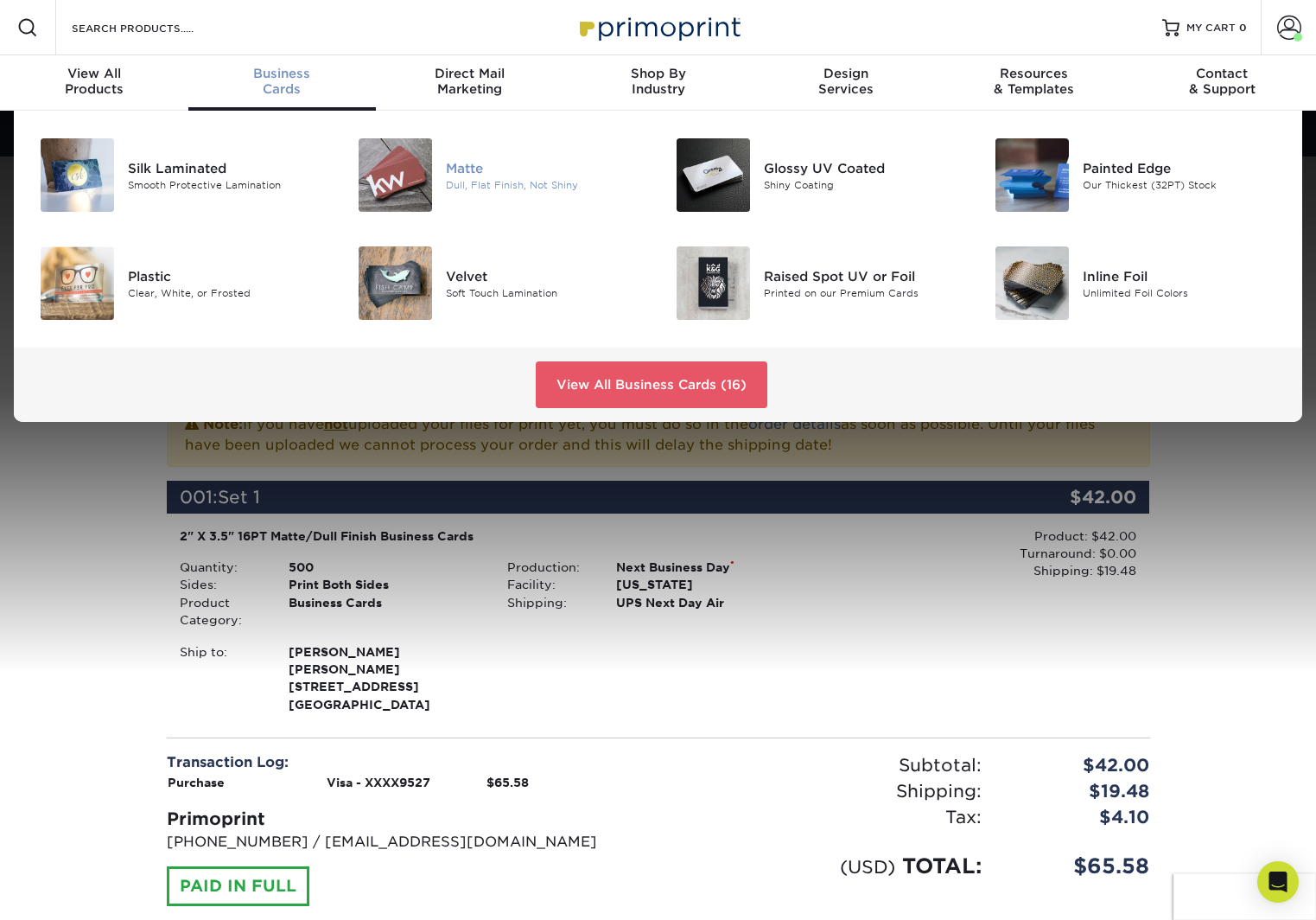
click at [437, 158] on div at bounding box center [393, 175] width 107 height 73
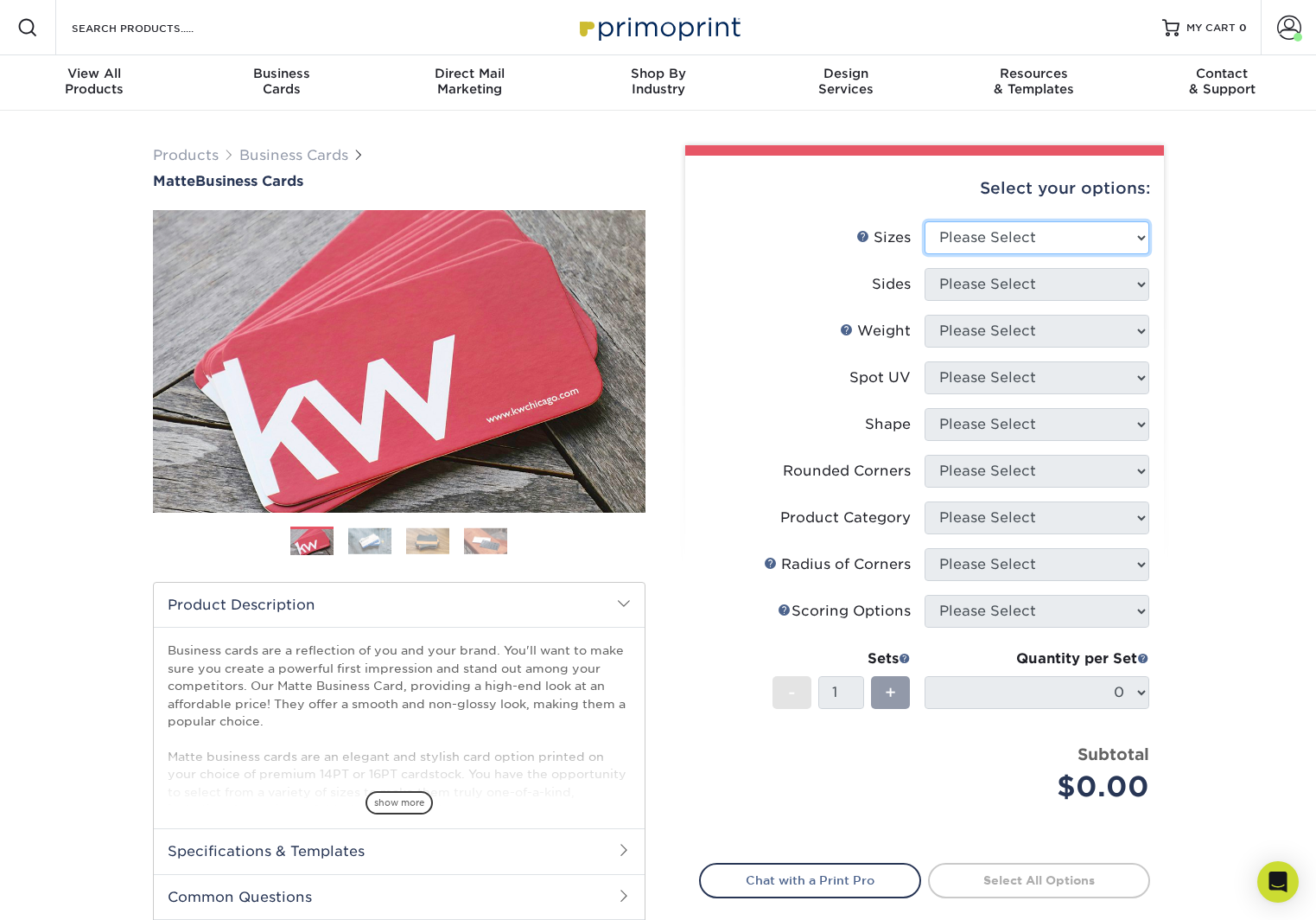
click at [1060, 231] on select "Please Select 1.5" x 3.5" - Mini 1.75" x 3.5" - Mini 2" x 2" - Square 2" x 3" -…" at bounding box center [1036, 237] width 225 height 33
select select "2.00x3.50"
click at [1032, 289] on select "Please Select Print Both Sides Print Front Only" at bounding box center [1036, 284] width 225 height 33
select select "13abbda7-1d64-4f25-8bb2-c179b224825d"
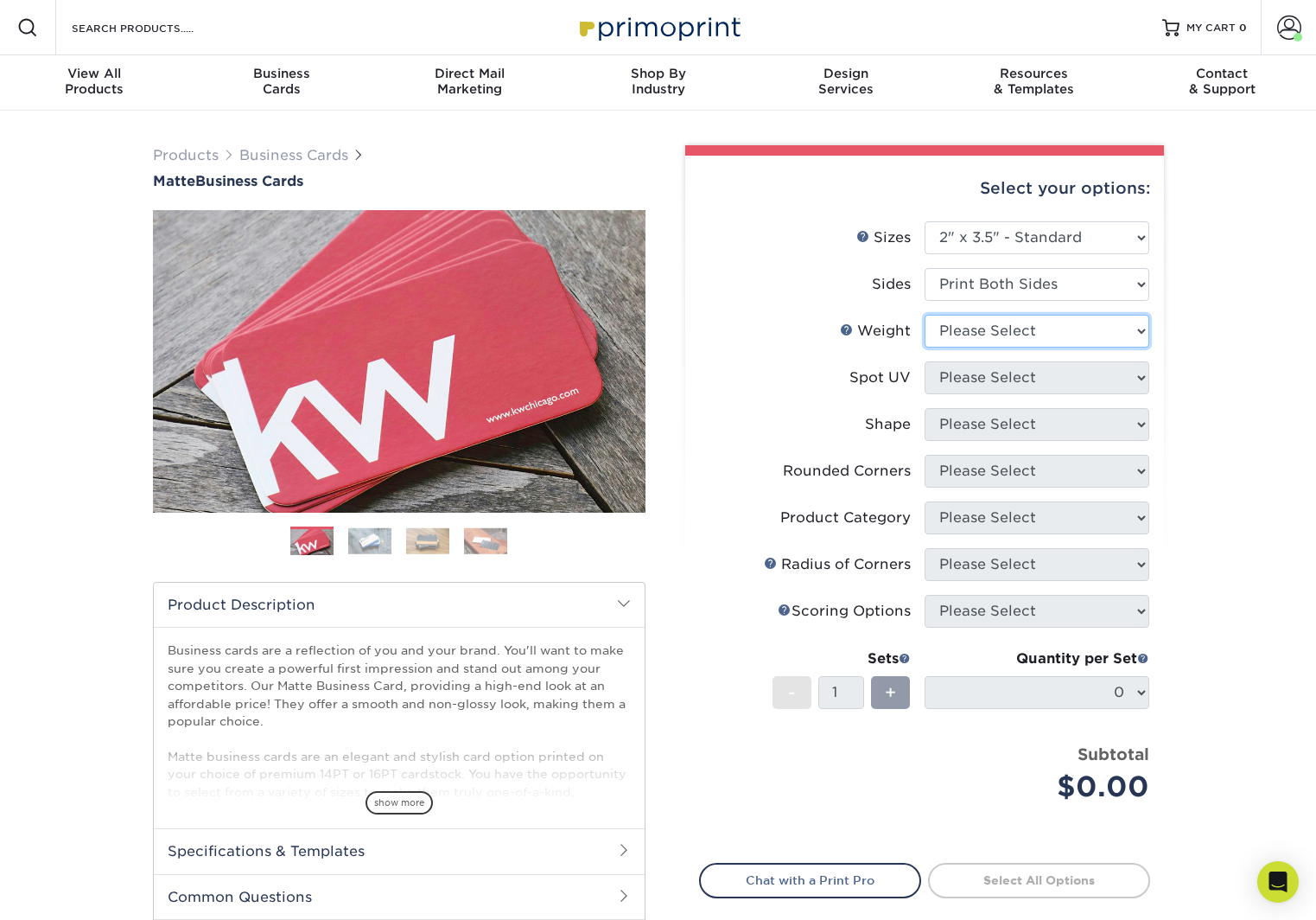
click at [1034, 332] on select "Please Select 16PT 14PT" at bounding box center [1036, 331] width 225 height 33
select select "16PT"
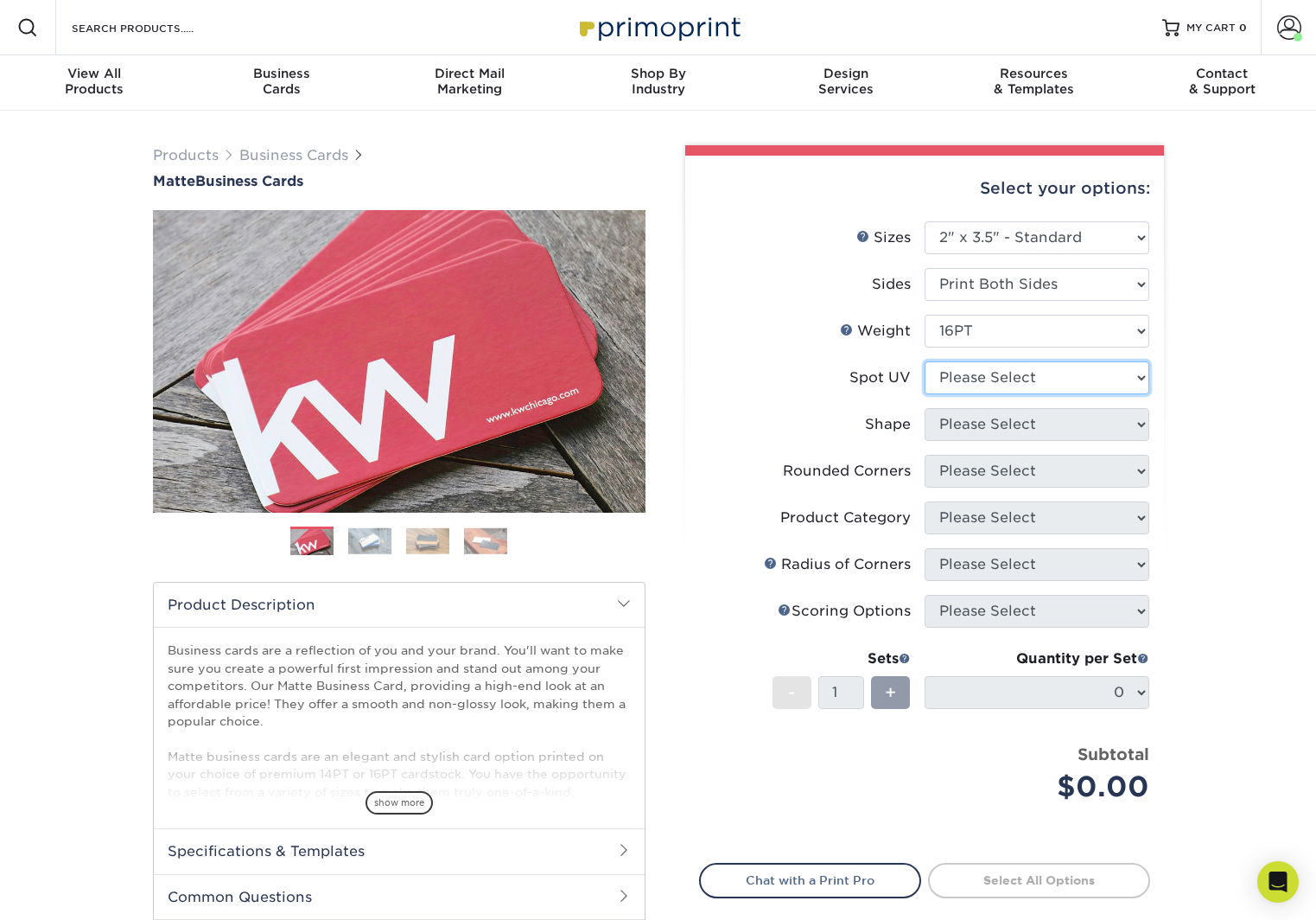
click at [1024, 382] on select "Please Select No Spot UV Front and Back (Both Sides) Front Only Back Only" at bounding box center [1036, 378] width 225 height 33
select select "3"
click at [0, 0] on select at bounding box center [0, 0] width 0 height 0
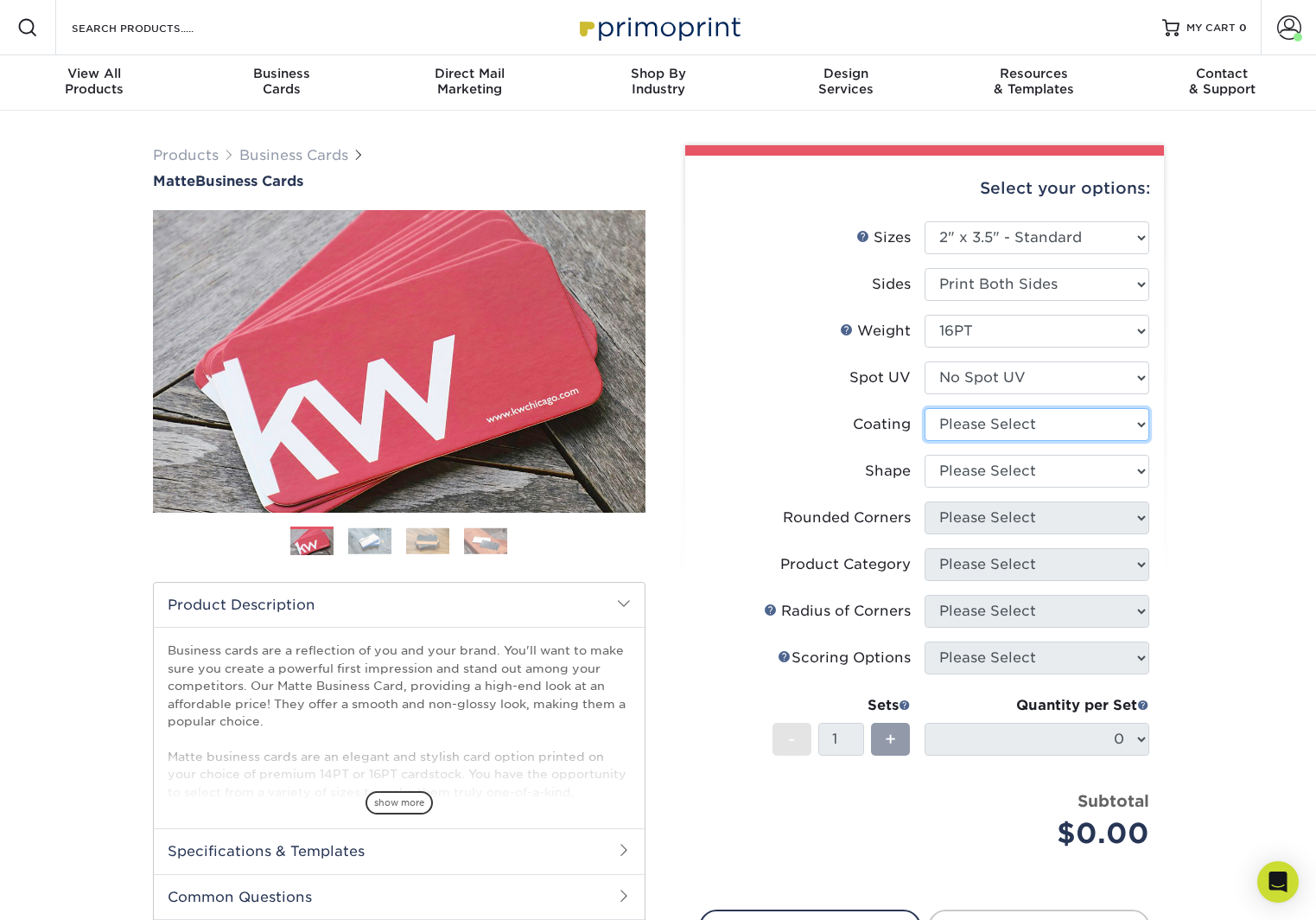
select select "121bb7b5-3b4d-429f-bd8d-bbf80e953313"
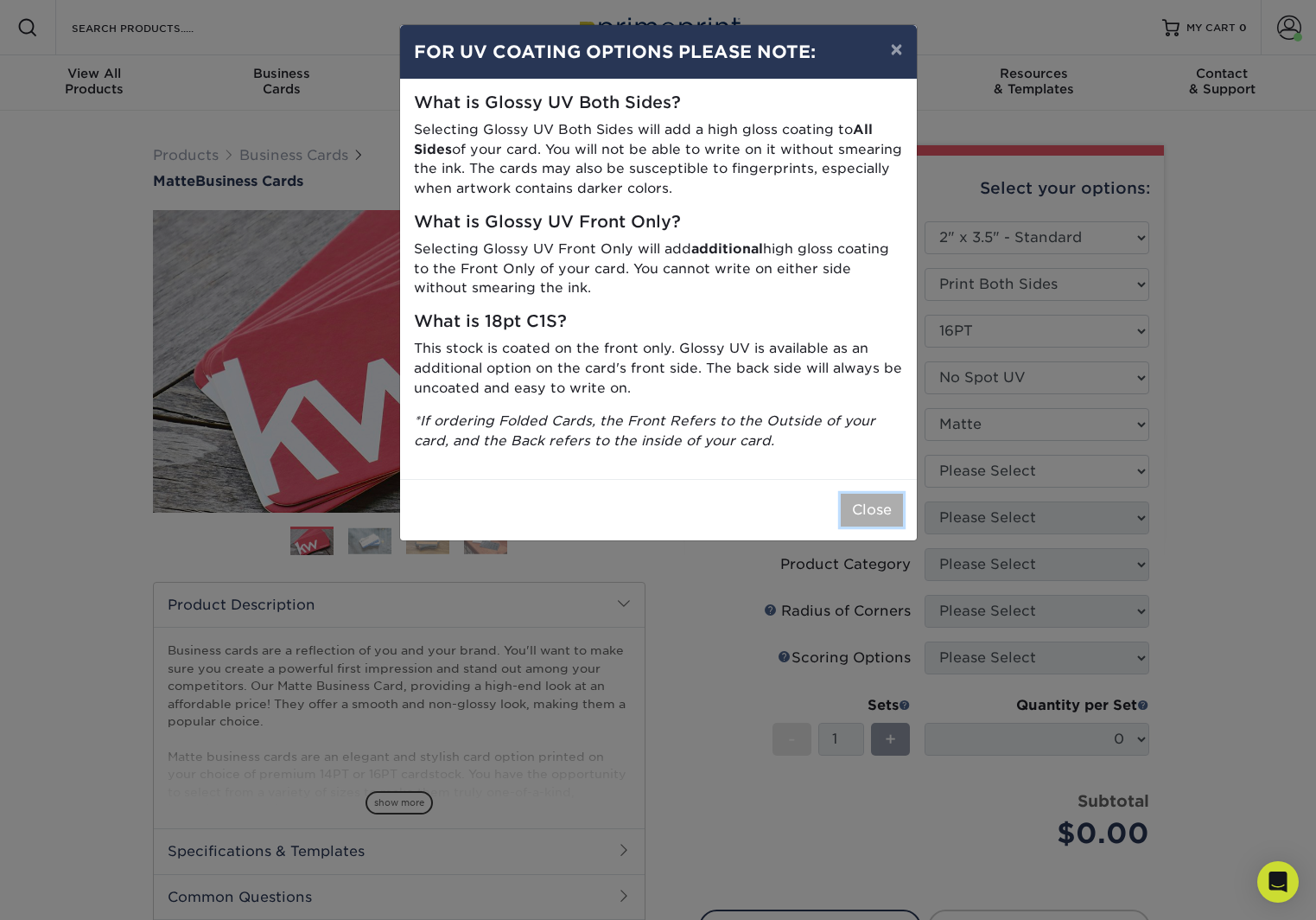
click at [864, 505] on button "Close" at bounding box center [871, 509] width 63 height 33
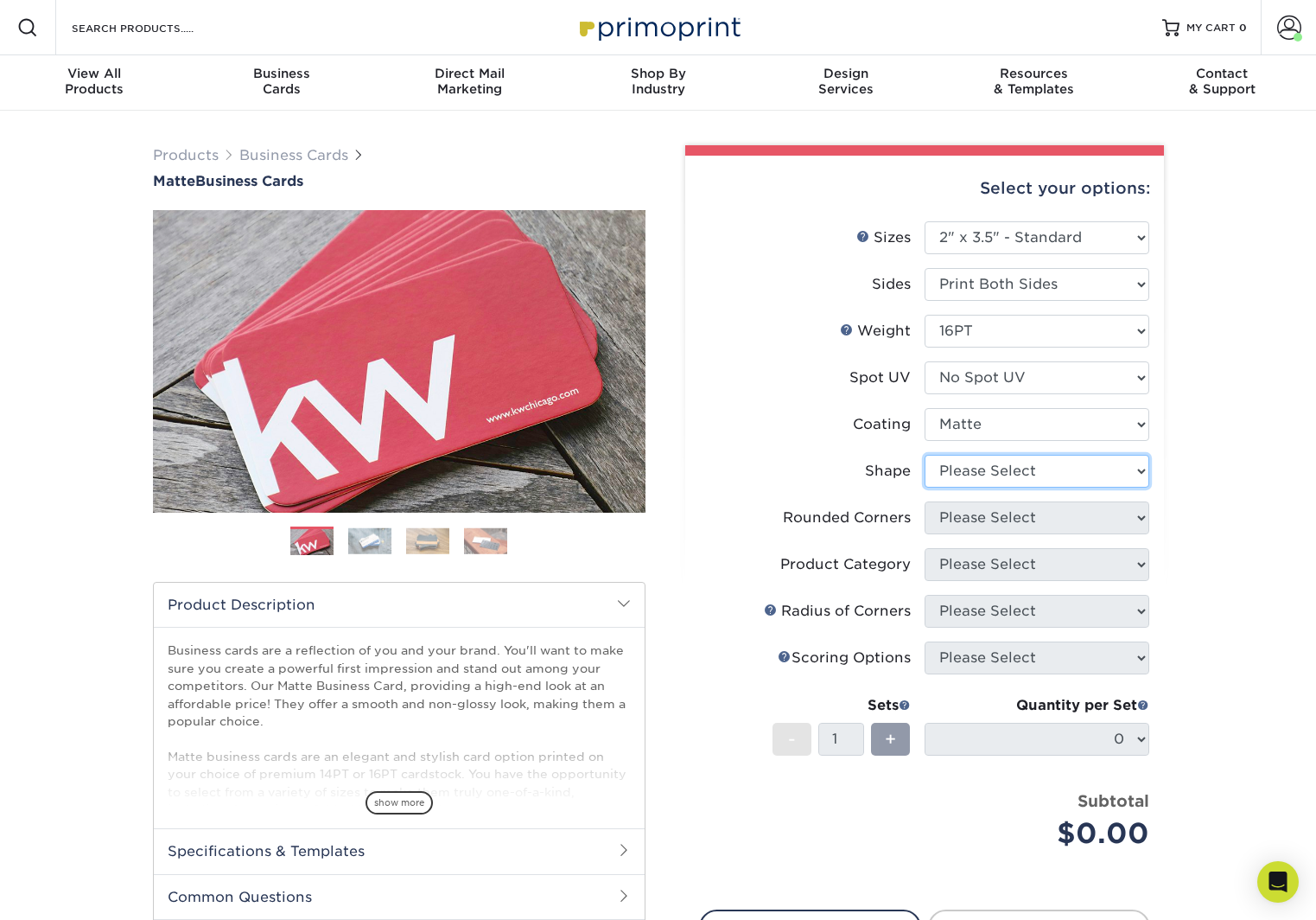
click at [992, 474] on select "Please Select Standard Oval" at bounding box center [1036, 470] width 225 height 33
select select "standard"
click at [1006, 517] on select "Please Select Yes - Round 2 Corners Yes - Round 4 Corners No" at bounding box center [1036, 517] width 225 height 33
select select "0"
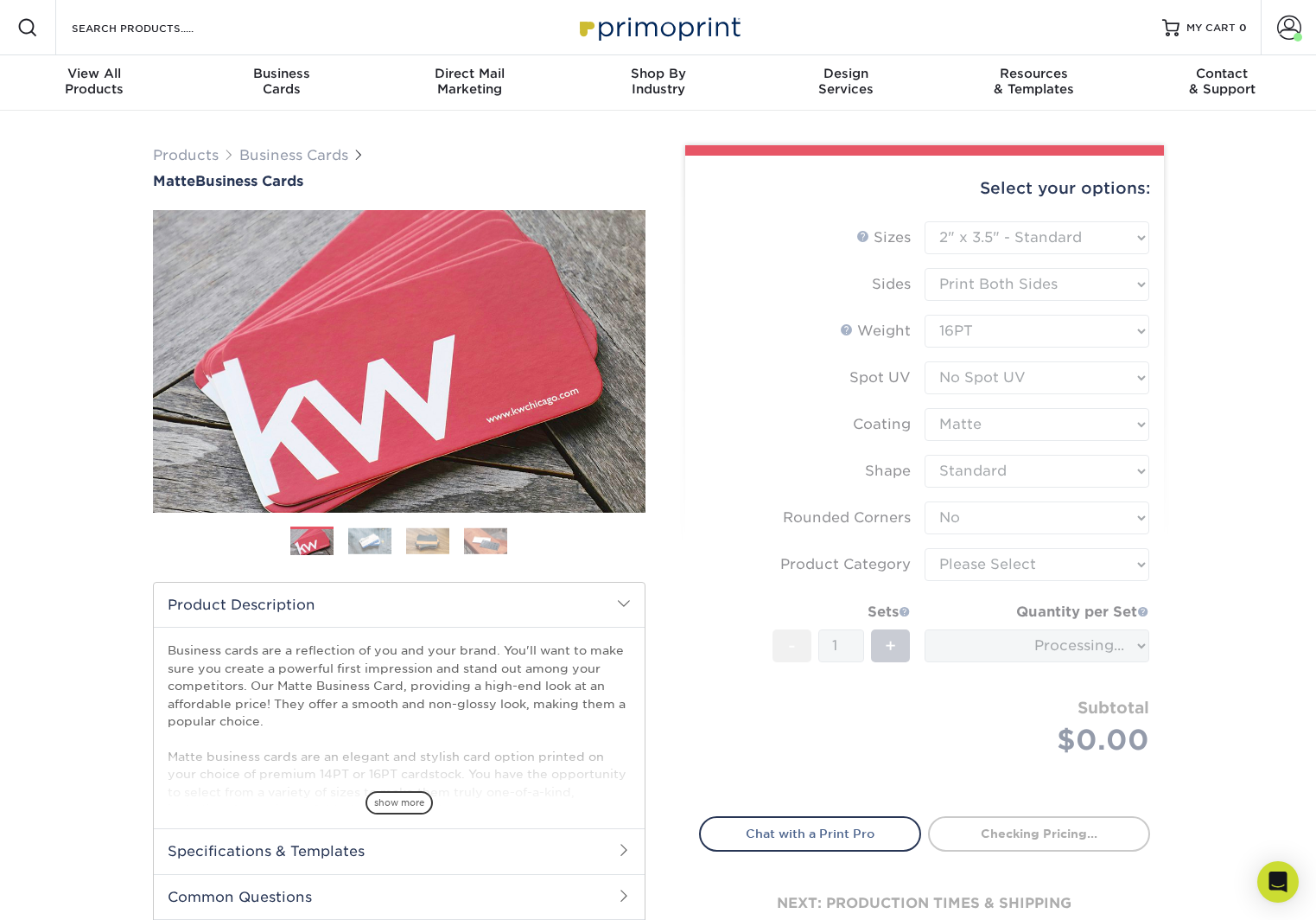
click at [1017, 565] on form "Sizes Help Sizes Please Select 1.5" x 3.5" - Mini 1.75" x 3.5" - Mini 2" x 2" -…" at bounding box center [924, 509] width 451 height 575
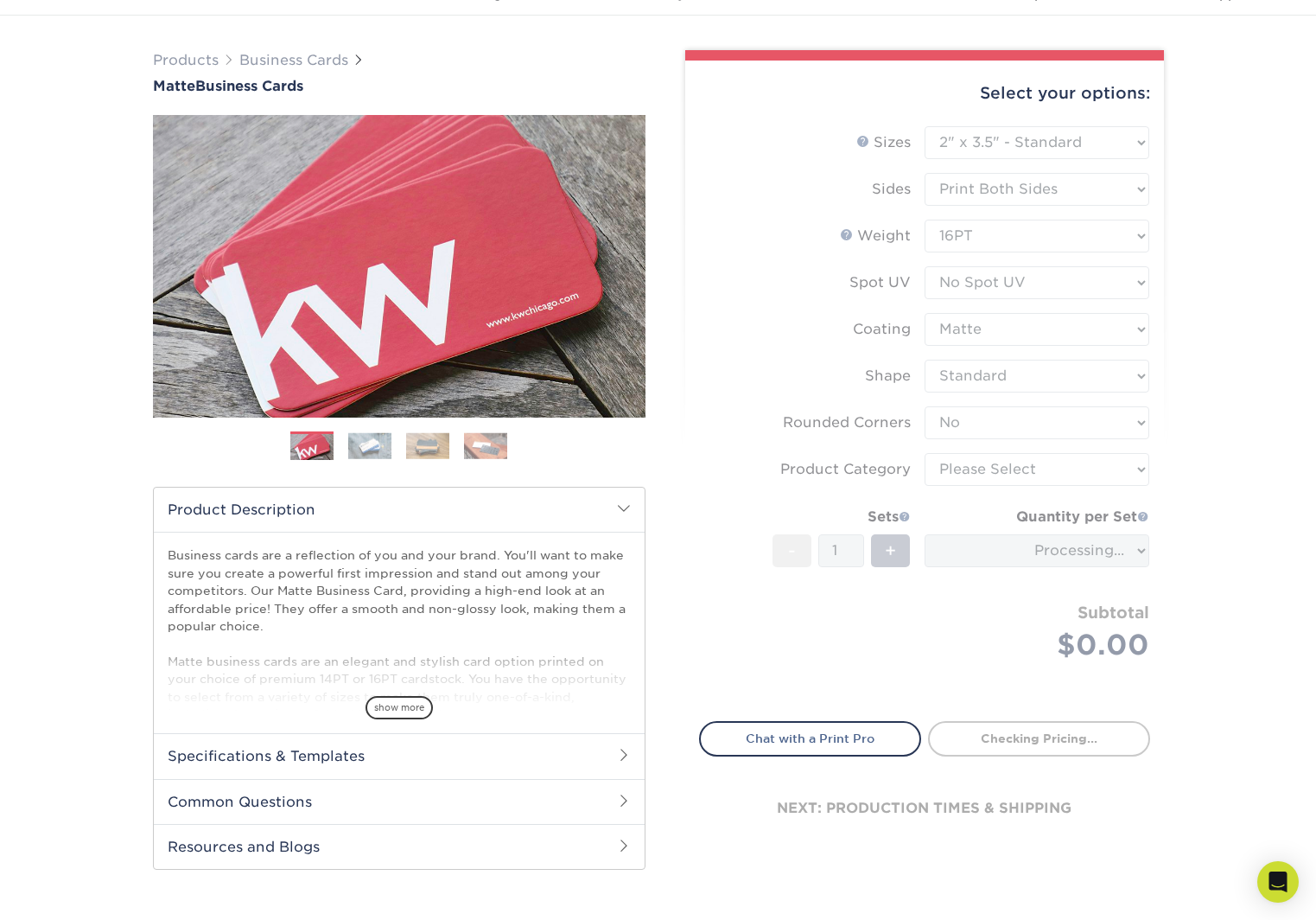
scroll to position [105, 0]
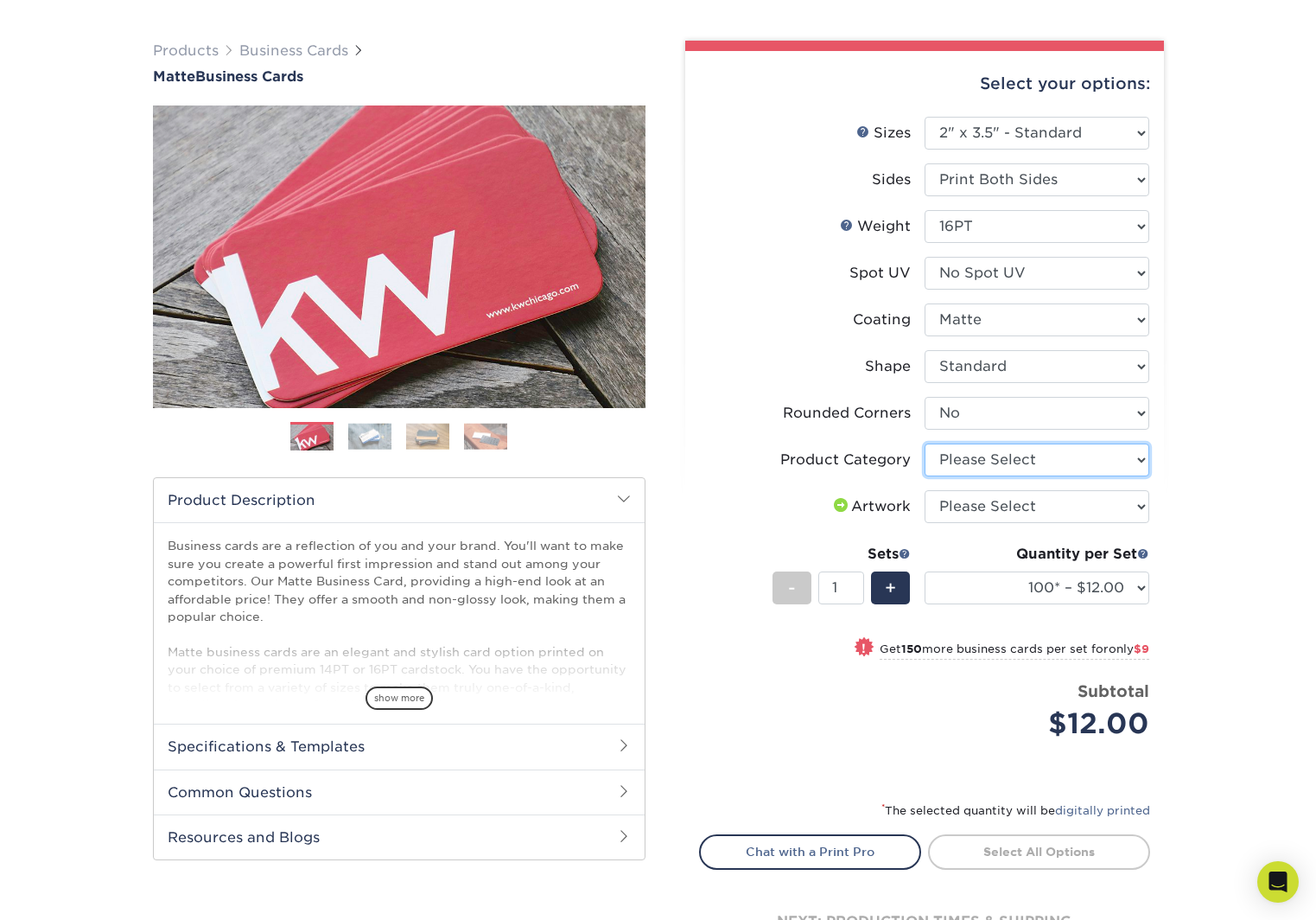
click at [1049, 465] on select "Please Select Business Cards" at bounding box center [1036, 460] width 225 height 33
select select "3b5148f1-0588-4f88-a218-97bcfdce65c1"
click at [1031, 505] on select "Please Select I will upload files I need a design - $100" at bounding box center [1036, 506] width 225 height 33
select select "upload"
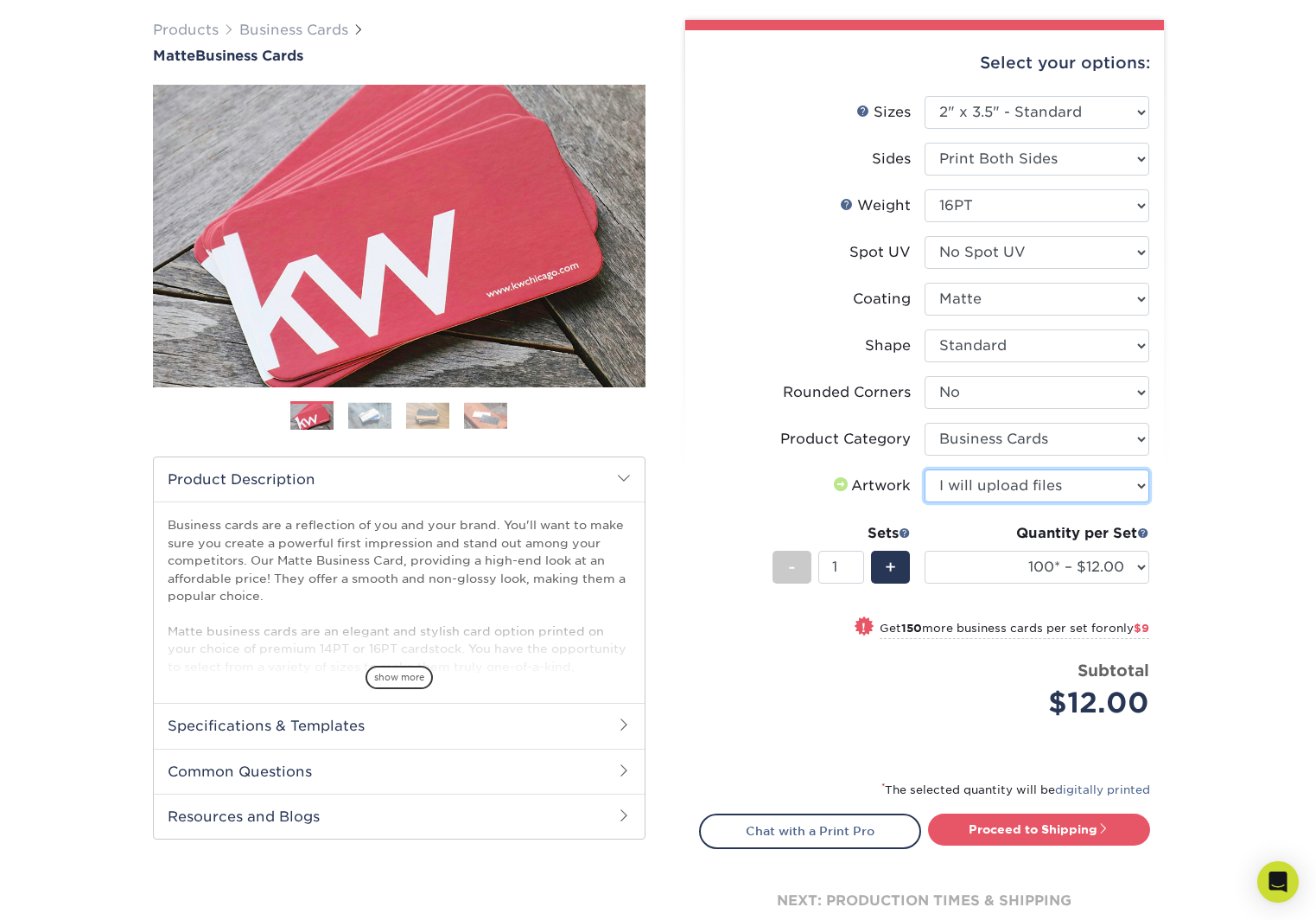
scroll to position [184, 0]
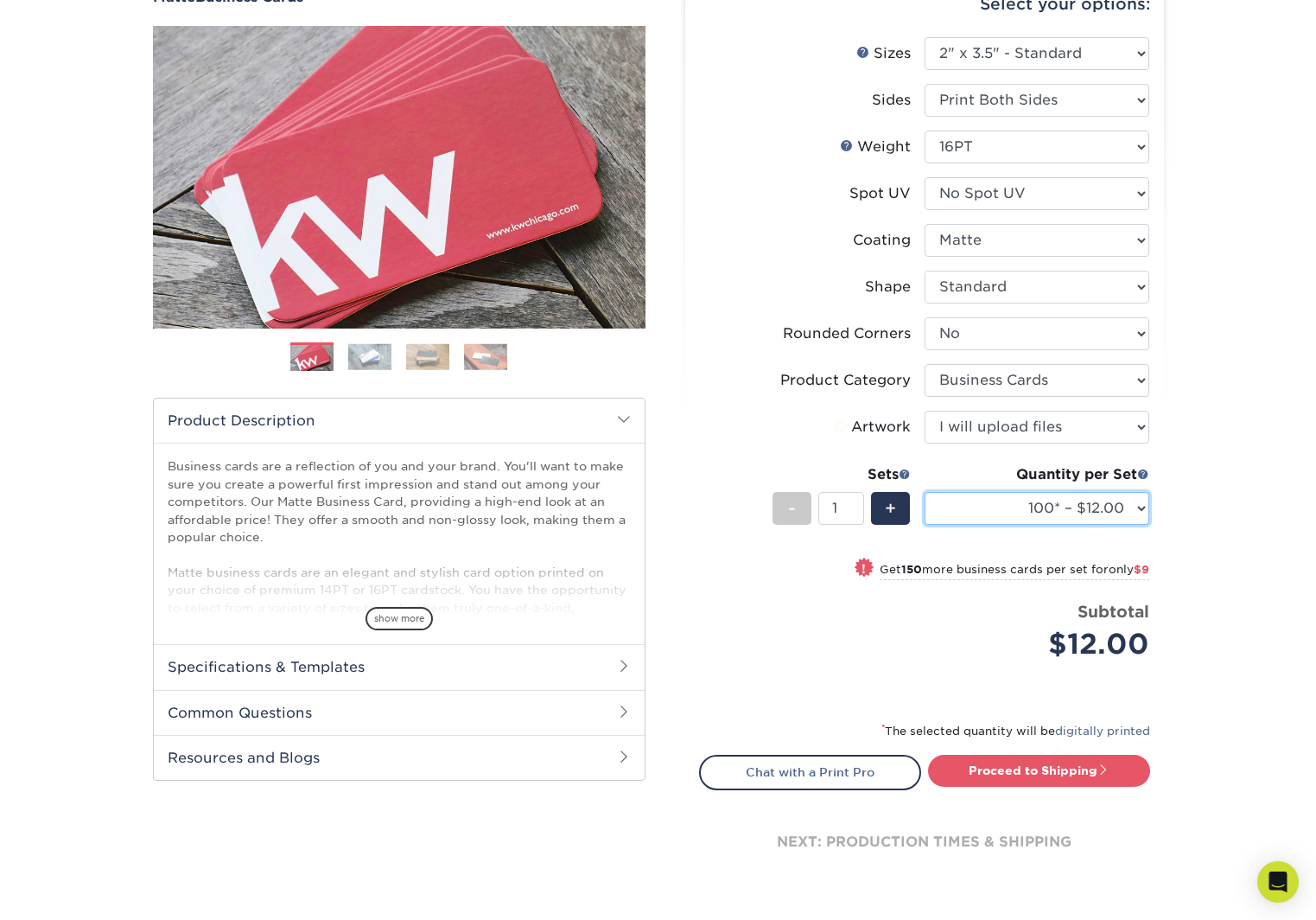
click at [1073, 520] on select "100* – $12.00 250* – $21.00 500 – $42.00 1000 – $53.00 2500 – $95.00 5000 – $18…" at bounding box center [1036, 508] width 225 height 33
select select "500 – $42.00"
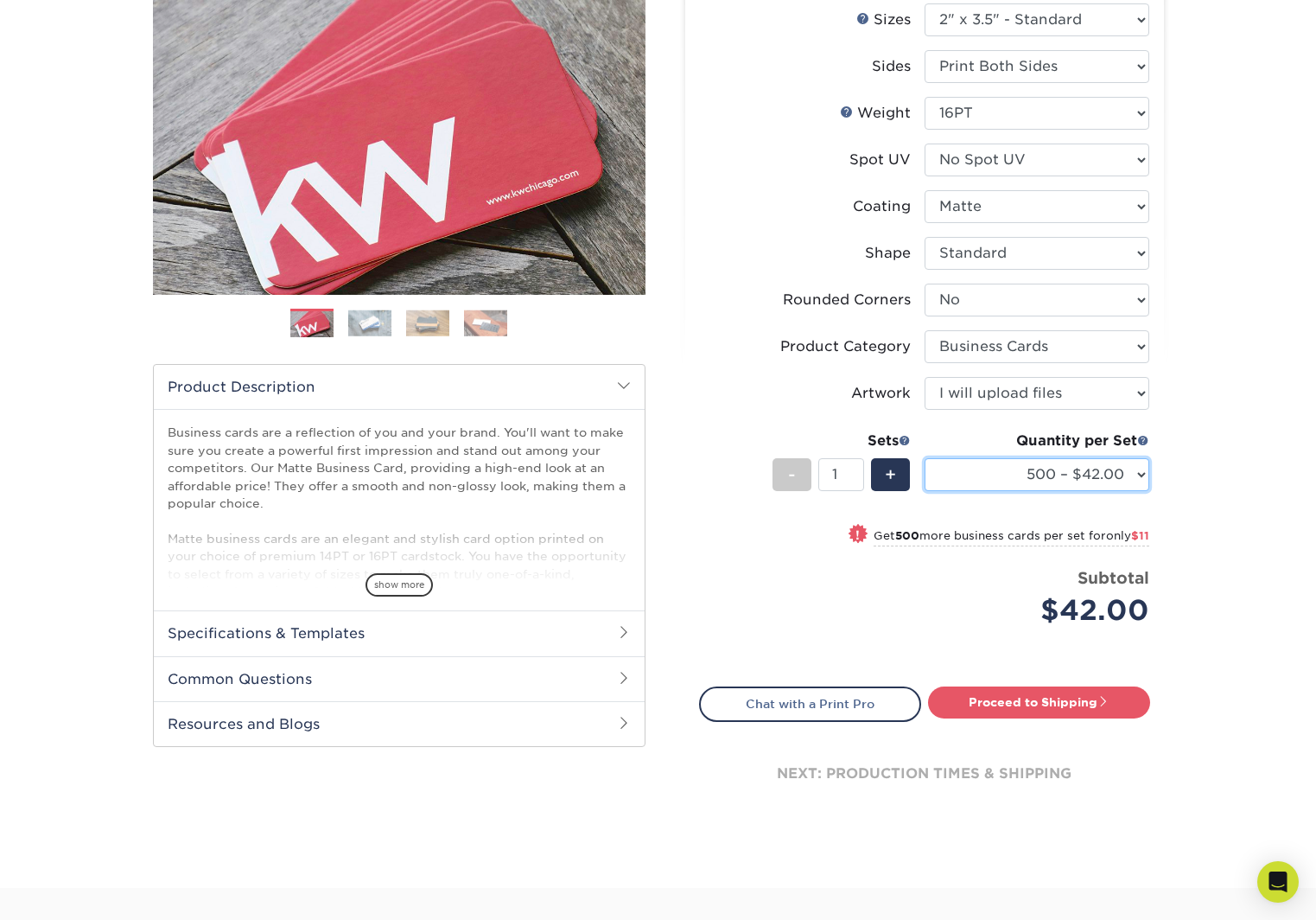
scroll to position [222, 0]
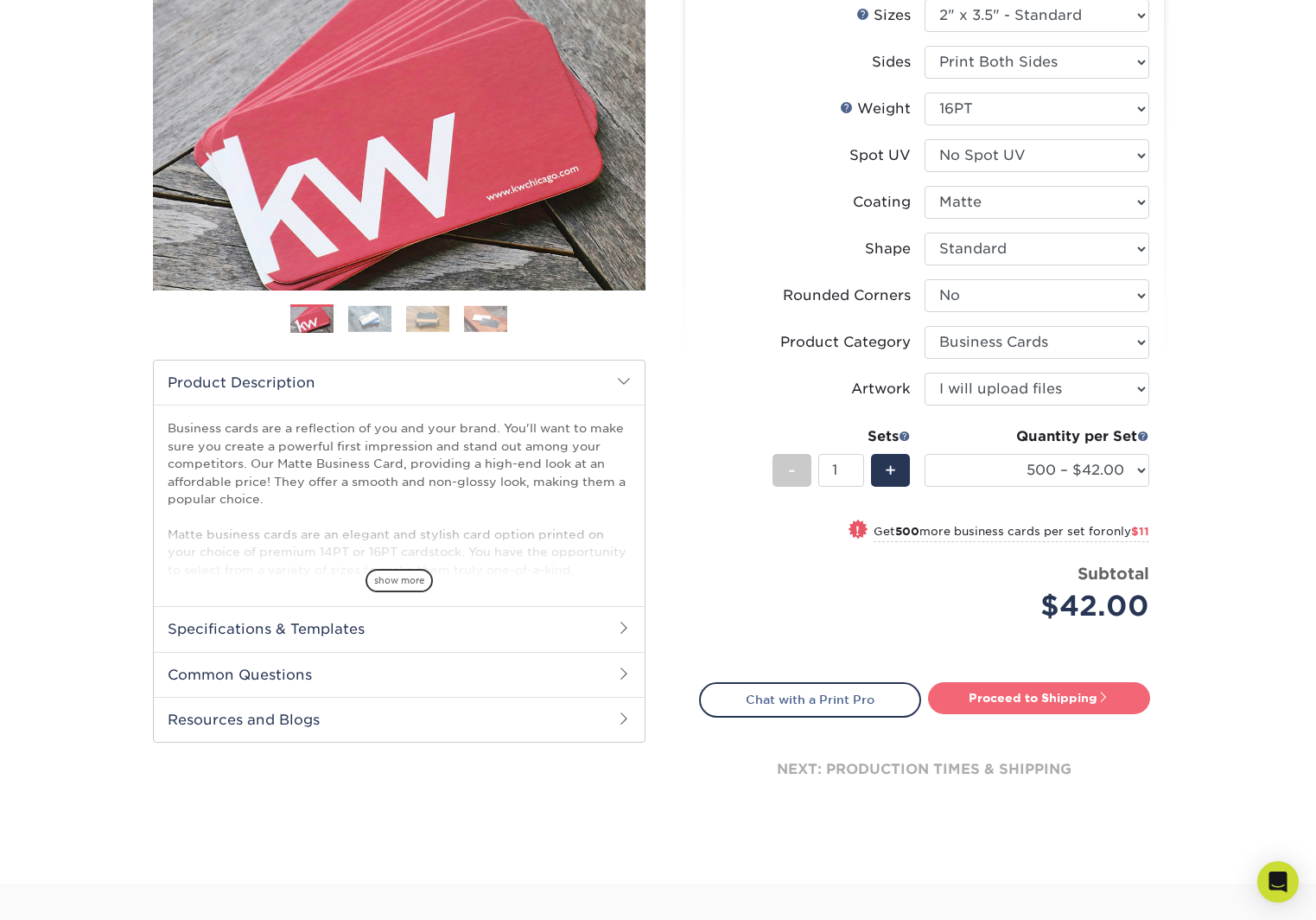
click at [1043, 701] on link "Proceed to Shipping" at bounding box center [1039, 697] width 222 height 31
type input "Set 1"
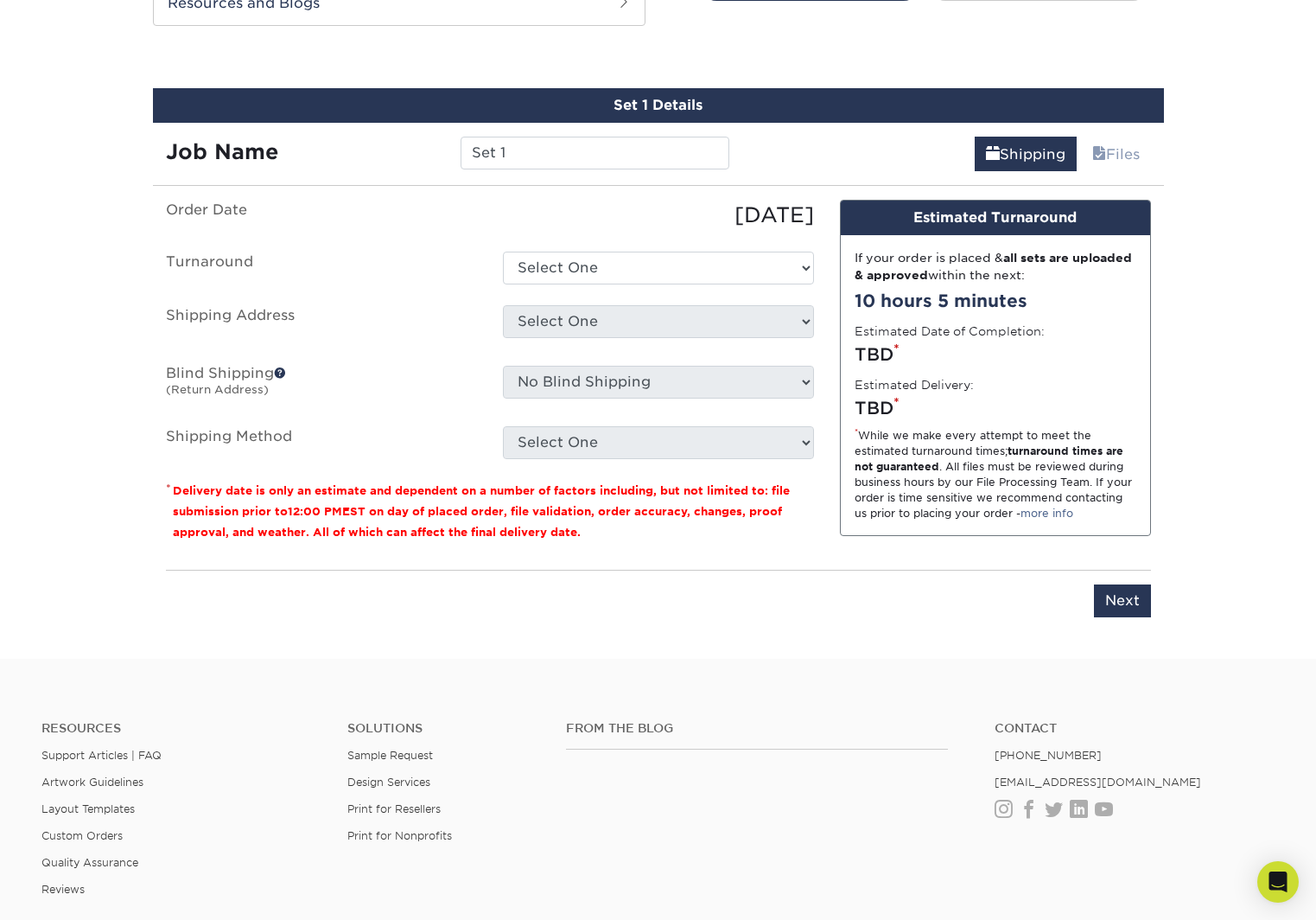
scroll to position [951, 0]
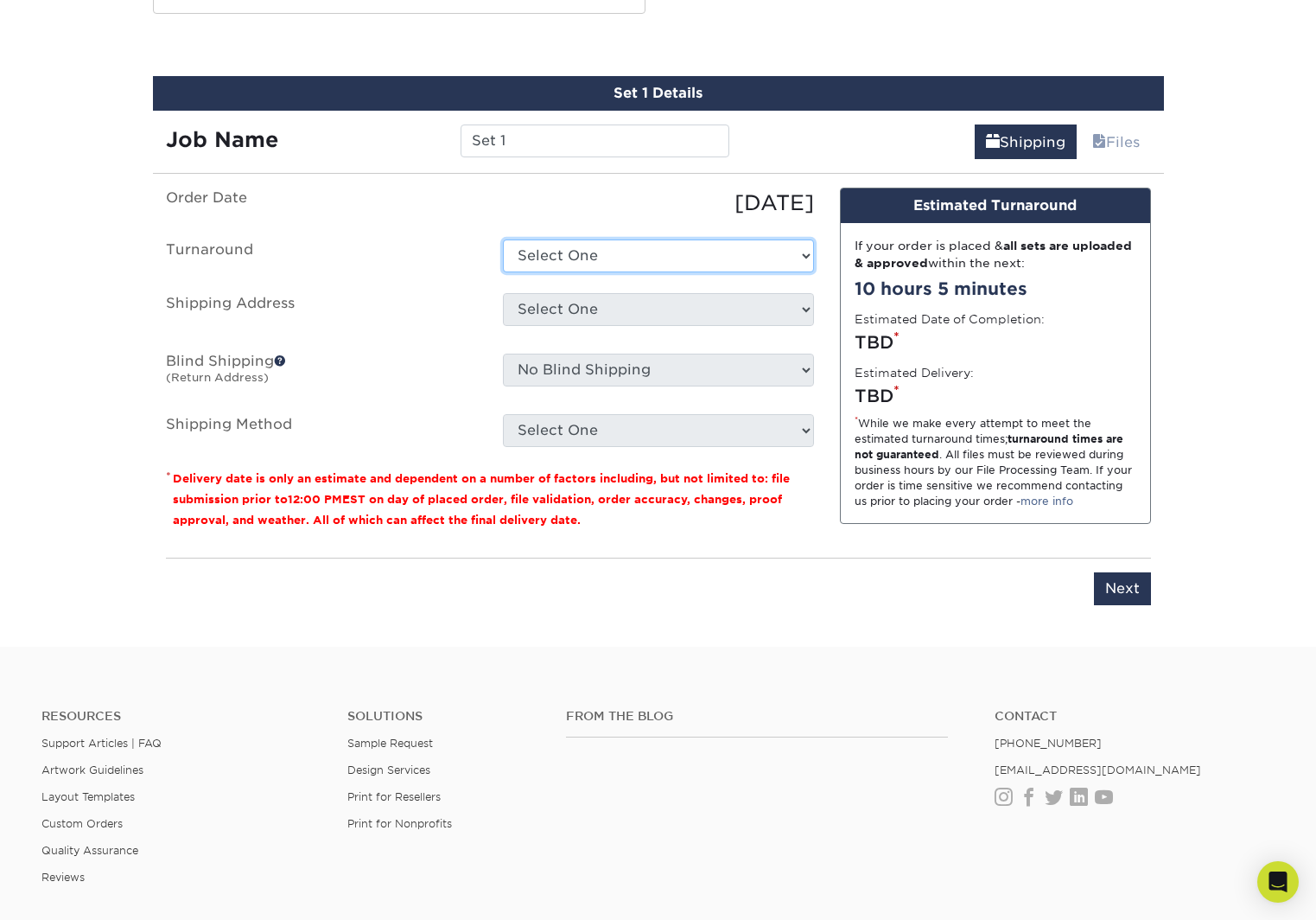
click at [661, 252] on select "Select One 2-4 Business Days 2 Day Next Business Day" at bounding box center [658, 255] width 311 height 33
